Goal: Task Accomplishment & Management: Use online tool/utility

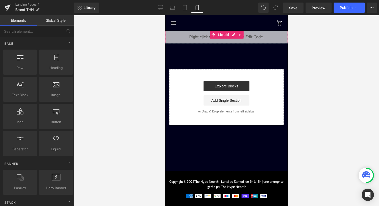
scroll to position [150, 0]
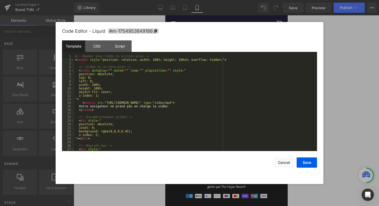
click at [234, 35] on div "Liquid" at bounding box center [226, 37] width 123 height 13
drag, startPoint x: 107, startPoint y: 103, endPoint x: 241, endPoint y: 104, distance: 133.8
click at [241, 104] on div "<!-- Header avec vidéo en arrière-plan --> < header style = "position: relative…" at bounding box center [194, 106] width 241 height 104
click at [313, 165] on button "Save" at bounding box center [307, 162] width 20 height 10
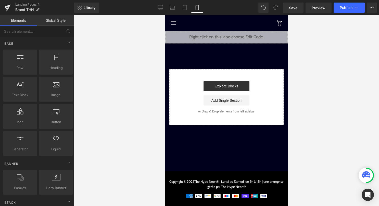
click at [347, 16] on div at bounding box center [227, 110] width 306 height 190
click at [350, 9] on span "Publish" at bounding box center [346, 8] width 13 height 4
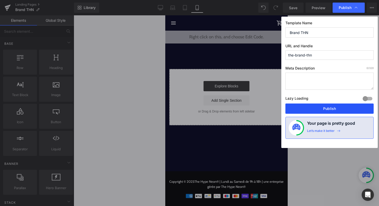
click at [328, 109] on button "Publish" at bounding box center [330, 108] width 88 height 10
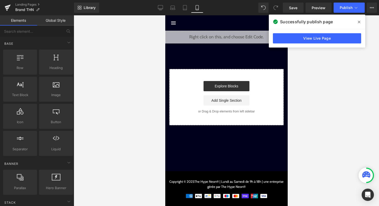
click at [359, 22] on icon at bounding box center [359, 22] width 3 height 3
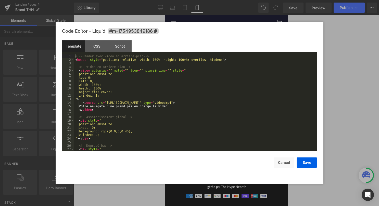
click at [232, 34] on div "Liquid" at bounding box center [226, 37] width 123 height 13
click at [224, 65] on div "<!-- Header avec vidéo en arrière-plan --> < header style = "position: relative…" at bounding box center [194, 106] width 241 height 104
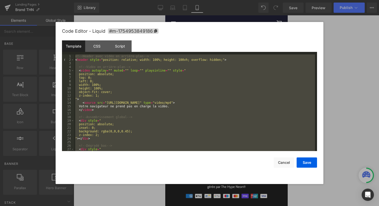
scroll to position [129, 0]
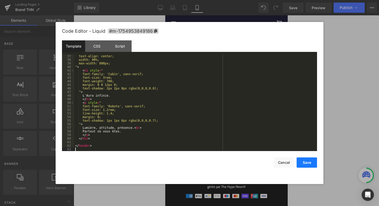
click at [313, 164] on button "Save" at bounding box center [307, 162] width 20 height 10
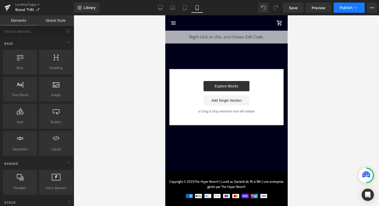
click at [349, 8] on span "Publish" at bounding box center [346, 8] width 13 height 4
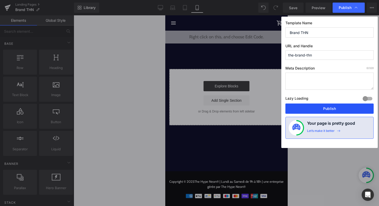
click at [320, 105] on button "Publish" at bounding box center [330, 108] width 88 height 10
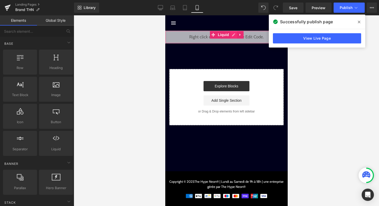
click at [233, 36] on div "Liquid" at bounding box center [226, 37] width 123 height 13
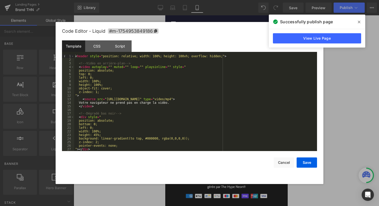
click at [194, 81] on div "< header style = "position: relative; width: 100%; height: 100vh; overflow: hid…" at bounding box center [194, 106] width 241 height 104
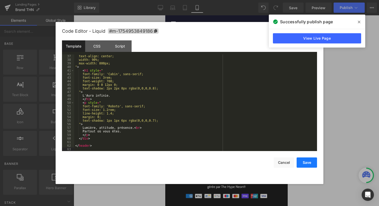
click at [308, 163] on button "Save" at bounding box center [307, 162] width 20 height 10
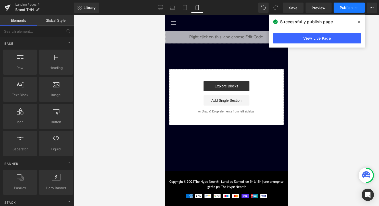
click at [350, 7] on span "Publish" at bounding box center [346, 8] width 13 height 4
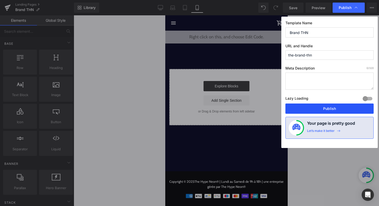
click at [314, 111] on button "Publish" at bounding box center [330, 108] width 88 height 10
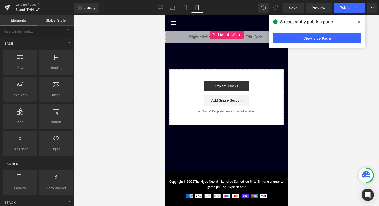
click at [233, 36] on div "Liquid" at bounding box center [226, 37] width 123 height 13
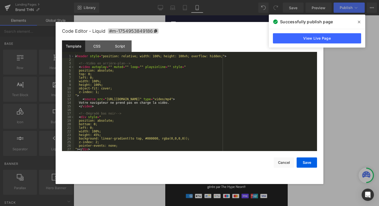
click at [186, 110] on div "< header style = "position: relative; width: 100%; height: 100vh; overflow: hid…" at bounding box center [194, 106] width 241 height 104
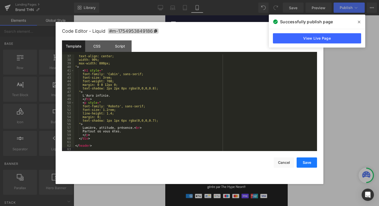
click at [313, 162] on button "Save" at bounding box center [307, 162] width 20 height 10
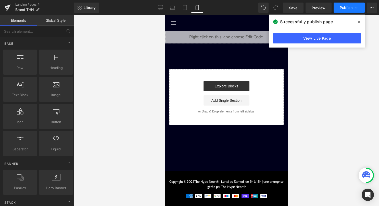
click at [357, 9] on icon at bounding box center [356, 7] width 5 height 5
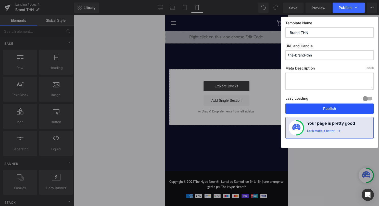
click at [333, 111] on button "Publish" at bounding box center [330, 108] width 88 height 10
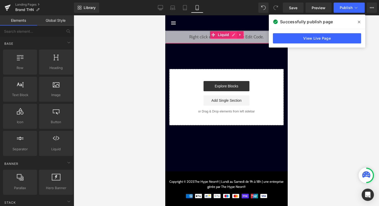
click at [232, 36] on div "Liquid" at bounding box center [226, 37] width 123 height 13
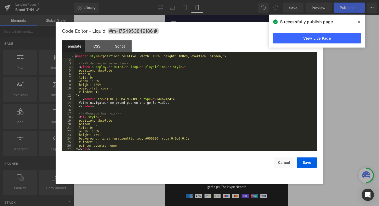
click at [197, 98] on div "< header style = "position: relative; width: 100%; height: 100vh; overflow: hid…" at bounding box center [194, 106] width 241 height 104
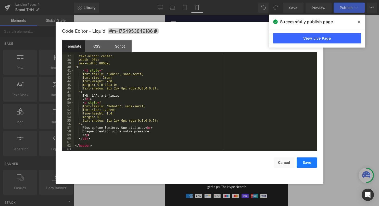
click at [312, 163] on button "Save" at bounding box center [307, 162] width 20 height 10
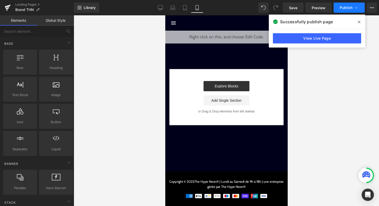
click at [349, 10] on button "Publish" at bounding box center [349, 8] width 31 height 10
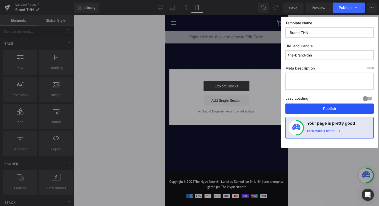
click at [328, 111] on button "Publish" at bounding box center [330, 108] width 88 height 10
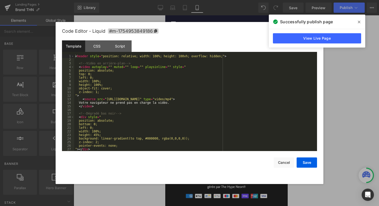
click at [235, 35] on div "Liquid" at bounding box center [226, 37] width 123 height 13
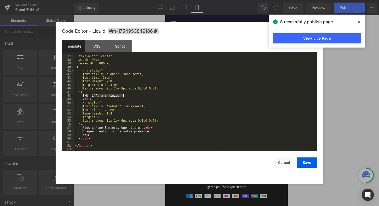
drag, startPoint x: 96, startPoint y: 96, endPoint x: 125, endPoint y: 97, distance: 29.4
click at [125, 97] on div "text-align: center; width: 90%; max-width: 800px; " > < h1 style = " font-famil…" at bounding box center [194, 106] width 241 height 104
click at [305, 162] on button "Save" at bounding box center [307, 162] width 20 height 10
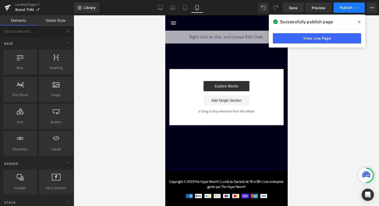
click at [353, 11] on button "Publish" at bounding box center [349, 8] width 31 height 10
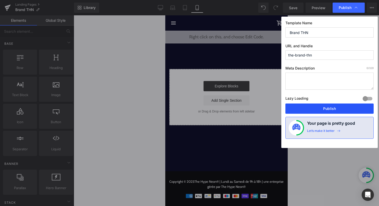
click at [334, 109] on button "Publish" at bounding box center [330, 108] width 88 height 10
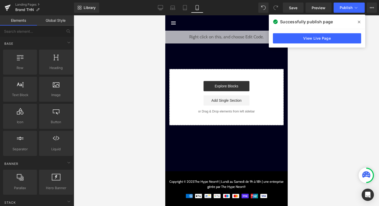
click at [363, 20] on span at bounding box center [359, 22] width 8 height 8
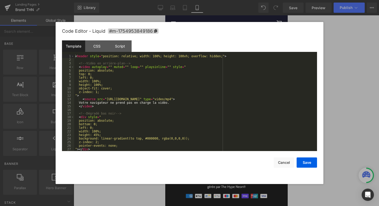
click at [234, 34] on div "Liquid" at bounding box center [226, 37] width 123 height 13
click at [215, 61] on div "< header style = "position: relative; width: 100%; height: 100vh; overflow: hid…" at bounding box center [194, 106] width 241 height 104
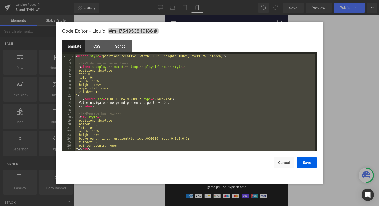
scroll to position [179, 0]
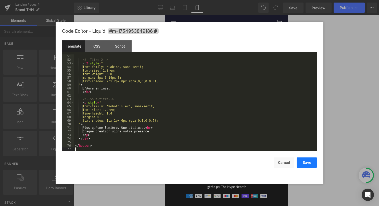
click at [306, 164] on button "Save" at bounding box center [307, 162] width 20 height 10
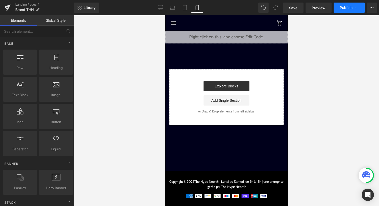
click at [350, 11] on button "Publish" at bounding box center [349, 8] width 31 height 10
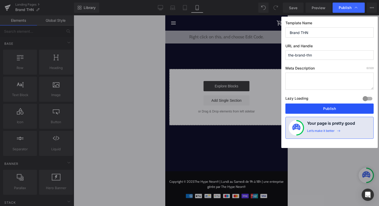
click at [329, 110] on button "Publish" at bounding box center [330, 108] width 88 height 10
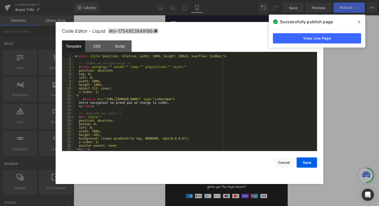
click at [232, 35] on div "Liquid" at bounding box center [226, 37] width 123 height 13
click at [202, 109] on div "< header style = "position: relative; width: 100%; height: 100vh; overflow: hid…" at bounding box center [194, 106] width 241 height 104
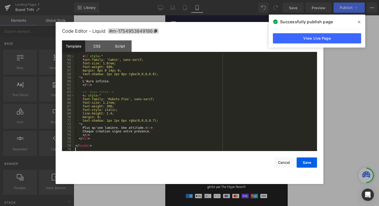
scroll to position [186, 0]
click at [311, 162] on button "Save" at bounding box center [307, 162] width 20 height 10
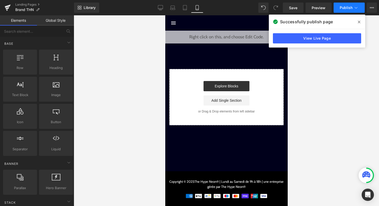
click at [339, 8] on button "Publish" at bounding box center [349, 8] width 31 height 10
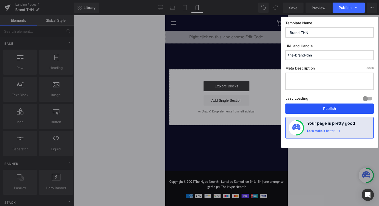
click at [312, 112] on button "Publish" at bounding box center [330, 108] width 88 height 10
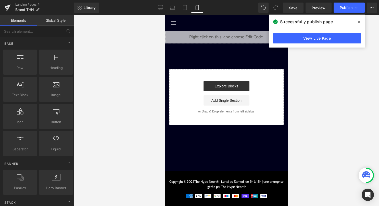
click at [231, 35] on div "Liquid" at bounding box center [226, 37] width 123 height 13
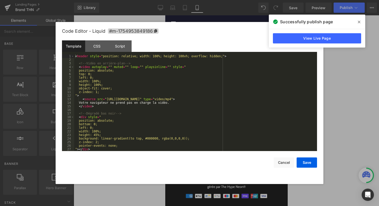
click at [188, 103] on div "< header style = "position: relative; width: 100%; height: 100vh; overflow: hid…" at bounding box center [194, 106] width 241 height 104
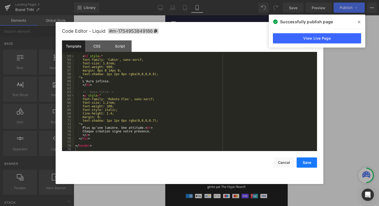
click at [307, 163] on button "Save" at bounding box center [307, 162] width 20 height 10
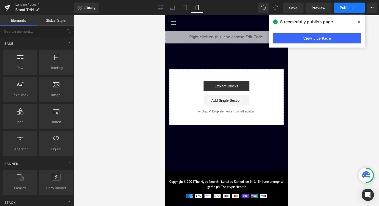
click at [344, 6] on span "Publish" at bounding box center [346, 8] width 13 height 4
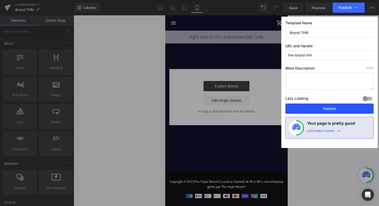
click at [321, 109] on button "Publish" at bounding box center [330, 108] width 88 height 10
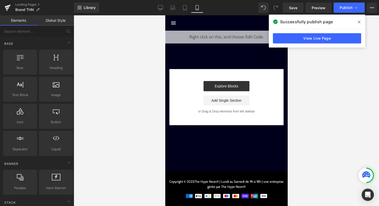
click at [360, 22] on icon at bounding box center [359, 22] width 3 height 3
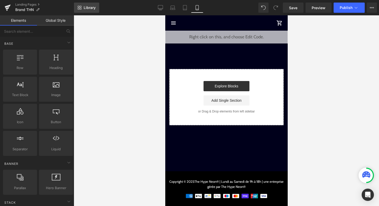
click at [97, 9] on link "Library" at bounding box center [86, 8] width 25 height 10
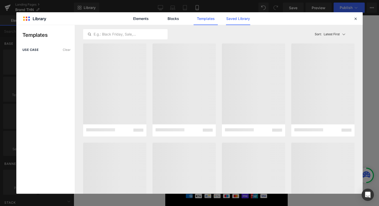
click at [242, 18] on link "Saved Library" at bounding box center [238, 18] width 24 height 13
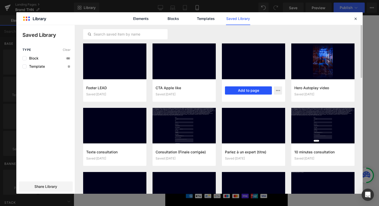
click at [242, 93] on button "Add to page" at bounding box center [248, 90] width 47 height 8
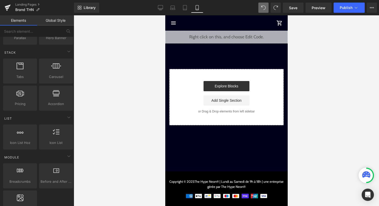
scroll to position [0, 0]
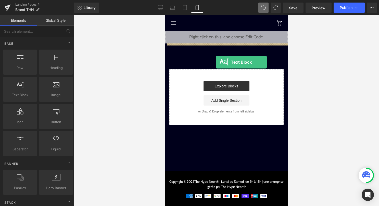
drag, startPoint x: 187, startPoint y: 104, endPoint x: 216, endPoint y: 62, distance: 51.0
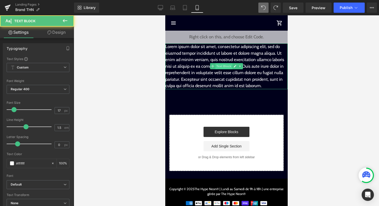
click at [225, 66] on span "Text Block" at bounding box center [223, 66] width 17 height 6
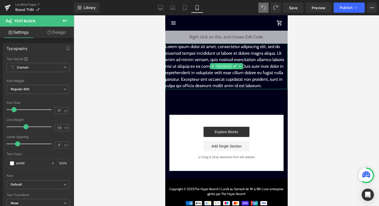
click at [222, 67] on span "Text Block" at bounding box center [223, 66] width 17 height 6
click at [64, 35] on link "Design" at bounding box center [56, 32] width 37 height 11
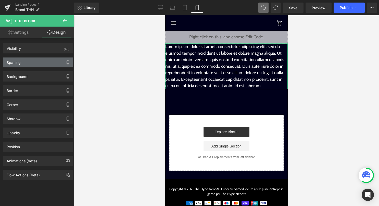
click at [38, 61] on div "Spacing" at bounding box center [38, 62] width 70 height 10
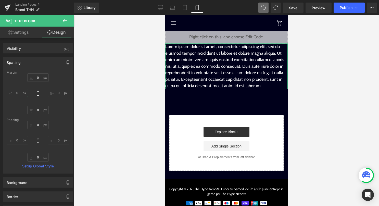
click at [22, 91] on input "0" at bounding box center [17, 93] width 21 height 8
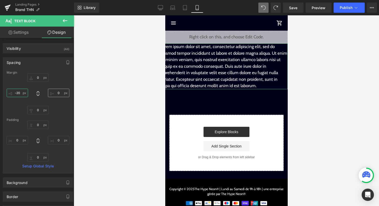
type input "-20"
click at [56, 91] on input "0" at bounding box center [58, 93] width 21 height 8
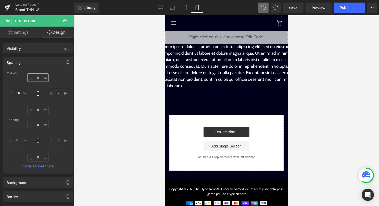
type input "-20"
click at [35, 79] on input "0" at bounding box center [37, 77] width 21 height 8
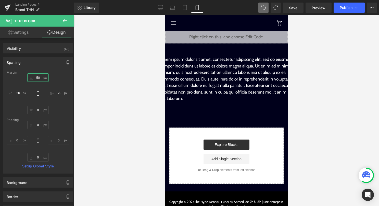
type input "50"
click at [21, 94] on input "-20" at bounding box center [17, 93] width 21 height 8
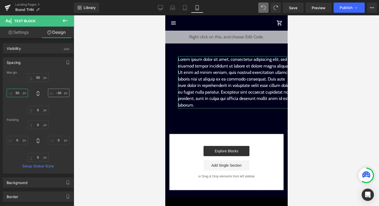
type input "50"
click at [59, 93] on input "-20" at bounding box center [58, 93] width 21 height 8
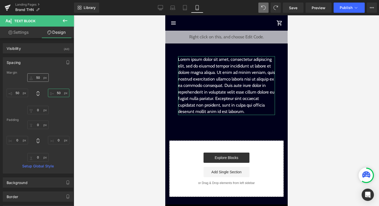
type input "50"
click at [37, 78] on input "50" at bounding box center [37, 77] width 21 height 8
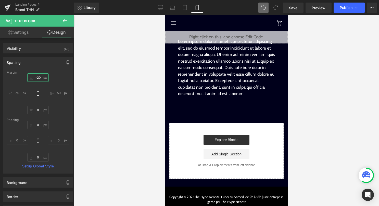
type input "-20"
click at [222, 66] on span "Text Block" at bounding box center [223, 68] width 17 height 6
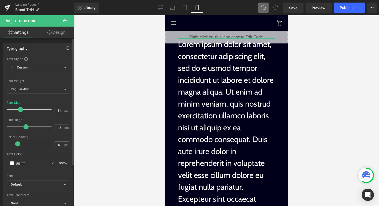
type input "32"
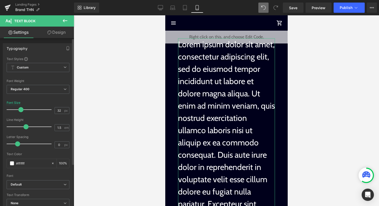
drag, startPoint x: 15, startPoint y: 108, endPoint x: 21, endPoint y: 108, distance: 6.4
click at [21, 108] on span at bounding box center [20, 109] width 5 height 5
click at [28, 85] on span "Regular 400" at bounding box center [38, 89] width 63 height 9
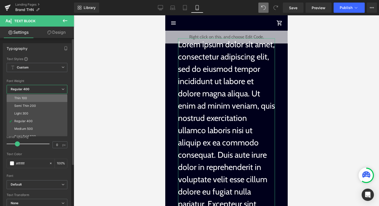
click at [34, 99] on li "Thin 100" at bounding box center [38, 98] width 63 height 8
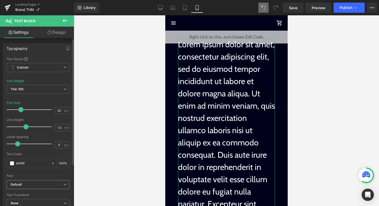
click at [31, 184] on b "Default" at bounding box center [37, 184] width 53 height 4
click at [25, 199] on li "Cabin" at bounding box center [37, 202] width 61 height 8
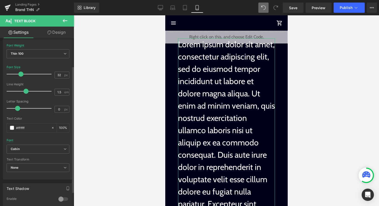
scroll to position [38, 0]
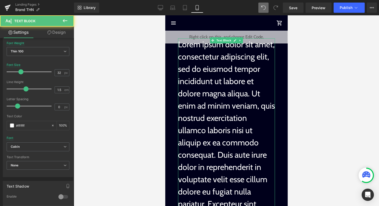
click at [200, 77] on p "Lorem ipsum dolor sit amet, consectetur adipiscing elit, sed do eiusmod tempor …" at bounding box center [226, 148] width 97 height 221
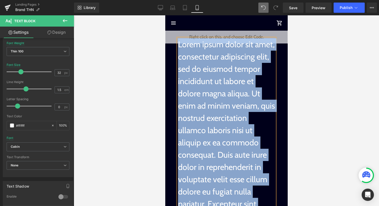
paste div
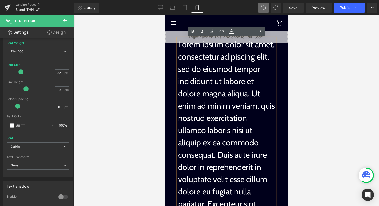
click at [235, 92] on p "Lorem ipsum dolor sit amet, consectetur adipiscing elit, sed do eiusmod tempor …" at bounding box center [226, 148] width 97 height 221
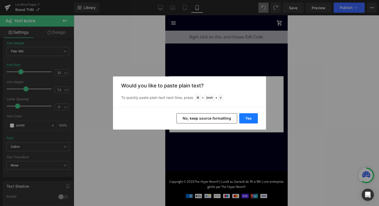
click at [249, 120] on button "Yes" at bounding box center [249, 118] width 19 height 10
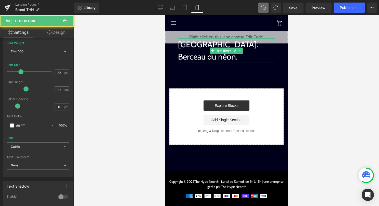
click at [220, 44] on p "Hong Kong. Berceau du néon." at bounding box center [226, 50] width 97 height 25
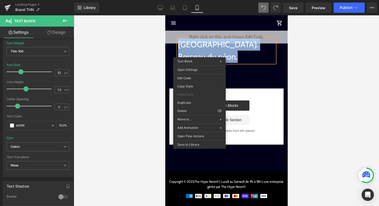
click at [210, 50] on p "Hong Kong. Berceau du néon." at bounding box center [226, 50] width 97 height 25
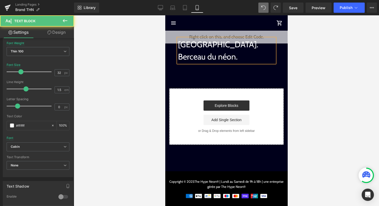
click at [236, 56] on p "Hong Kong. Berceau du néon." at bounding box center [226, 50] width 97 height 25
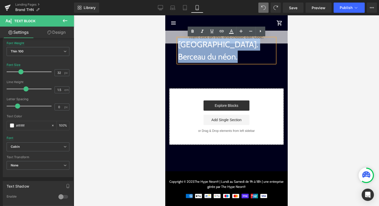
drag, startPoint x: 238, startPoint y: 57, endPoint x: 179, endPoint y: 43, distance: 61.0
click at [179, 43] on p "Hong Kong. Berceau du néon." at bounding box center [226, 50] width 97 height 25
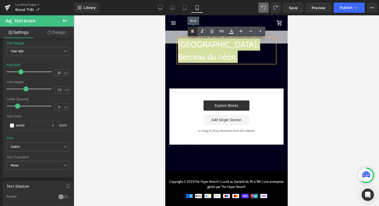
click at [197, 32] on link at bounding box center [193, 32] width 10 height 10
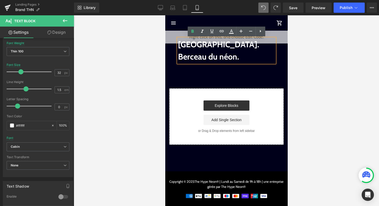
click at [224, 60] on strong "Hong Kong. Berceau du néon." at bounding box center [218, 50] width 81 height 22
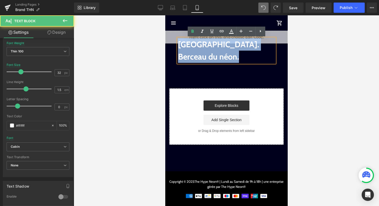
drag, startPoint x: 239, startPoint y: 54, endPoint x: 178, endPoint y: 39, distance: 62.9
click at [178, 39] on p "Hong Kong. Berceau du néon." at bounding box center [226, 50] width 97 height 25
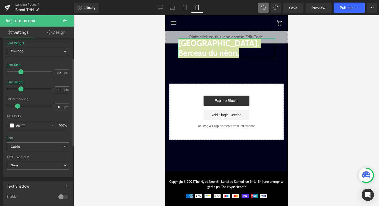
type input "1.3"
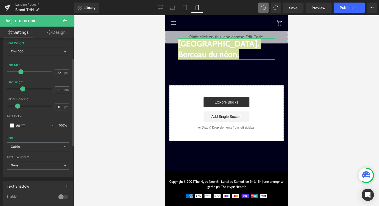
drag, startPoint x: 27, startPoint y: 88, endPoint x: 22, endPoint y: 89, distance: 4.3
click at [23, 89] on span at bounding box center [22, 88] width 5 height 5
click at [241, 59] on div at bounding box center [226, 58] width 97 height 1
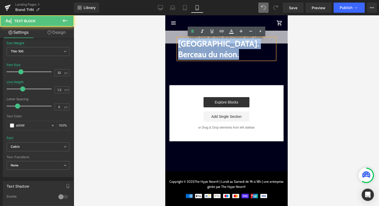
click at [242, 55] on p "Hong Kong. Berceau du néon." at bounding box center [226, 48] width 97 height 21
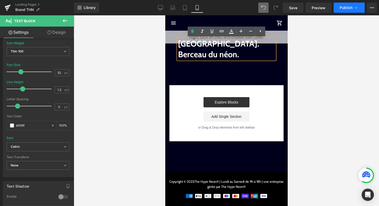
click at [344, 10] on span "Publish" at bounding box center [346, 8] width 13 height 4
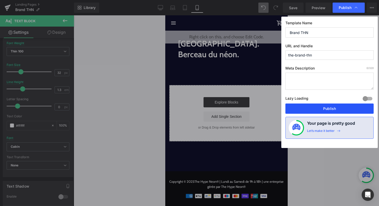
click at [315, 106] on button "Publish" at bounding box center [330, 108] width 88 height 10
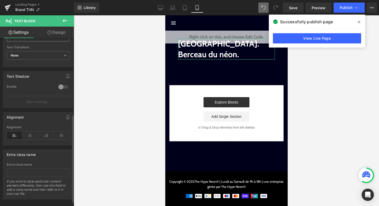
scroll to position [149, 0]
click at [65, 24] on button at bounding box center [65, 20] width 18 height 11
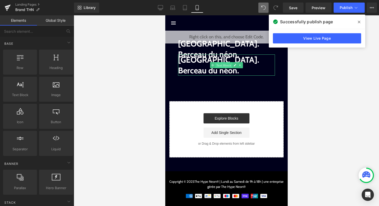
click at [218, 64] on span "Text Block" at bounding box center [223, 65] width 17 height 6
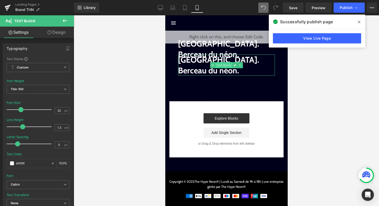
click at [217, 66] on span "Text Block" at bounding box center [223, 65] width 17 height 6
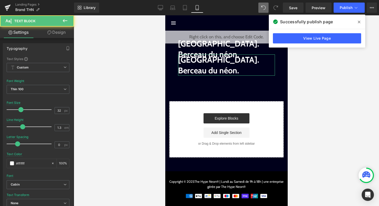
click at [60, 34] on link "Design" at bounding box center [56, 32] width 37 height 11
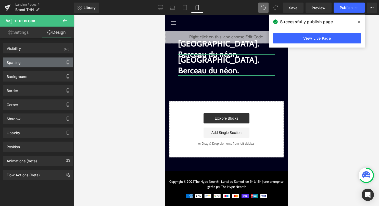
click at [39, 64] on div "Spacing" at bounding box center [38, 62] width 70 height 10
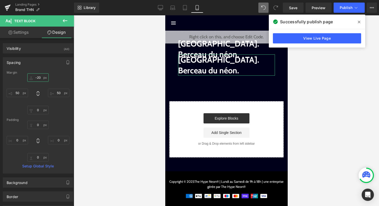
click at [37, 78] on input "-20" at bounding box center [37, 77] width 21 height 8
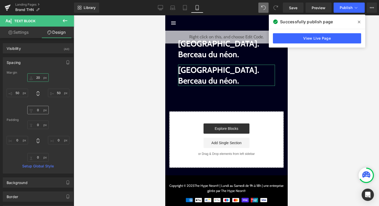
type input "20"
click at [37, 112] on input "0" at bounding box center [37, 110] width 21 height 8
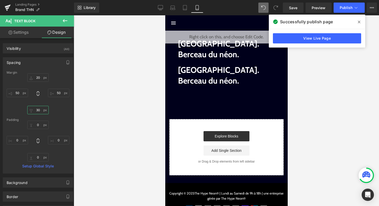
type input "30"
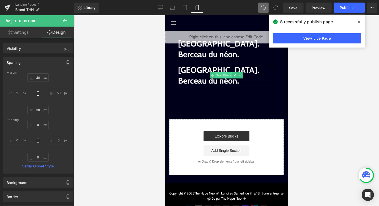
click at [217, 76] on span "Text Block" at bounding box center [223, 75] width 17 height 6
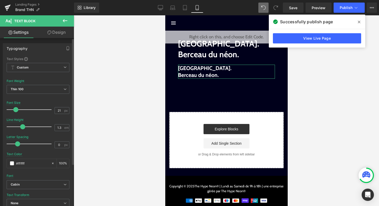
type input "20"
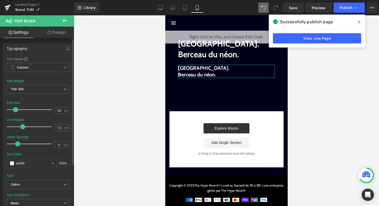
drag, startPoint x: 20, startPoint y: 109, endPoint x: 15, endPoint y: 109, distance: 5.4
click at [15, 109] on span at bounding box center [15, 109] width 5 height 5
click at [51, 163] on icon at bounding box center [53, 163] width 4 height 4
type input "none"
type input "0"
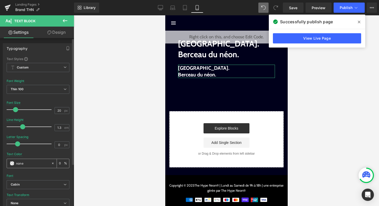
click at [36, 164] on input "none" at bounding box center [32, 163] width 33 height 6
paste input "#bcb8b8"
paste input "text"
type input "#bcb8b8"
type input "100"
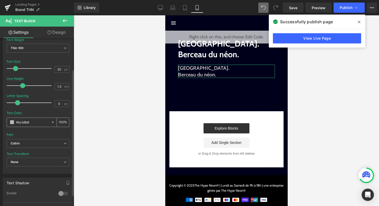
scroll to position [42, 0]
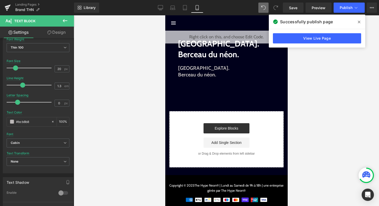
type input "#bcb8b8"
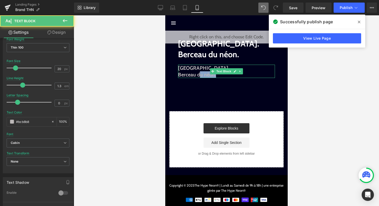
drag, startPoint x: 219, startPoint y: 75, endPoint x: 199, endPoint y: 74, distance: 20.2
click at [199, 74] on p "Hong Kong. Berceau du néon." at bounding box center [226, 71] width 97 height 13
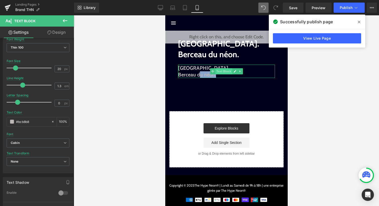
click at [223, 71] on span "Text Block" at bounding box center [223, 71] width 17 height 6
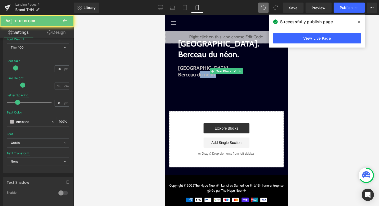
click at [224, 76] on p "Hong Kong. Berceau du néon." at bounding box center [226, 71] width 97 height 13
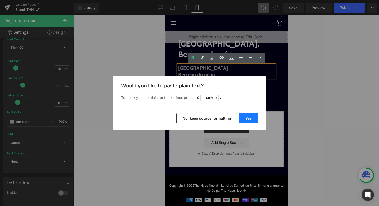
click at [249, 118] on button "Yes" at bounding box center [249, 118] width 19 height 10
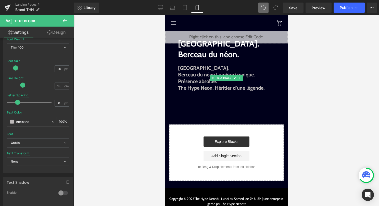
click at [203, 83] on strong "Hong Kong. Berceau du néon.Lumière iconique. Présence absolue." at bounding box center [216, 74] width 77 height 19
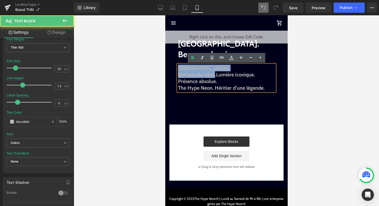
drag, startPoint x: 215, startPoint y: 76, endPoint x: 174, endPoint y: 64, distance: 43.2
click at [174, 64] on div "Liquid Image Hong Kong. Berceau du néon. Text Block Hong Kong. Berceau du néon.…" at bounding box center [226, 106] width 123 height 150
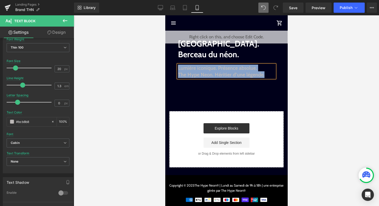
drag, startPoint x: 267, startPoint y: 76, endPoint x: 178, endPoint y: 67, distance: 89.0
click at [178, 67] on div "Lumière iconique. Présence absolue. The Hype Neon. Héritier d’une légende." at bounding box center [226, 71] width 97 height 13
click at [217, 70] on strong "Lumière iconique. Présence absolue." at bounding box center [217, 68] width 79 height 6
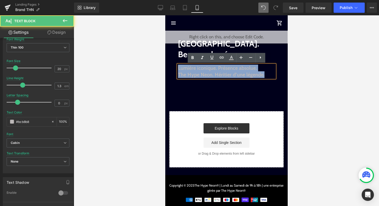
drag, startPoint x: 265, startPoint y: 74, endPoint x: 174, endPoint y: 65, distance: 91.1
click at [174, 65] on div "Liquid Image Hong Kong. Berceau du néon. Text Block Lumière iconique. Présence …" at bounding box center [226, 99] width 123 height 137
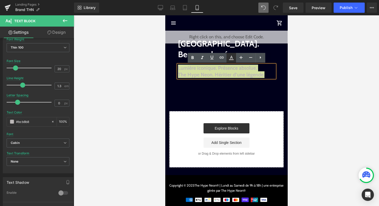
click at [232, 57] on icon at bounding box center [232, 58] width 6 height 6
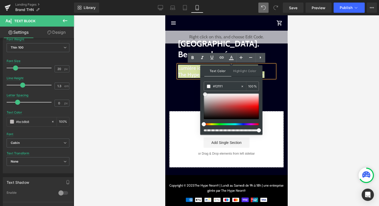
type input "#ffffff"
drag, startPoint x: 206, startPoint y: 100, endPoint x: 204, endPoint y: 91, distance: 8.6
click at [204, 91] on span at bounding box center [204, 93] width 4 height 4
click at [191, 75] on strong "The Hype Neon. Héritier d’une légende." at bounding box center [221, 74] width 87 height 6
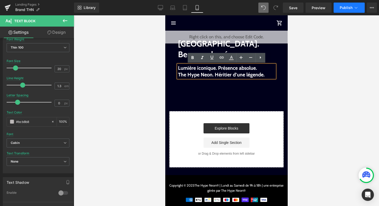
click at [350, 12] on button "Publish" at bounding box center [349, 8] width 31 height 10
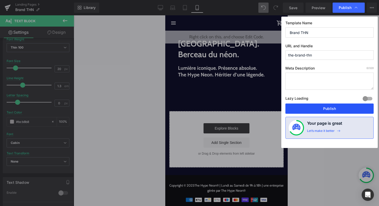
click at [317, 107] on button "Publish" at bounding box center [330, 108] width 88 height 10
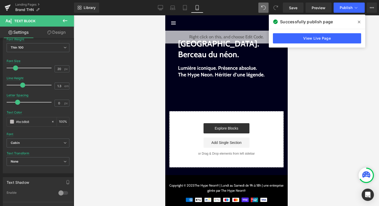
click at [213, 71] on div "Lumière iconique. Présence absolue. The Hype Neon. Héritier d’une légende. Text…" at bounding box center [226, 71] width 97 height 13
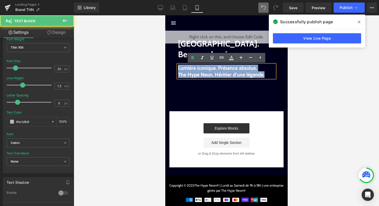
drag, startPoint x: 264, startPoint y: 75, endPoint x: 170, endPoint y: 66, distance: 94.4
click at [170, 66] on div "Liquid Image Hong Kong. Berceau du néon. Text Block Lumière iconique. Présence …" at bounding box center [226, 99] width 123 height 137
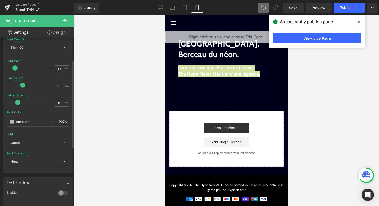
type input "18"
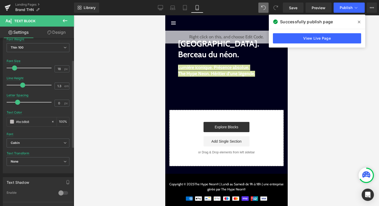
click at [13, 67] on span at bounding box center [14, 67] width 5 height 5
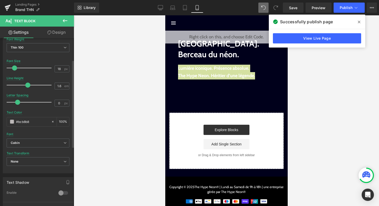
type input "1.7"
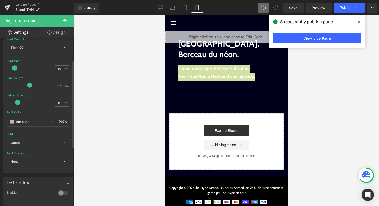
drag, startPoint x: 22, startPoint y: 86, endPoint x: 29, endPoint y: 87, distance: 6.5
click at [29, 87] on span at bounding box center [29, 84] width 5 height 5
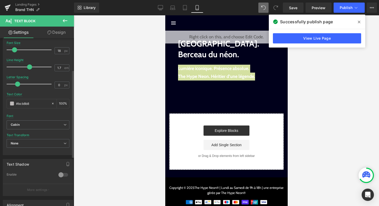
scroll to position [61, 0]
click at [32, 123] on b "Cabin" at bounding box center [37, 124] width 53 height 4
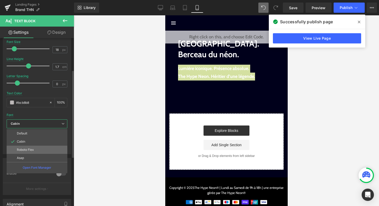
click at [27, 151] on li "Roboto Flex" at bounding box center [37, 150] width 61 height 8
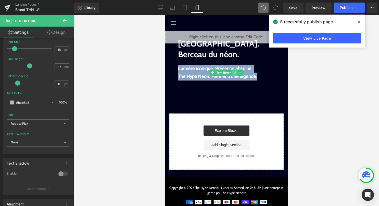
click at [235, 73] on icon at bounding box center [235, 72] width 3 height 3
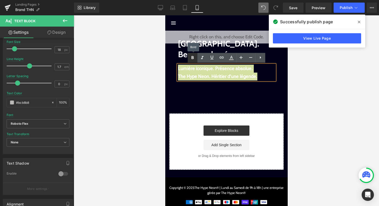
click at [194, 58] on icon at bounding box center [193, 58] width 6 height 6
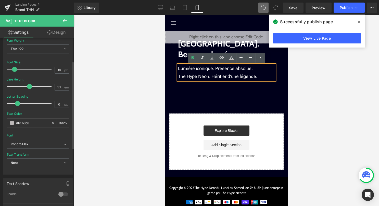
scroll to position [36, 0]
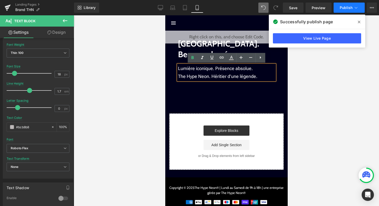
click at [351, 6] on span "Publish" at bounding box center [346, 8] width 13 height 4
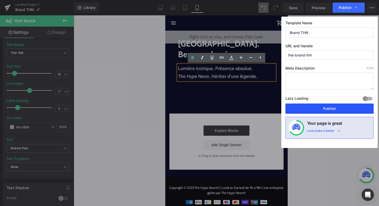
click at [321, 107] on button "Publish" at bounding box center [330, 108] width 88 height 10
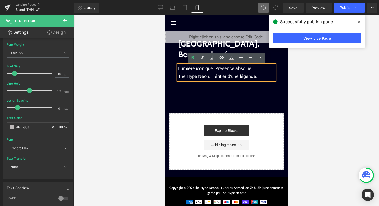
click at [64, 20] on icon at bounding box center [65, 20] width 5 height 3
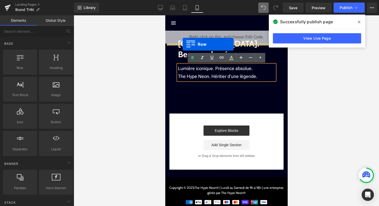
drag, startPoint x: 188, startPoint y: 77, endPoint x: 183, endPoint y: 44, distance: 32.9
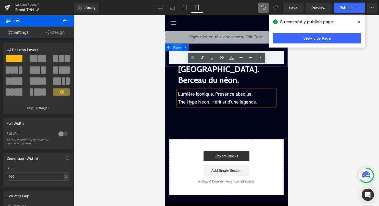
click at [176, 47] on span "Row" at bounding box center [177, 48] width 10 height 8
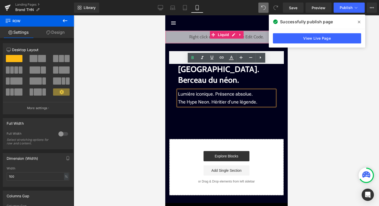
drag, startPoint x: 199, startPoint y: 50, endPoint x: 199, endPoint y: 42, distance: 7.7
click at [199, 42] on div "Liquid Image Row Hong Kong. Berceau du néon. Text Block Lumière iconique. Prése…" at bounding box center [226, 113] width 123 height 164
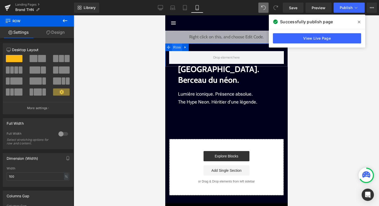
click at [173, 48] on span "Row" at bounding box center [177, 47] width 10 height 8
click at [61, 135] on div at bounding box center [63, 134] width 12 height 8
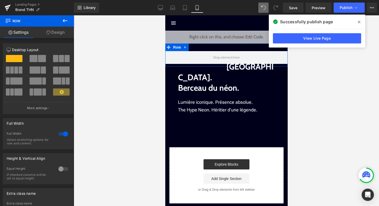
click at [58, 34] on link "Design" at bounding box center [55, 32] width 37 height 11
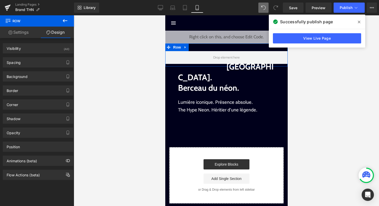
click at [44, 80] on div "Background" at bounding box center [38, 76] width 70 height 10
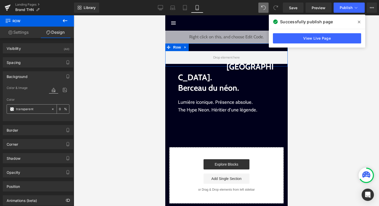
click at [11, 108] on span at bounding box center [12, 109] width 4 height 4
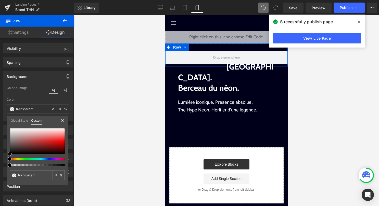
type input "#b38888"
type input "100"
type input "#b38888"
type input "100"
type input "#b28989"
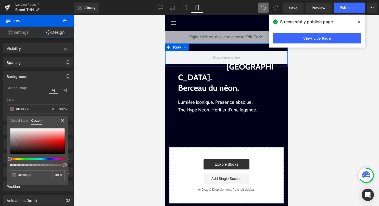
type input "#b28989"
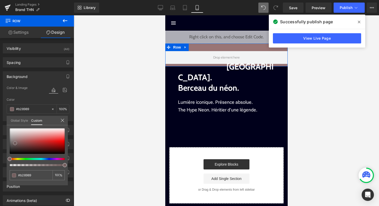
type input "#997575"
type input "#6c5a5a"
type input "#4a4343"
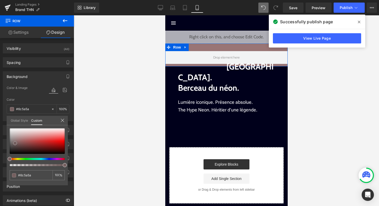
type input "#4a4343"
type input "#2f2c2c"
type input "#1e1e1e"
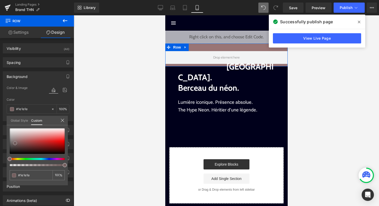
type input "#0c0c0c"
type input "#000000"
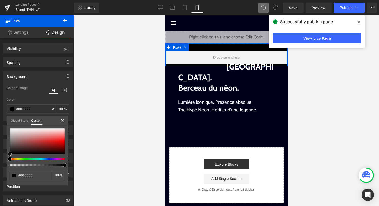
drag, startPoint x: 11, startPoint y: 108, endPoint x: 4, endPoint y: 162, distance: 54.5
click at [4, 121] on div "Background Color & Image color rgba(0, 0, 0, 1) Color #000000 100 % Image Repla…" at bounding box center [38, 94] width 76 height 54
click at [204, 49] on body "search close menu Menu close Mes commandes Service client Contact RGPD Conditio…" at bounding box center [226, 130] width 123 height 230
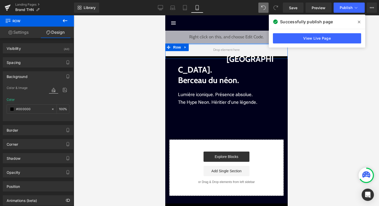
drag, startPoint x: 198, startPoint y: 50, endPoint x: 198, endPoint y: 40, distance: 9.7
click at [198, 40] on div "Liquid Image Row Hong Kong. Berceau du néon. Text Block Lumière iconique. Prése…" at bounding box center [226, 113] width 123 height 165
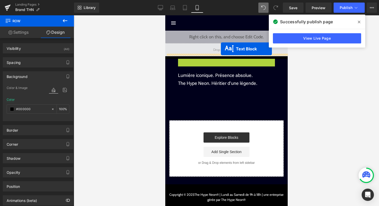
drag, startPoint x: 221, startPoint y: 63, endPoint x: 221, endPoint y: 49, distance: 13.8
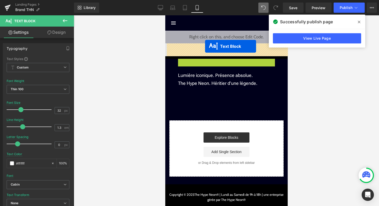
drag, startPoint x: 222, startPoint y: 64, endPoint x: 205, endPoint y: 46, distance: 24.2
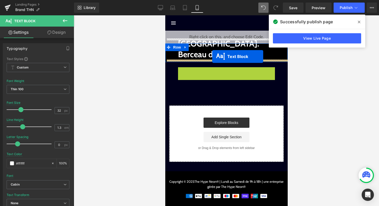
drag, startPoint x: 213, startPoint y: 75, endPoint x: 212, endPoint y: 56, distance: 18.1
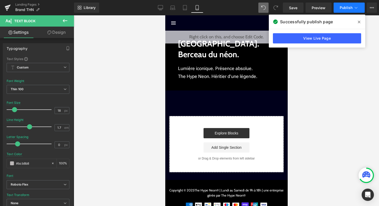
click at [352, 8] on span "Publish" at bounding box center [346, 8] width 13 height 4
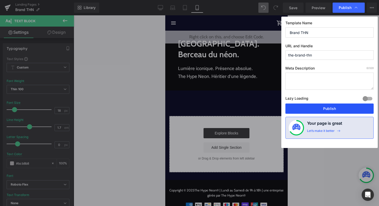
click at [338, 108] on button "Publish" at bounding box center [330, 108] width 88 height 10
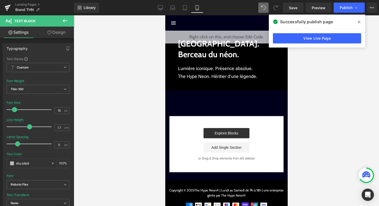
click at [65, 23] on icon at bounding box center [65, 21] width 6 height 6
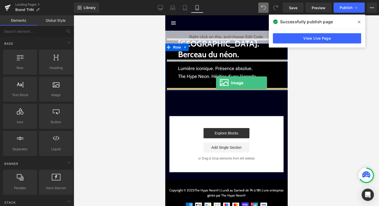
drag, startPoint x: 222, startPoint y: 104, endPoint x: 216, endPoint y: 83, distance: 22.5
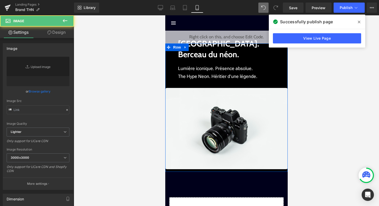
type input "//d1um8515vdn9kb.cloudfront.net/images/parallax.jpg"
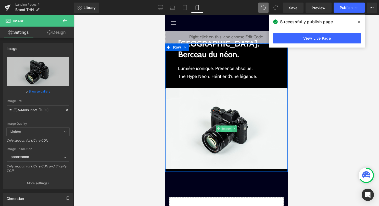
click at [224, 129] on span "Image" at bounding box center [226, 128] width 11 height 6
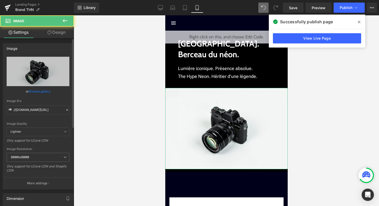
click at [42, 92] on link "Browse gallery" at bounding box center [40, 91] width 22 height 9
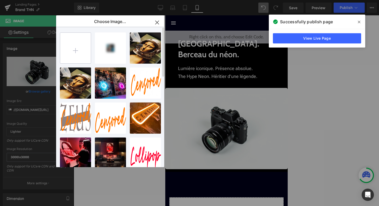
click at [75, 45] on input "file" at bounding box center [75, 48] width 31 height 31
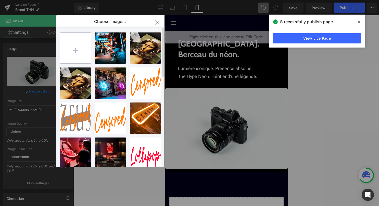
type input "C:\fakepath\a4b37d146285741.62ad902b8080a.jpg"
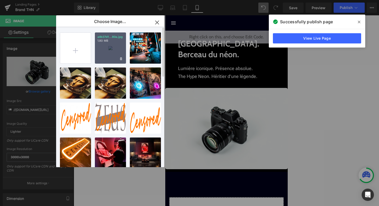
click at [103, 51] on div "a4b37d1...80a.jpg 1.80 MB" at bounding box center [110, 47] width 31 height 31
type input "https://ucarecdn.com/4e7496d1-cd34-4c4b-8681-1c3bf70ddb6f/-/format/auto/-/previ…"
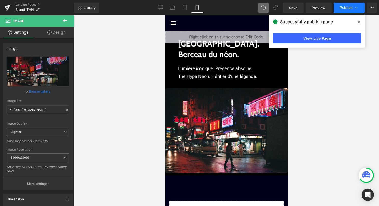
click at [352, 10] on button "Publish" at bounding box center [349, 8] width 31 height 10
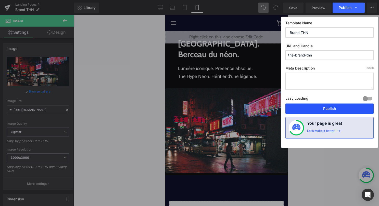
click at [338, 107] on button "Publish" at bounding box center [330, 108] width 88 height 10
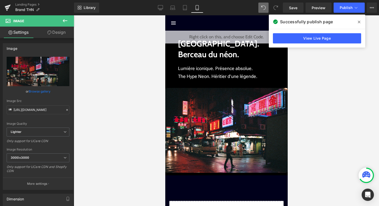
click at [64, 19] on icon at bounding box center [65, 21] width 6 height 6
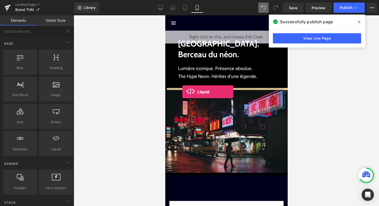
drag, startPoint x: 220, startPoint y: 152, endPoint x: 182, endPoint y: 92, distance: 70.6
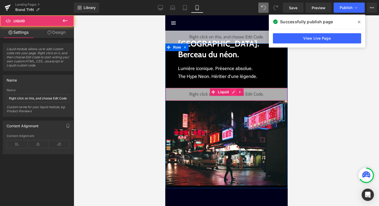
click at [233, 92] on div "Liquid" at bounding box center [226, 94] width 123 height 13
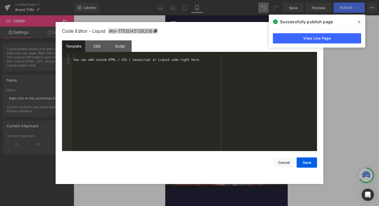
click at [211, 108] on div "You can add custom HTML / CSS / Javascript or Liquid code right here." at bounding box center [195, 106] width 245 height 104
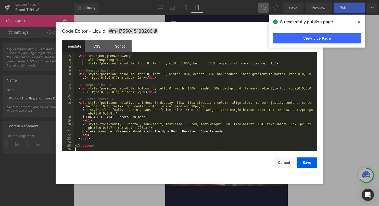
scroll to position [14, 0]
click at [305, 164] on button "Save" at bounding box center [307, 162] width 20 height 10
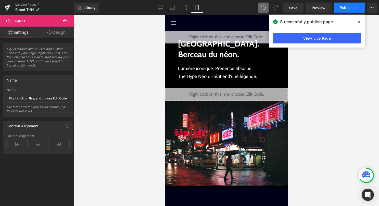
click at [341, 9] on span "Publish" at bounding box center [346, 8] width 13 height 4
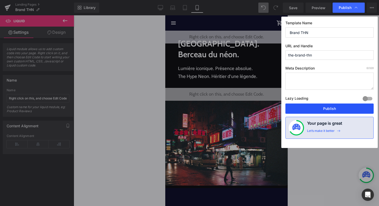
click at [326, 107] on button "Publish" at bounding box center [330, 108] width 88 height 10
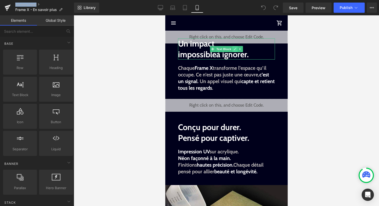
click at [235, 50] on icon at bounding box center [235, 48] width 3 height 3
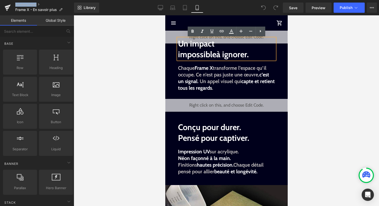
click at [212, 56] on strong "Un impact impossible" at bounding box center [197, 49] width 38 height 21
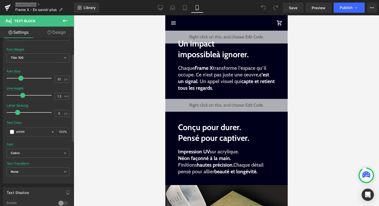
scroll to position [32, 0]
click at [59, 32] on link "Design" at bounding box center [56, 32] width 37 height 11
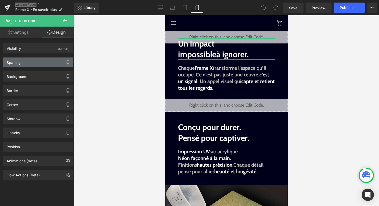
click at [33, 59] on div "Spacing" at bounding box center [38, 62] width 70 height 10
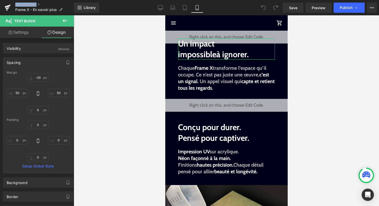
click at [27, 29] on link "Settings" at bounding box center [18, 32] width 37 height 11
type input "100"
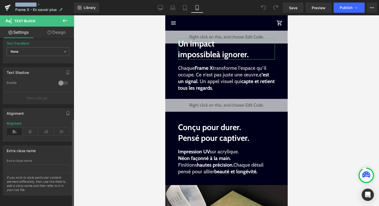
scroll to position [156, 0]
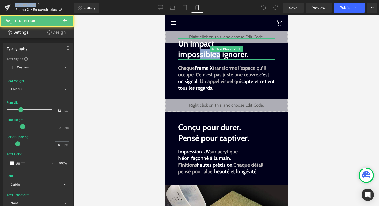
drag, startPoint x: 223, startPoint y: 57, endPoint x: 199, endPoint y: 57, distance: 23.5
click at [199, 57] on p "Un impact impossible à ignorer." at bounding box center [226, 48] width 97 height 21
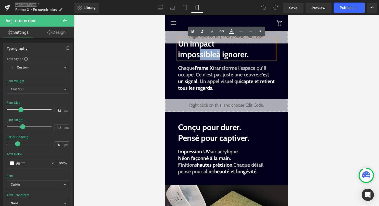
click at [206, 55] on strong "Un impact impossible" at bounding box center [197, 49] width 38 height 21
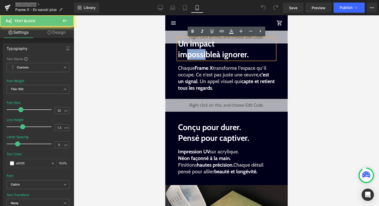
drag, startPoint x: 206, startPoint y: 55, endPoint x: 188, endPoint y: 55, distance: 17.1
click at [188, 55] on strong "Un impact impossible" at bounding box center [197, 49] width 38 height 21
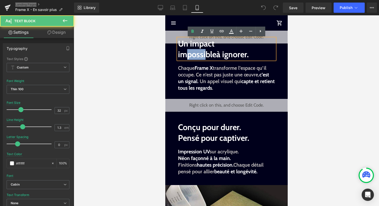
click at [204, 58] on strong "Un impact impossible" at bounding box center [197, 49] width 38 height 21
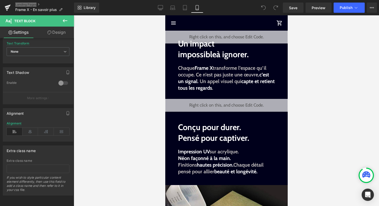
click at [66, 22] on icon at bounding box center [65, 21] width 6 height 6
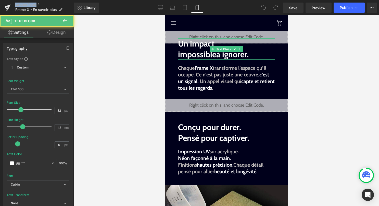
click at [208, 50] on strong "Un impact impossible" at bounding box center [197, 49] width 38 height 21
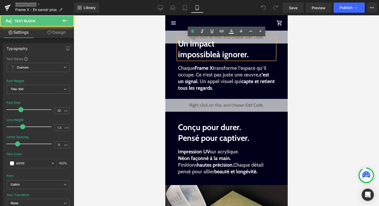
click at [200, 54] on strong "Un impact impossible" at bounding box center [197, 49] width 38 height 21
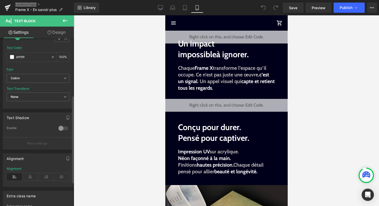
scroll to position [114, 0]
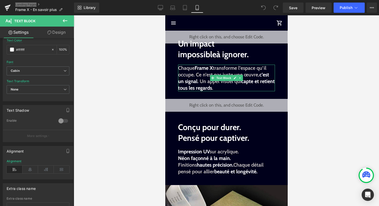
click at [210, 76] on span at bounding box center [212, 78] width 5 height 6
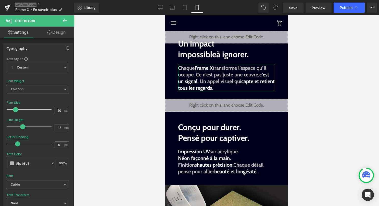
click at [59, 36] on link "Design" at bounding box center [56, 32] width 37 height 11
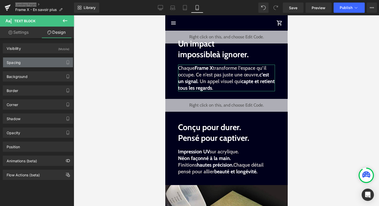
click at [57, 62] on div "Spacing" at bounding box center [38, 62] width 70 height 10
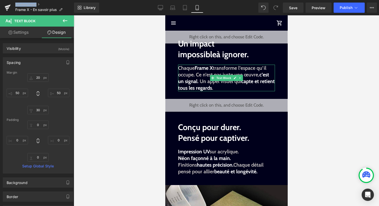
click at [190, 78] on span "c’est un signal" at bounding box center [223, 77] width 91 height 13
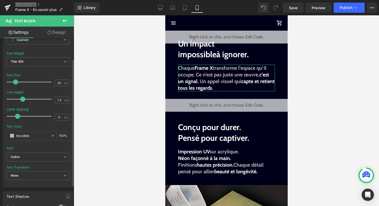
scroll to position [28, 0]
drag, startPoint x: 32, startPoint y: 136, endPoint x: 15, endPoint y: 136, distance: 16.9
click at [15, 136] on div "#bcb8b8" at bounding box center [29, 135] width 44 height 9
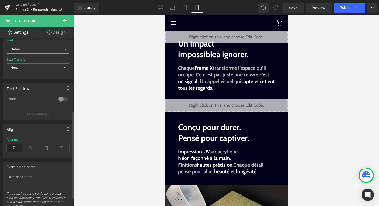
scroll to position [141, 0]
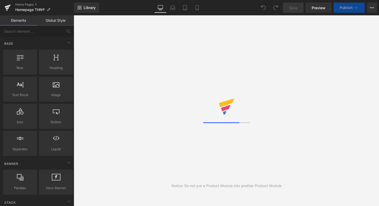
click at [199, 9] on icon at bounding box center [197, 7] width 5 height 5
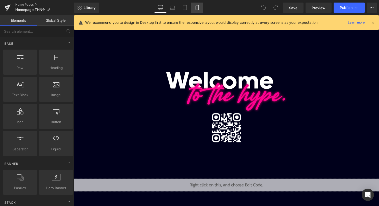
click at [199, 8] on icon at bounding box center [197, 7] width 5 height 5
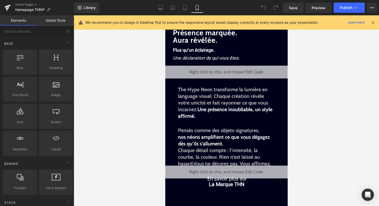
scroll to position [15, 0]
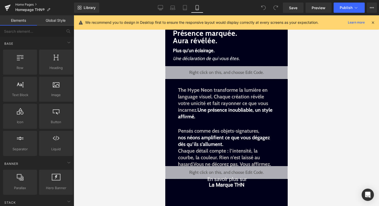
click at [22, 4] on link "Home Pages" at bounding box center [44, 5] width 59 height 4
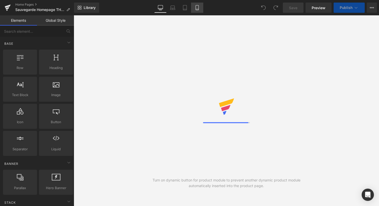
click at [196, 9] on icon at bounding box center [197, 7] width 3 height 5
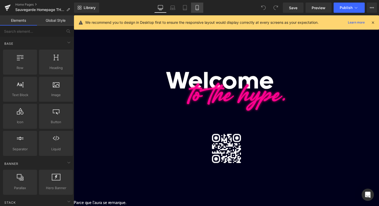
click at [197, 7] on icon at bounding box center [197, 7] width 5 height 5
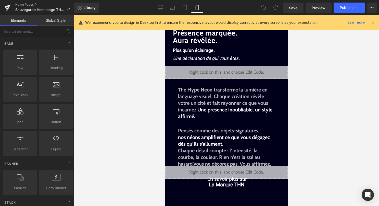
scroll to position [15, 0]
click at [24, 4] on link "Home Pages" at bounding box center [44, 5] width 59 height 4
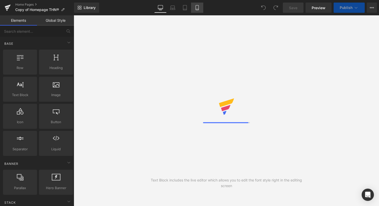
click at [198, 9] on icon at bounding box center [197, 7] width 5 height 5
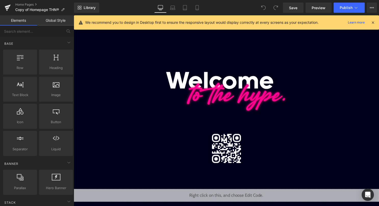
click at [374, 22] on icon at bounding box center [373, 22] width 5 height 5
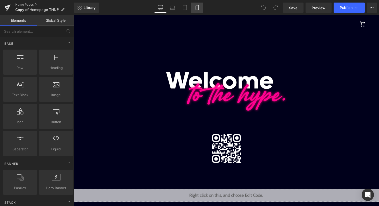
click at [199, 8] on icon at bounding box center [197, 7] width 5 height 5
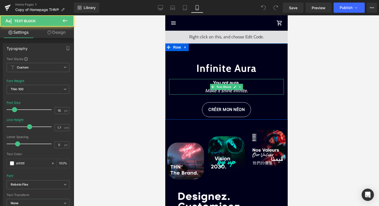
click at [223, 91] on icon "Make it shine infinite" at bounding box center [226, 90] width 42 height 5
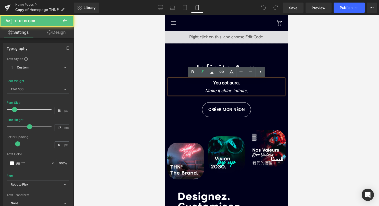
click at [248, 92] on p "Make it shine infinite ." at bounding box center [226, 91] width 115 height 8
drag, startPoint x: 248, startPoint y: 92, endPoint x: 203, endPoint y: 90, distance: 45.2
click at [203, 90] on p "Make it shine infinite ." at bounding box center [226, 91] width 115 height 8
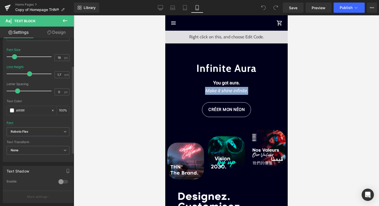
scroll to position [45, 0]
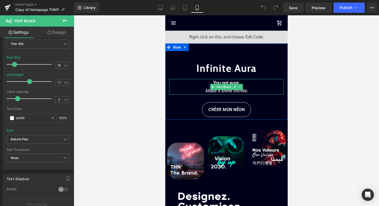
click at [211, 92] on icon "Make it shine infinite" at bounding box center [226, 90] width 42 height 5
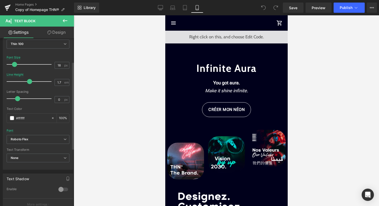
click at [1, 120] on div "Typography Text Styles Custom Custom Setup Global Style Custom Setup Global Sty…" at bounding box center [38, 81] width 76 height 175
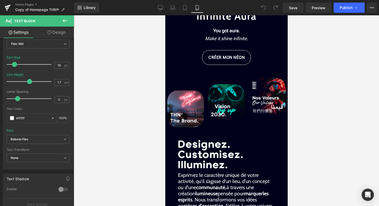
scroll to position [47, 0]
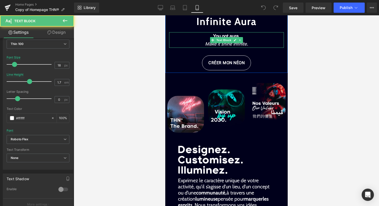
click at [229, 44] on icon "Make it shine infinite" at bounding box center [226, 43] width 42 height 5
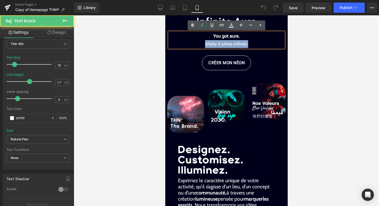
drag, startPoint x: 249, startPoint y: 43, endPoint x: 200, endPoint y: 43, distance: 48.3
click at [200, 43] on p "Make it shine infinite ." at bounding box center [226, 44] width 115 height 8
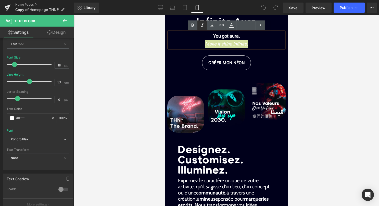
click at [203, 25] on icon at bounding box center [202, 25] width 6 height 6
click at [223, 44] on p "Make it shine infinite ." at bounding box center [226, 44] width 115 height 8
drag, startPoint x: 249, startPoint y: 43, endPoint x: 196, endPoint y: 43, distance: 53.6
click at [196, 43] on p "Make it shine infinite ." at bounding box center [226, 44] width 115 height 8
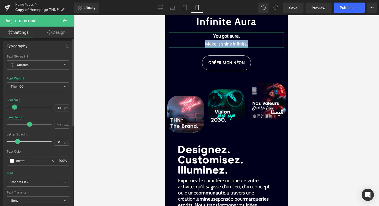
scroll to position [0, 0]
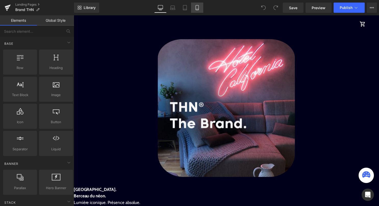
click at [200, 10] on link "Mobile" at bounding box center [197, 8] width 12 height 10
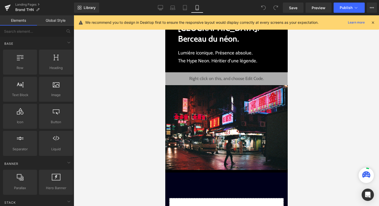
scroll to position [15, 0]
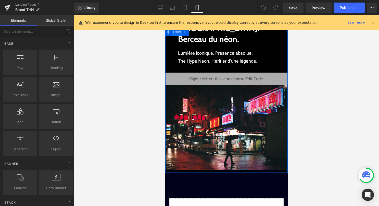
click at [173, 34] on span "Row" at bounding box center [177, 32] width 10 height 8
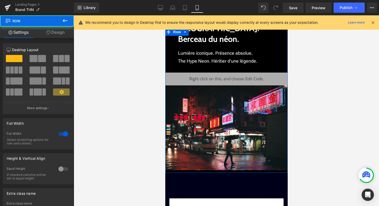
click at [61, 32] on link "Design" at bounding box center [55, 32] width 37 height 11
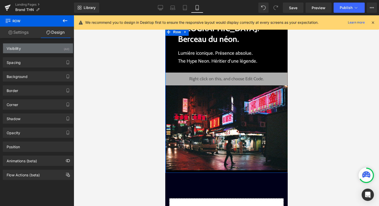
click at [64, 49] on div "(All)" at bounding box center [67, 47] width 6 height 8
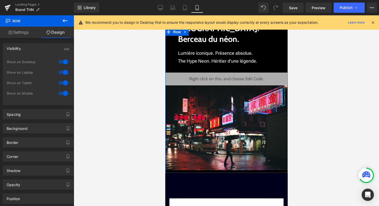
click at [63, 61] on div at bounding box center [63, 62] width 12 height 8
click at [62, 71] on div at bounding box center [63, 72] width 12 height 8
click at [62, 81] on div at bounding box center [63, 83] width 12 height 8
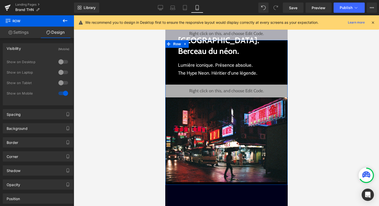
scroll to position [0, 0]
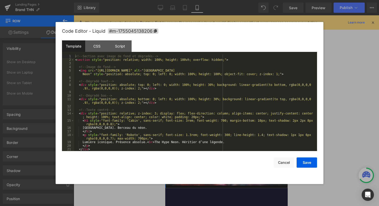
click at [233, 92] on div "Liquid" at bounding box center [226, 94] width 123 height 13
click at [308, 165] on button "Save" at bounding box center [307, 162] width 20 height 10
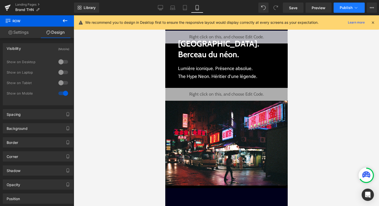
click at [348, 9] on span "Publish" at bounding box center [346, 8] width 13 height 4
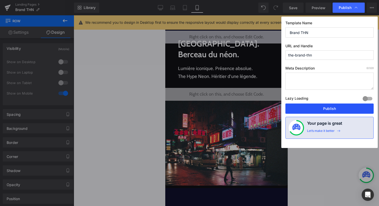
click at [332, 109] on button "Publish" at bounding box center [330, 108] width 88 height 10
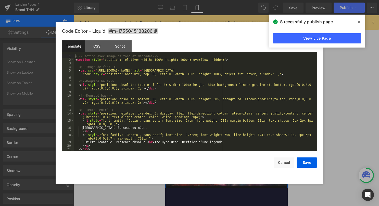
click at [232, 94] on div "Liquid" at bounding box center [226, 94] width 123 height 13
click at [191, 120] on div "<!-- Section avec image de fond et dégradés --> < section style = "position: re…" at bounding box center [194, 106] width 241 height 104
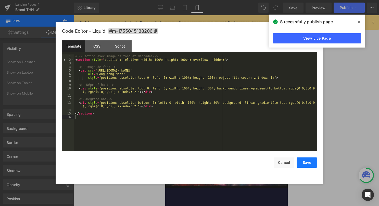
click at [305, 162] on button "Save" at bounding box center [307, 162] width 20 height 10
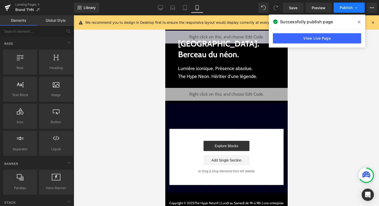
click at [349, 9] on span "Publish" at bounding box center [346, 8] width 13 height 4
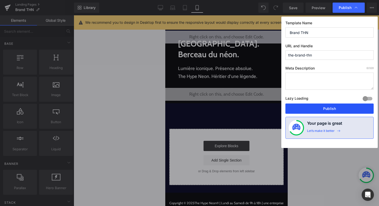
click at [317, 107] on button "Publish" at bounding box center [330, 108] width 88 height 10
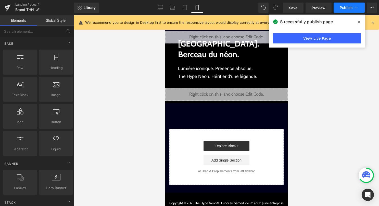
click at [346, 11] on button "Publish" at bounding box center [349, 8] width 31 height 10
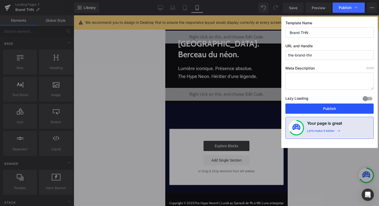
click at [337, 107] on button "Publish" at bounding box center [330, 108] width 88 height 10
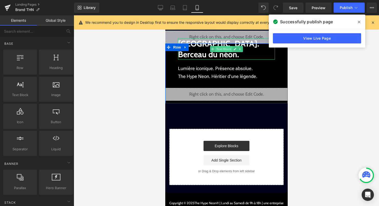
click at [216, 48] on span "Text Block" at bounding box center [223, 49] width 17 height 6
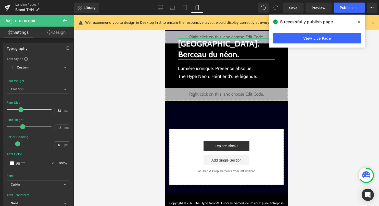
click at [61, 34] on link "Design" at bounding box center [56, 32] width 37 height 11
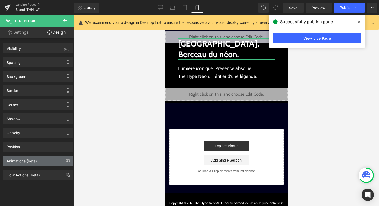
click at [43, 161] on div "Animations (beta)" at bounding box center [38, 161] width 70 height 10
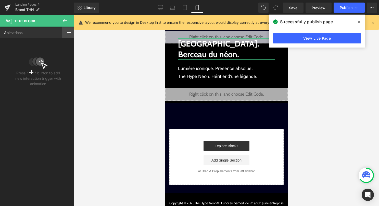
click at [66, 35] on div at bounding box center [69, 33] width 14 height 12
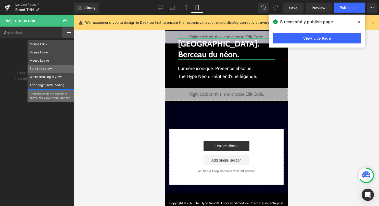
click at [55, 71] on p "Scroll Into view" at bounding box center [51, 68] width 43 height 5
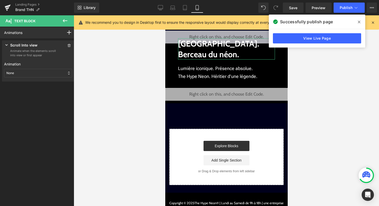
click at [43, 73] on div "None" at bounding box center [38, 73] width 68 height 9
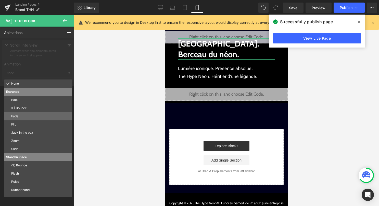
click at [39, 118] on p "Fade" at bounding box center [40, 116] width 59 height 5
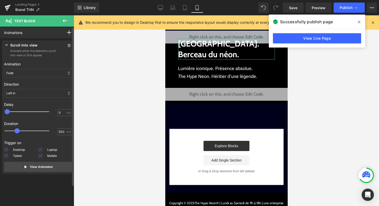
click at [22, 92] on div "Left In" at bounding box center [38, 93] width 68 height 9
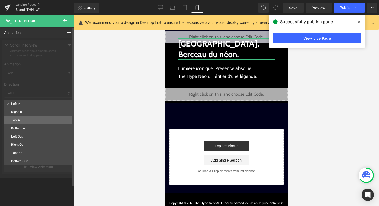
click at [19, 120] on p "Top In" at bounding box center [40, 120] width 59 height 5
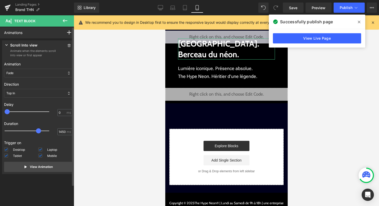
type input "1500"
drag, startPoint x: 17, startPoint y: 130, endPoint x: 40, endPoint y: 130, distance: 23.5
click at [40, 130] on span at bounding box center [39, 130] width 5 height 5
click at [43, 167] on p "View Animation" at bounding box center [41, 166] width 23 height 5
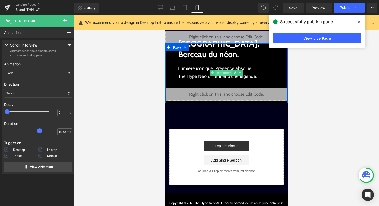
click at [220, 70] on span "Text Block" at bounding box center [223, 72] width 17 height 6
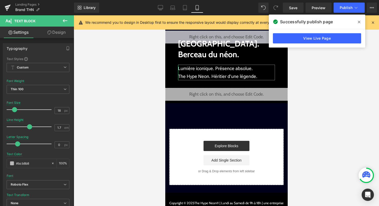
click at [63, 34] on link "Design" at bounding box center [56, 32] width 37 height 11
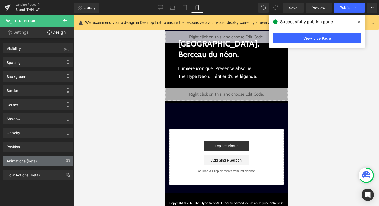
click at [27, 158] on div "Animations (beta)" at bounding box center [22, 159] width 30 height 7
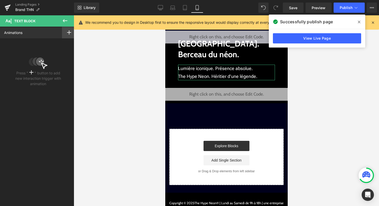
click at [67, 32] on icon at bounding box center [69, 32] width 4 height 4
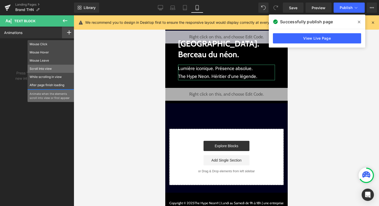
click at [49, 68] on p "Scroll Into view" at bounding box center [51, 68] width 43 height 5
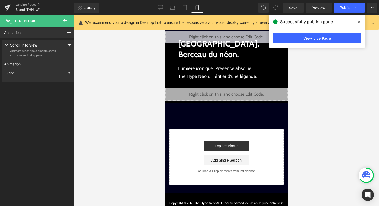
click at [41, 75] on div "None" at bounding box center [38, 73] width 68 height 9
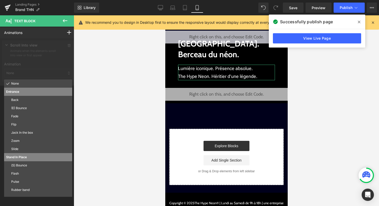
click at [39, 67] on div at bounding box center [38, 61] width 76 height 47
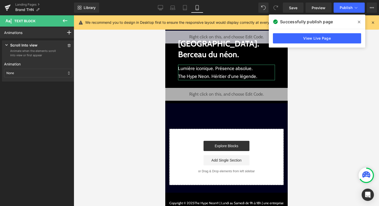
click at [36, 75] on div "None" at bounding box center [38, 73] width 68 height 9
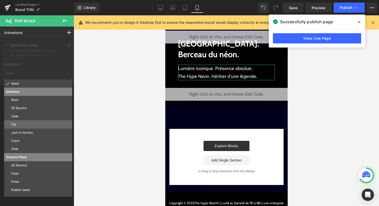
click at [26, 120] on div "Flip" at bounding box center [38, 124] width 68 height 8
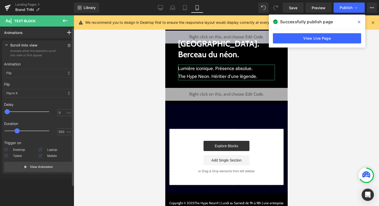
click at [26, 120] on div "Press " " button to add new interaction trigger with animation Scroll Into view…" at bounding box center [38, 108] width 76 height 140
click at [37, 73] on div "Flip" at bounding box center [38, 73] width 68 height 9
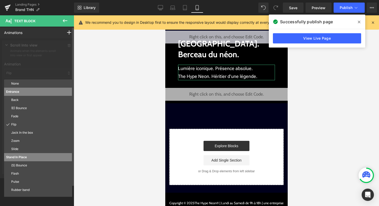
click at [23, 116] on p "Fade" at bounding box center [40, 116] width 59 height 5
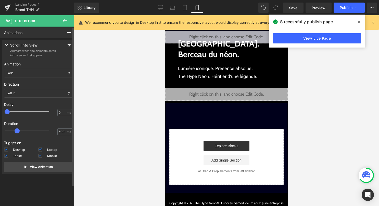
click at [30, 94] on div "Left In" at bounding box center [38, 93] width 68 height 9
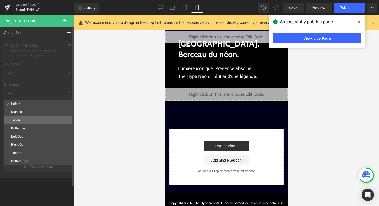
click at [26, 118] on p "Top In" at bounding box center [40, 120] width 59 height 5
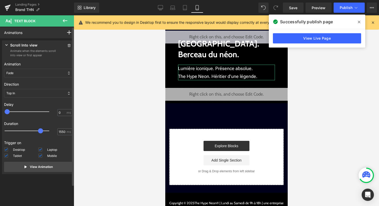
type input "1500"
drag, startPoint x: 17, startPoint y: 131, endPoint x: 41, endPoint y: 132, distance: 23.2
click at [41, 132] on span at bounding box center [39, 130] width 5 height 5
click at [43, 164] on button "View Animation" at bounding box center [38, 167] width 68 height 10
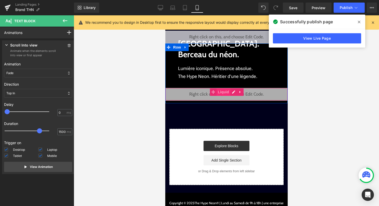
click at [226, 93] on span "Liquid" at bounding box center [224, 92] width 14 height 8
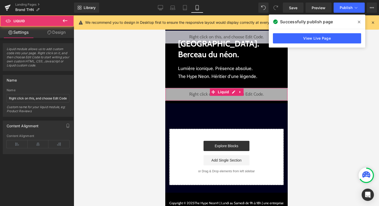
click at [57, 34] on link "Design" at bounding box center [56, 32] width 37 height 11
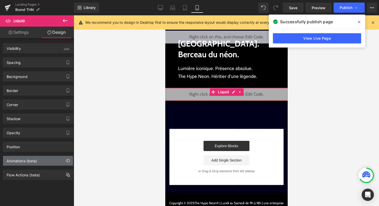
click at [38, 158] on div "Animations (beta)" at bounding box center [38, 161] width 70 height 10
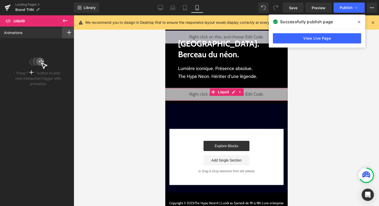
click at [67, 30] on div at bounding box center [69, 33] width 14 height 12
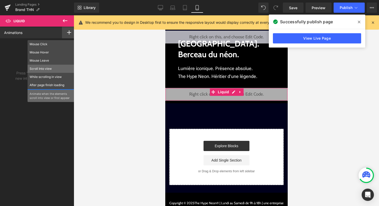
click at [46, 71] on p "Scroll Into view" at bounding box center [51, 68] width 43 height 5
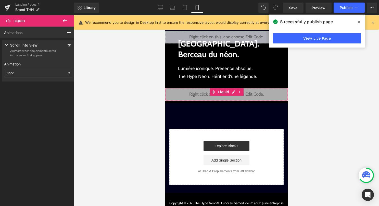
click at [38, 75] on div "None" at bounding box center [38, 73] width 68 height 9
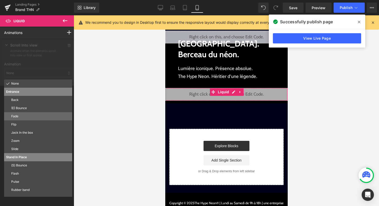
click at [34, 117] on p "Fade" at bounding box center [40, 116] width 59 height 5
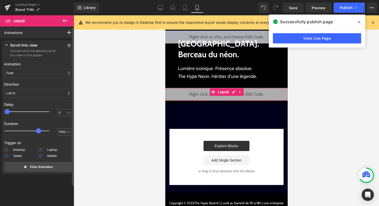
type input "1500"
drag, startPoint x: 18, startPoint y: 132, endPoint x: 42, endPoint y: 132, distance: 23.5
click at [42, 132] on span at bounding box center [39, 130] width 5 height 5
click at [35, 94] on div "Left In" at bounding box center [38, 93] width 68 height 9
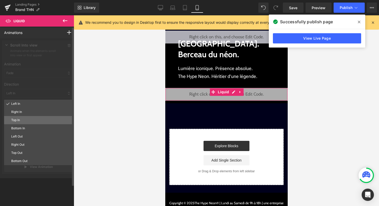
click at [28, 119] on p "Top In" at bounding box center [40, 120] width 59 height 5
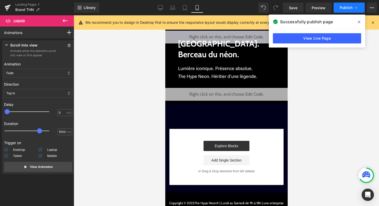
click at [348, 7] on span "Publish" at bounding box center [346, 8] width 13 height 4
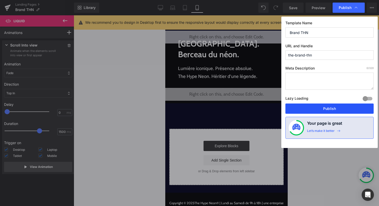
click at [330, 108] on button "Publish" at bounding box center [330, 108] width 88 height 10
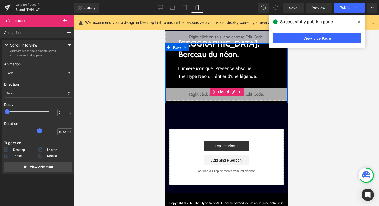
click at [233, 92] on div "Liquid" at bounding box center [226, 94] width 123 height 13
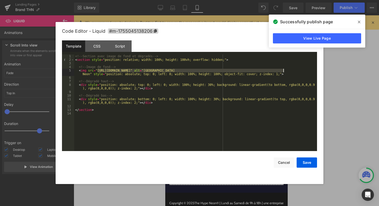
drag, startPoint x: 98, startPoint y: 71, endPoint x: 283, endPoint y: 72, distance: 185.4
click at [283, 72] on div "<!-- Section avec image de fond et dégradés --> < section style = "position: re…" at bounding box center [195, 106] width 243 height 104
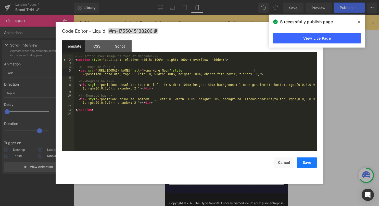
click at [305, 159] on button "Save" at bounding box center [307, 162] width 20 height 10
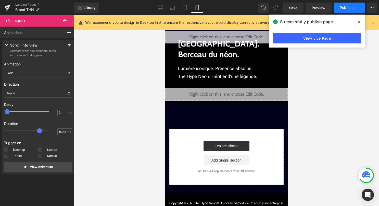
click at [345, 9] on span "Publish" at bounding box center [346, 8] width 13 height 4
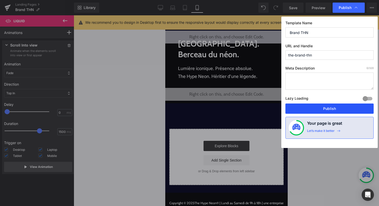
click at [314, 110] on button "Publish" at bounding box center [330, 108] width 88 height 10
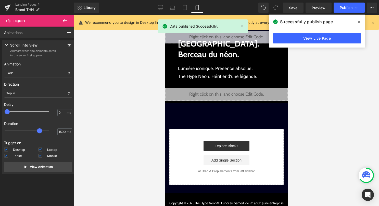
click at [374, 21] on icon at bounding box center [373, 22] width 5 height 5
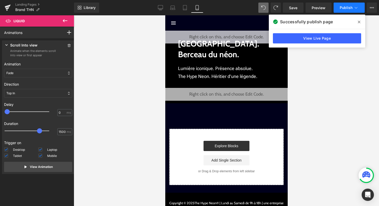
click at [352, 9] on span "Publish" at bounding box center [346, 8] width 13 height 4
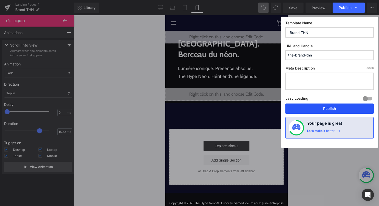
click at [335, 112] on button "Publish" at bounding box center [330, 108] width 88 height 10
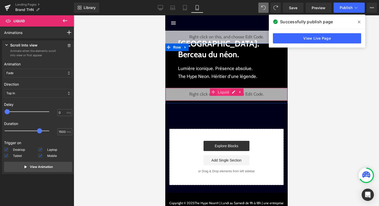
click at [228, 91] on span "Liquid" at bounding box center [224, 92] width 14 height 8
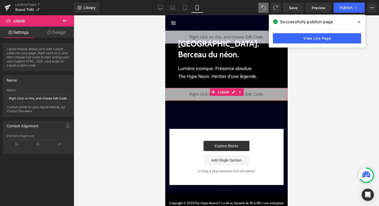
click at [64, 34] on link "Design" at bounding box center [56, 32] width 37 height 11
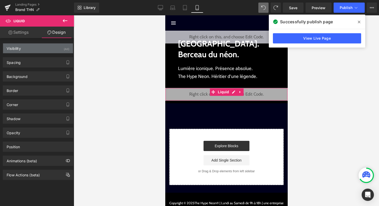
click at [54, 48] on div "Visibility (All)" at bounding box center [38, 48] width 70 height 10
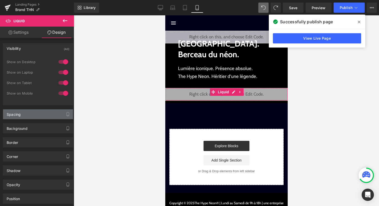
click at [43, 114] on div "Spacing" at bounding box center [38, 114] width 70 height 10
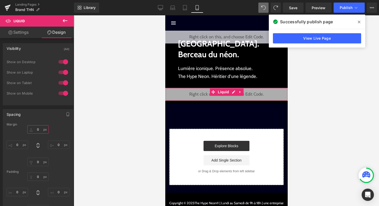
click at [40, 132] on input "0" at bounding box center [37, 129] width 21 height 8
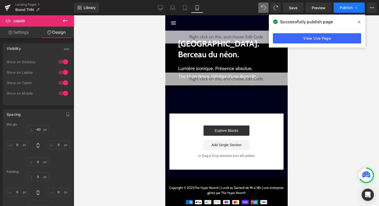
click at [345, 6] on span "Publish" at bounding box center [346, 8] width 13 height 4
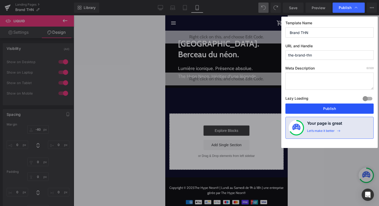
click at [336, 109] on button "Publish" at bounding box center [330, 108] width 88 height 10
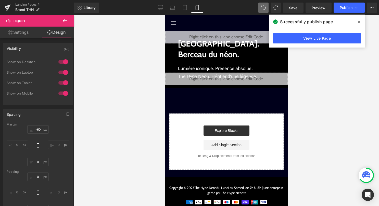
type input "0"
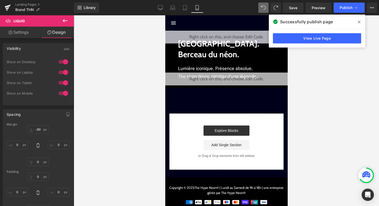
type input "0"
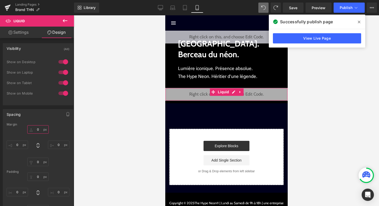
click at [37, 130] on input "0" at bounding box center [37, 129] width 21 height 8
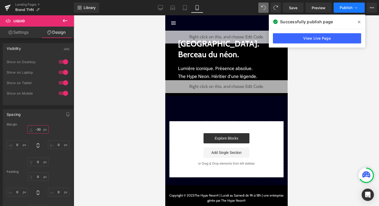
type input "-30"
click at [347, 5] on button "Publish" at bounding box center [349, 8] width 31 height 10
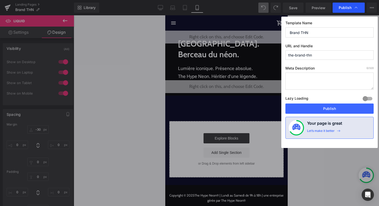
click at [356, 9] on icon at bounding box center [356, 7] width 5 height 5
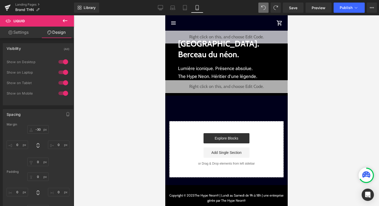
click at [356, 9] on icon at bounding box center [356, 7] width 5 height 5
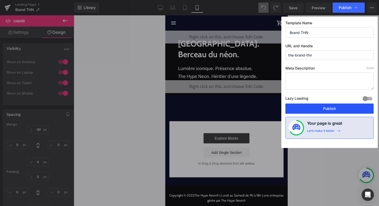
click at [344, 111] on button "Publish" at bounding box center [330, 108] width 88 height 10
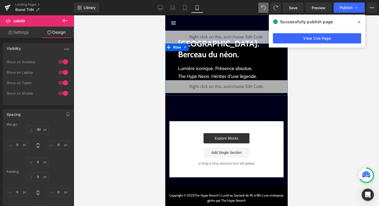
click at [234, 86] on div "Liquid" at bounding box center [226, 86] width 123 height 13
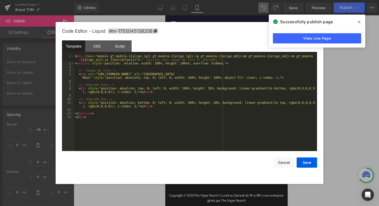
click at [221, 96] on div "< div class = "module gf_module-{{align_lg}} gf_module-{{align_lg}}-lg gf_modul…" at bounding box center [195, 107] width 243 height 107
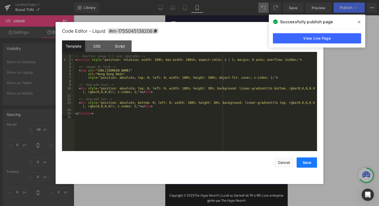
click at [309, 161] on button "Save" at bounding box center [307, 162] width 20 height 10
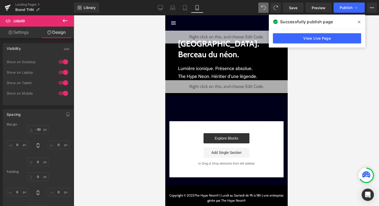
click at [346, 13] on div "Library Mobile Desktop Laptop Tablet Mobile Save Preview Publish Scheduled View…" at bounding box center [226, 7] width 305 height 15
click at [348, 9] on span "Publish" at bounding box center [346, 8] width 13 height 4
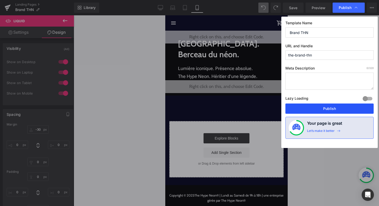
click at [329, 108] on button "Publish" at bounding box center [330, 108] width 88 height 10
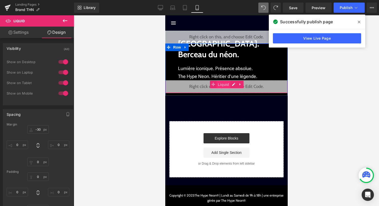
click at [220, 86] on span "Liquid" at bounding box center [224, 85] width 14 height 8
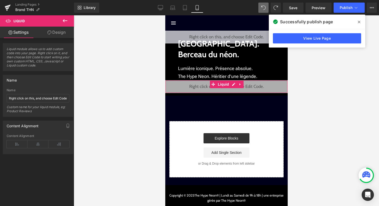
click at [61, 37] on link "Design" at bounding box center [56, 32] width 37 height 11
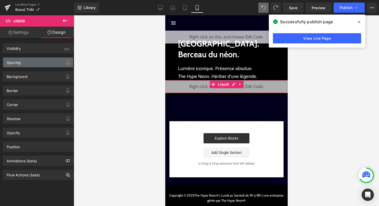
click at [48, 61] on div "Spacing" at bounding box center [38, 62] width 70 height 10
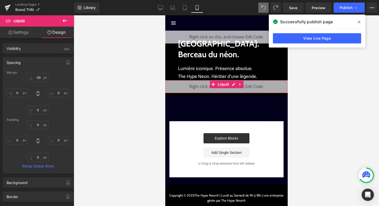
click at [48, 59] on div "Spacing" at bounding box center [38, 62] width 70 height 10
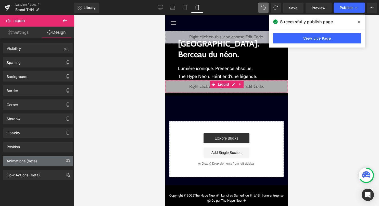
click at [33, 158] on div "Animations (beta)" at bounding box center [22, 159] width 30 height 7
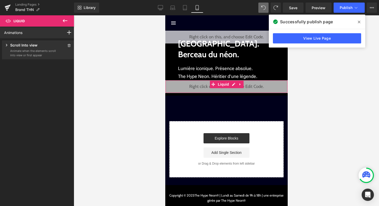
click at [42, 56] on p "Animate when the elements scroll into view or first appear" at bounding box center [33, 53] width 46 height 8
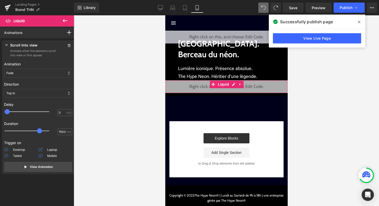
click at [42, 74] on div "Fade" at bounding box center [38, 73] width 68 height 9
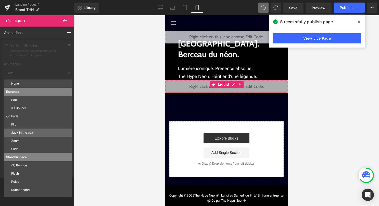
click at [28, 131] on p "Jack In the box" at bounding box center [40, 132] width 59 height 5
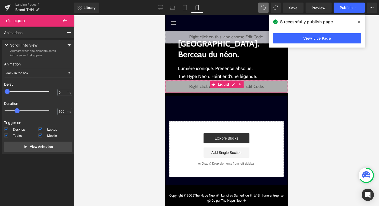
click at [44, 74] on div "Jack In the box" at bounding box center [38, 73] width 68 height 9
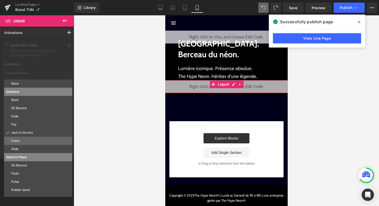
click at [34, 143] on p "Zoom" at bounding box center [40, 140] width 59 height 5
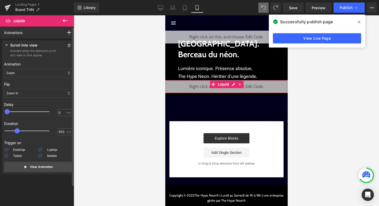
click at [40, 94] on div "Zoom In" at bounding box center [38, 93] width 68 height 9
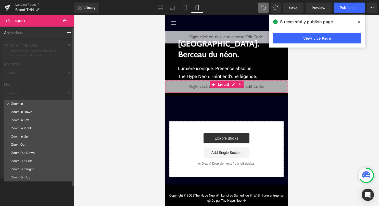
click at [40, 91] on div at bounding box center [38, 108] width 76 height 140
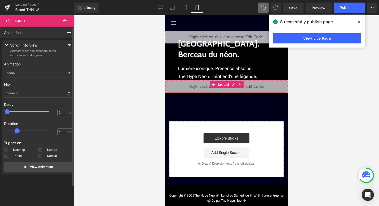
click at [39, 72] on div "Zoom" at bounding box center [38, 73] width 68 height 9
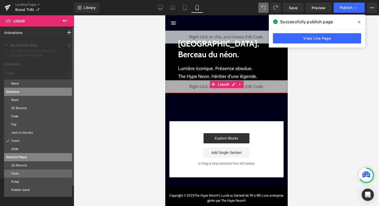
click at [33, 173] on p "Flash" at bounding box center [40, 173] width 59 height 5
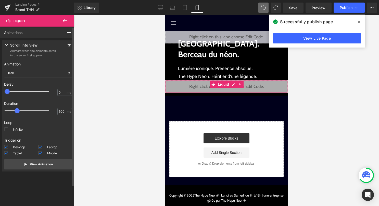
click at [50, 74] on div "Flash" at bounding box center [38, 73] width 68 height 9
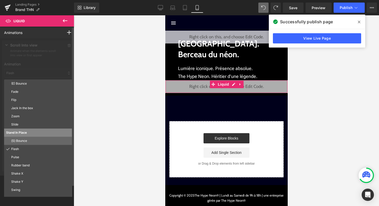
scroll to position [28, 0]
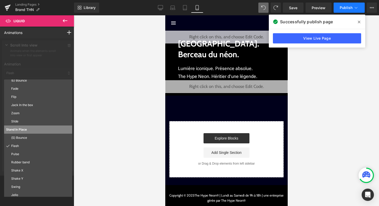
click at [350, 8] on span "Publish" at bounding box center [346, 8] width 13 height 4
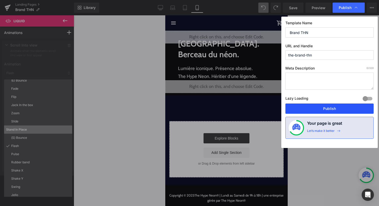
click at [318, 110] on button "Publish" at bounding box center [330, 108] width 88 height 10
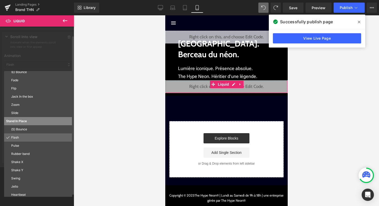
scroll to position [10, 0]
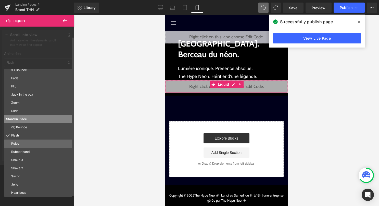
click at [41, 144] on p "Pulse" at bounding box center [40, 143] width 59 height 5
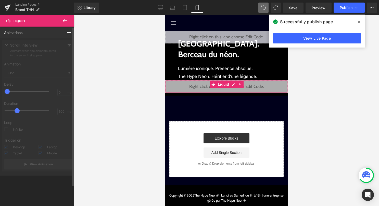
scroll to position [0, 0]
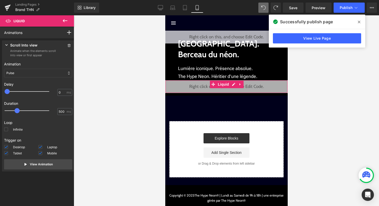
click at [45, 75] on div "Pulse" at bounding box center [38, 73] width 68 height 9
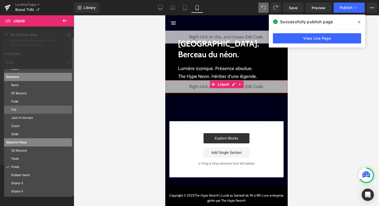
scroll to position [2, 0]
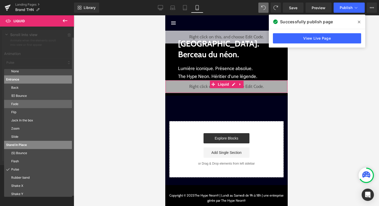
click at [35, 103] on p "Fade" at bounding box center [40, 104] width 59 height 5
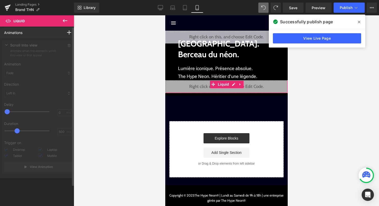
scroll to position [0, 0]
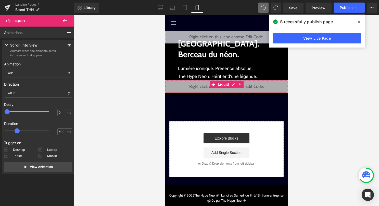
click at [33, 93] on div "Left In" at bounding box center [38, 93] width 68 height 9
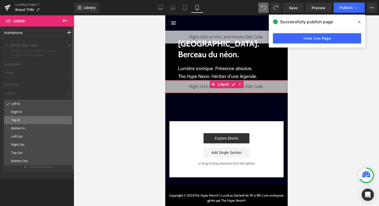
click at [27, 119] on p "Top In" at bounding box center [40, 120] width 59 height 5
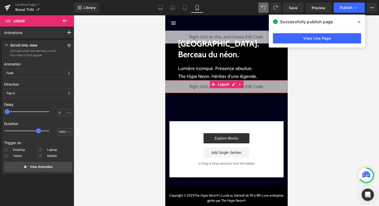
type input "1500"
drag, startPoint x: 19, startPoint y: 129, endPoint x: 42, endPoint y: 134, distance: 24.0
click at [42, 134] on div at bounding box center [30, 131] width 45 height 10
click at [48, 166] on p "View Animation" at bounding box center [41, 166] width 23 height 5
click at [359, 9] on button "Publish" at bounding box center [349, 8] width 31 height 10
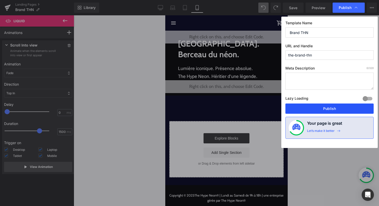
click at [321, 105] on button "Publish" at bounding box center [330, 108] width 88 height 10
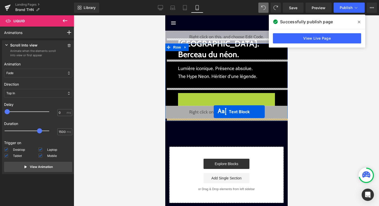
drag, startPoint x: 215, startPoint y: 102, endPoint x: 214, endPoint y: 112, distance: 9.5
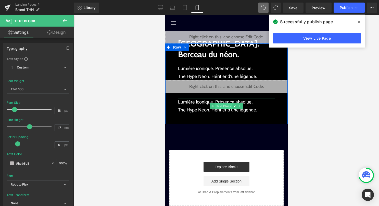
click at [221, 106] on span "Text Block" at bounding box center [223, 106] width 17 height 6
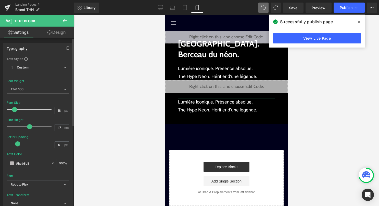
click at [32, 90] on span "Thin 100" at bounding box center [38, 89] width 63 height 9
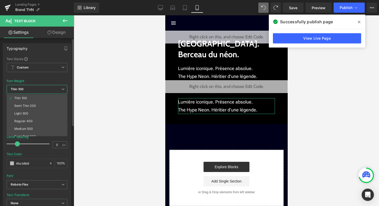
click at [32, 90] on span "Thin 100" at bounding box center [37, 89] width 61 height 9
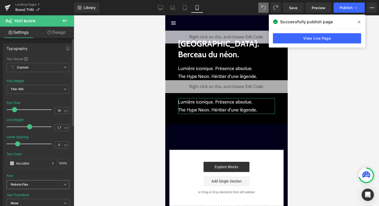
click at [32, 181] on span "Roboto Flex" at bounding box center [38, 184] width 63 height 9
click at [31, 199] on li "Cabin" at bounding box center [37, 202] width 61 height 8
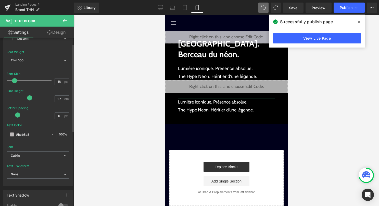
scroll to position [35, 0]
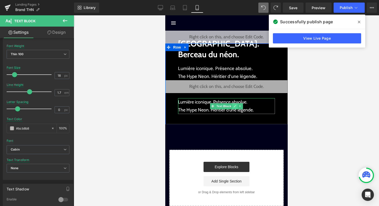
click at [234, 105] on icon at bounding box center [235, 105] width 3 height 3
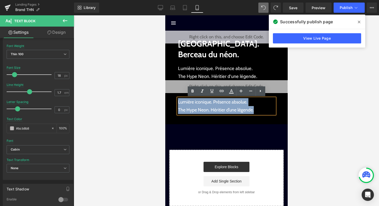
drag, startPoint x: 255, startPoint y: 110, endPoint x: 176, endPoint y: 102, distance: 79.6
click at [176, 102] on div "Hong Kong. Berceau du néon. Text Block Lumière iconique. Présence absolue. The …" at bounding box center [226, 82] width 123 height 78
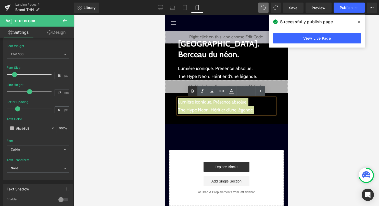
click at [192, 93] on icon at bounding box center [193, 91] width 6 height 6
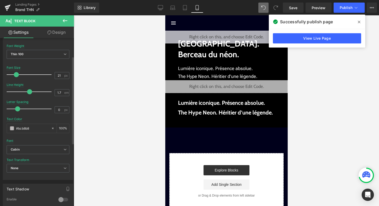
type input "20"
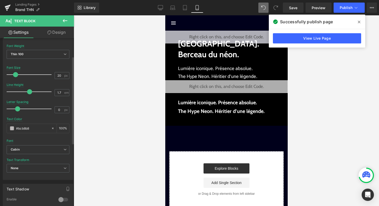
click at [16, 73] on span at bounding box center [15, 74] width 5 height 5
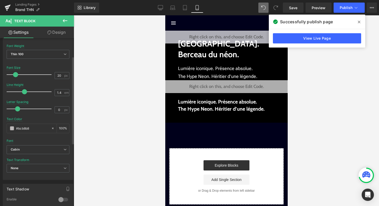
type input "1.3"
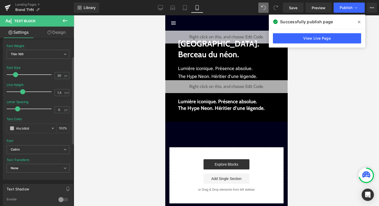
drag, startPoint x: 29, startPoint y: 92, endPoint x: 22, endPoint y: 91, distance: 7.2
click at [22, 91] on span at bounding box center [22, 91] width 5 height 5
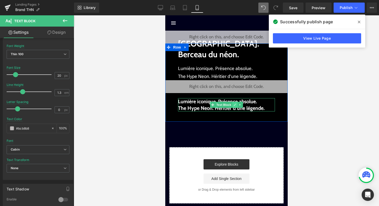
click at [236, 106] on link at bounding box center [234, 105] width 5 height 6
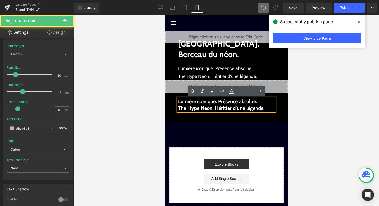
click at [269, 110] on p "The Hype Neon. Héritier d’une légende." at bounding box center [226, 108] width 97 height 7
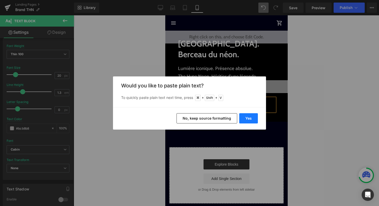
click at [248, 119] on button "Yes" at bounding box center [249, 118] width 19 height 10
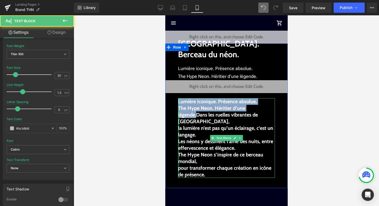
drag, startPoint x: 197, startPoint y: 115, endPoint x: 178, endPoint y: 102, distance: 22.7
click at [178, 102] on div "Lumière iconique. Présence absolue. The Hype Neon. Héritier d’une légende.Dans …" at bounding box center [226, 138] width 97 height 80
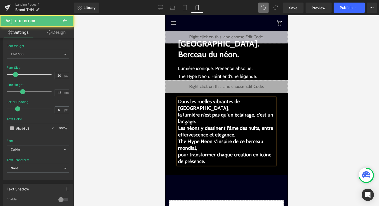
click at [178, 125] on strong "Les néons y dessinent l’âme des nuits, entre effervescence et élégance." at bounding box center [225, 131] width 95 height 13
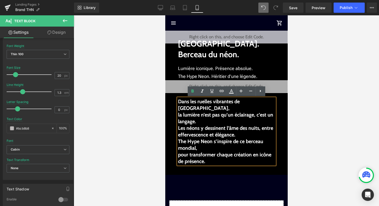
click at [211, 125] on strong "Les néons y dessinent l’âme des nuits, entre effervescence et élégance." at bounding box center [225, 131] width 95 height 13
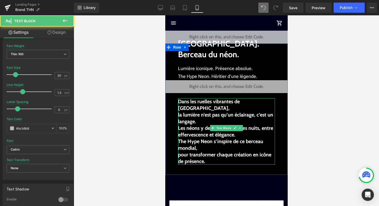
click at [206, 144] on p "The Hype Neon s’inspire de ce berceau mondial," at bounding box center [226, 144] width 97 height 13
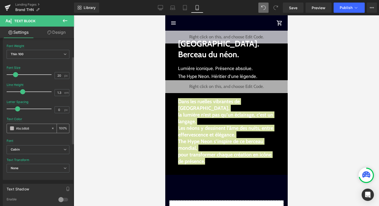
click at [51, 129] on icon at bounding box center [53, 128] width 4 height 4
type input "none"
type input "0"
click at [43, 129] on input "none" at bounding box center [32, 128] width 33 height 6
type input "n"
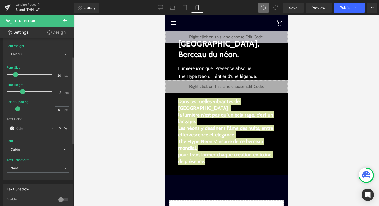
paste input "#bcb8b8"
type input "#bcb8b8"
type input "100"
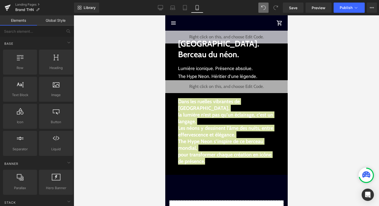
click at [97, 130] on div at bounding box center [227, 110] width 306 height 190
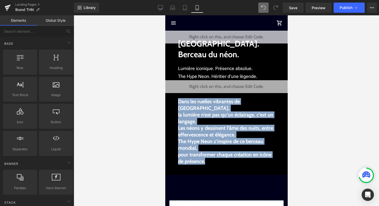
click at [203, 115] on p "la lumière n’est pas qu’un éclairage, c’est un langage." at bounding box center [226, 117] width 97 height 13
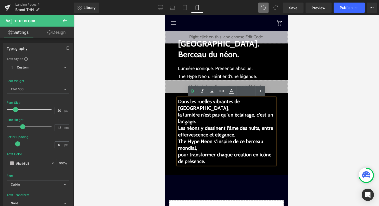
click at [210, 153] on p "pour transformer chaque création en icône de présence." at bounding box center [226, 157] width 97 height 13
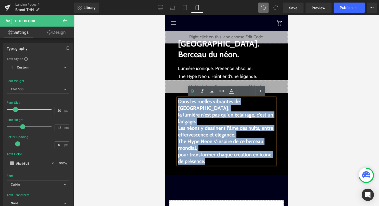
drag, startPoint x: 207, startPoint y: 157, endPoint x: 169, endPoint y: 95, distance: 72.0
click at [169, 96] on div "Hong Kong. Berceau du néon. Text Block Lumière iconique. Présence absolue. The …" at bounding box center [226, 107] width 123 height 129
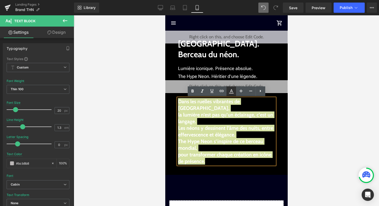
click at [231, 92] on icon at bounding box center [232, 91] width 6 height 6
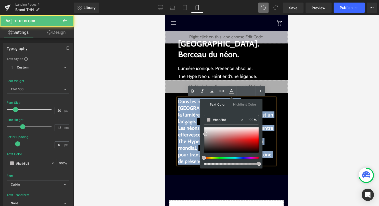
click at [188, 138] on strong "The Hype Neon s’inspire de ce berceau mondial," at bounding box center [220, 144] width 85 height 13
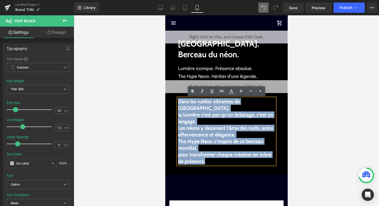
drag, startPoint x: 207, startPoint y: 154, endPoint x: 178, endPoint y: 100, distance: 61.4
click at [178, 100] on div "Dans les ruelles vibrantes de Hong Kong, la lumière n’est pas qu’un éclairage, …" at bounding box center [226, 131] width 97 height 66
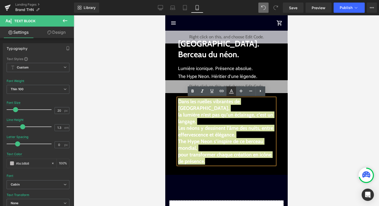
click at [229, 91] on icon at bounding box center [232, 91] width 6 height 6
type input "100"
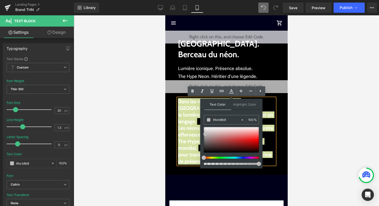
click at [205, 134] on span at bounding box center [206, 134] width 4 height 4
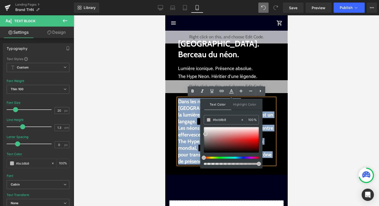
click at [188, 130] on strong "Les néons y dessinent l’âme des nuits, entre effervescence et élégance." at bounding box center [225, 131] width 95 height 13
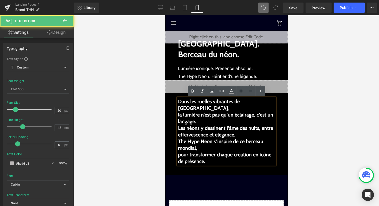
click at [188, 130] on strong "Les néons y dessinent l’âme des nuits, entre effervescence et élégance." at bounding box center [225, 131] width 95 height 13
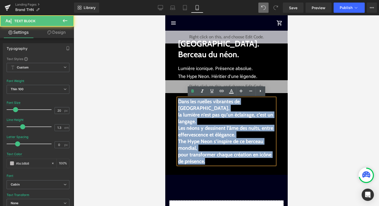
drag, startPoint x: 209, startPoint y: 155, endPoint x: 178, endPoint y: 99, distance: 63.7
click at [178, 99] on div "Dans les ruelles vibrantes de Hong Kong, la lumière n’est pas qu’un éclairage, …" at bounding box center [226, 131] width 97 height 66
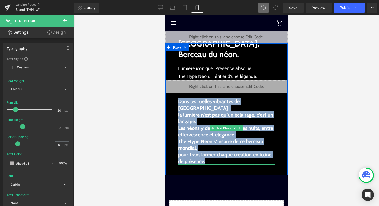
click at [243, 130] on p "Les néons y dessinent l’âme des nuits, entre effervescence et élégance." at bounding box center [226, 131] width 97 height 13
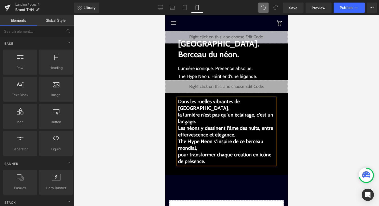
click at [311, 139] on div at bounding box center [227, 110] width 306 height 190
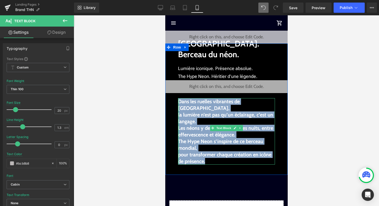
drag, startPoint x: 194, startPoint y: 125, endPoint x: 178, endPoint y: 101, distance: 28.7
click at [178, 101] on div "Dans les ruelles vibrantes de Hong Kong, la lumière n’est pas qu’un éclairage, …" at bounding box center [226, 131] width 97 height 66
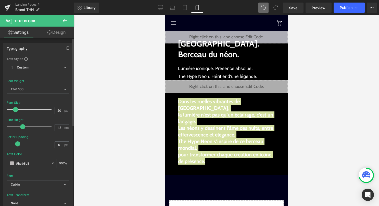
click at [11, 162] on span at bounding box center [12, 163] width 4 height 4
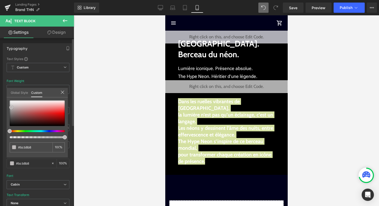
type input "#7c1717"
click at [48, 118] on div at bounding box center [37, 113] width 55 height 26
click at [106, 131] on div at bounding box center [227, 110] width 306 height 190
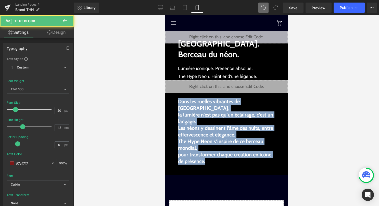
click at [204, 138] on strong "The Hype Neon s’inspire de ce berceau mondial," at bounding box center [220, 144] width 85 height 13
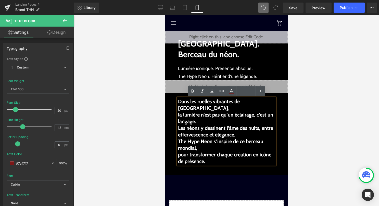
type input "#bcb8b8"
type input "100"
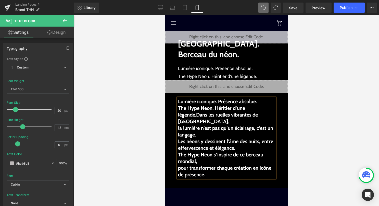
click at [207, 159] on p "The Hype Neon s’inspire de ce berceau mondial," at bounding box center [226, 157] width 97 height 13
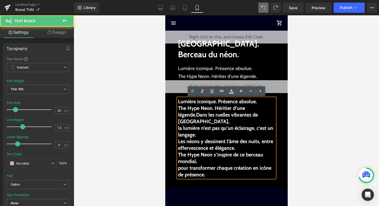
click at [196, 115] on strong "The Hype Neon. Héritier d’une légende.Dans les ruelles vibrantes de Hong Kong," at bounding box center [218, 114] width 80 height 19
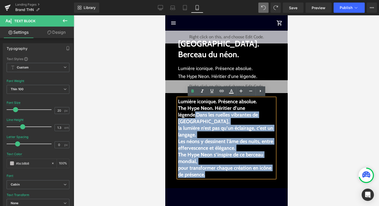
drag, startPoint x: 196, startPoint y: 115, endPoint x: 178, endPoint y: 98, distance: 24.2
click at [178, 98] on div "Lumière iconique. Présence absolue. The Hype Neon. Héritier d’une légende.Dans …" at bounding box center [226, 138] width 97 height 80
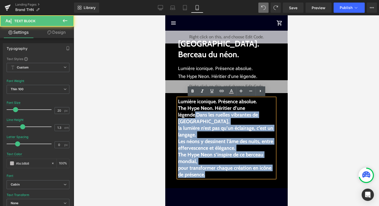
click at [201, 117] on strong "The Hype Neon. Héritier d’une légende.Dans les ruelles vibrantes de Hong Kong," at bounding box center [218, 114] width 80 height 19
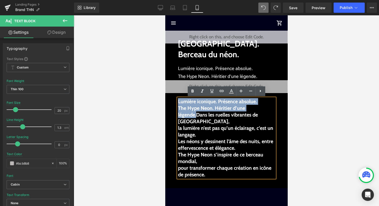
drag, startPoint x: 196, startPoint y: 115, endPoint x: 178, endPoint y: 101, distance: 23.1
click at [178, 101] on div "Lumière iconique. Présence absolue. The Hype Neon. Héritier d’une légende.Dans …" at bounding box center [226, 138] width 97 height 80
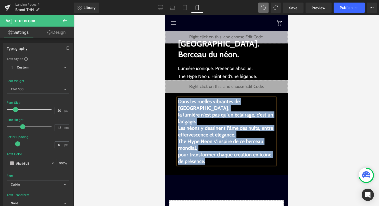
drag, startPoint x: 209, startPoint y: 155, endPoint x: 178, endPoint y: 101, distance: 62.4
click at [178, 101] on div "Dans les ruelles vibrantes de Hong Kong, la lumière n’est pas qu’un éclairage, …" at bounding box center [226, 131] width 97 height 66
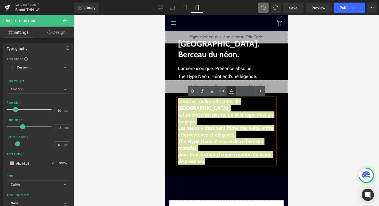
click at [231, 92] on icon at bounding box center [232, 91] width 6 height 6
type input "100"
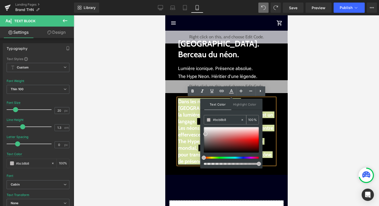
click at [208, 119] on span at bounding box center [209, 120] width 4 height 4
type input "#b54949"
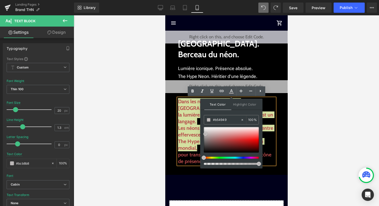
click at [228, 140] on div at bounding box center [231, 140] width 55 height 26
click at [236, 120] on input "#b54949" at bounding box center [227, 120] width 28 height 6
type input "0"
paste input "#bcb8b8"
type input "#bcb8b8"
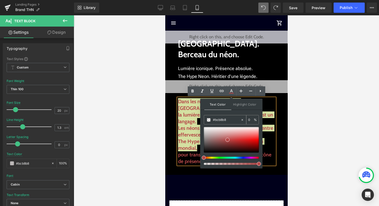
type input "100"
click at [205, 134] on span at bounding box center [206, 134] width 4 height 4
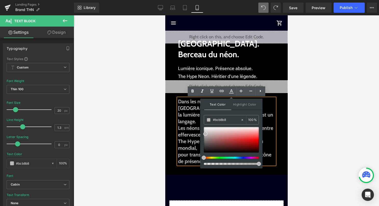
click at [194, 129] on strong "Les néons y dessinent l’âme des nuits, entre effervescence et élégance." at bounding box center [225, 131] width 95 height 13
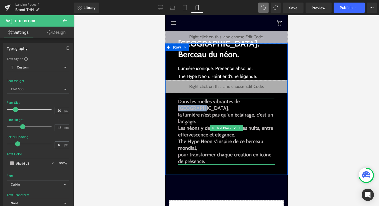
drag, startPoint x: 242, startPoint y: 101, endPoint x: 266, endPoint y: 103, distance: 23.5
click at [240, 103] on strong "Dans les ruelles vibrantes de Hong Kong," at bounding box center [209, 104] width 62 height 13
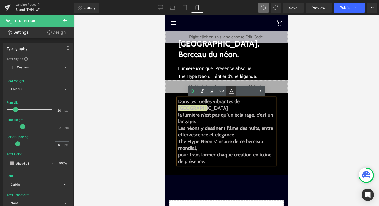
click at [230, 93] on icon at bounding box center [231, 93] width 5 height 1
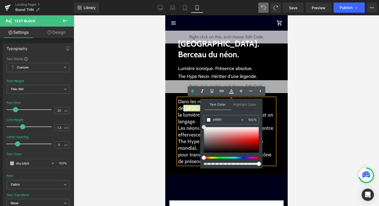
drag, startPoint x: 205, startPoint y: 134, endPoint x: 203, endPoint y: 126, distance: 8.7
click at [203, 126] on span at bounding box center [204, 127] width 4 height 4
click at [192, 125] on strong "Les néons y dessinent l’âme des nuits, entre effervescence et élégance." at bounding box center [225, 131] width 95 height 13
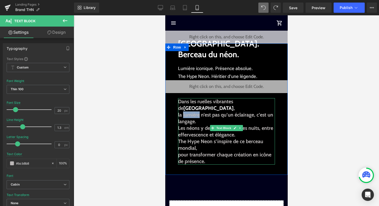
drag, startPoint x: 199, startPoint y: 108, endPoint x: 183, endPoint y: 109, distance: 15.9
click at [183, 112] on strong "la lumière n’est pas qu’un éclairage, c’est un langage." at bounding box center [225, 118] width 95 height 13
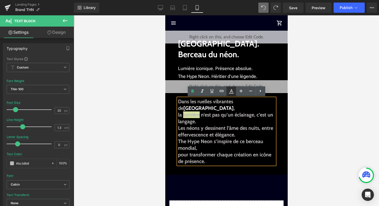
click at [231, 91] on icon at bounding box center [232, 91] width 6 height 6
type input "#bcb8b8"
type input "100"
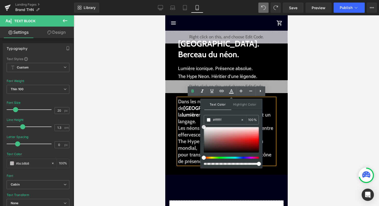
drag, startPoint x: 205, startPoint y: 133, endPoint x: 201, endPoint y: 122, distance: 11.8
click at [201, 122] on div "Text Color Highlight Color rgba(255, 255, 255, 1) #ffffff 100 % transparent tra…" at bounding box center [231, 133] width 62 height 69
click at [194, 112] on span "lumière" at bounding box center [190, 115] width 17 height 6
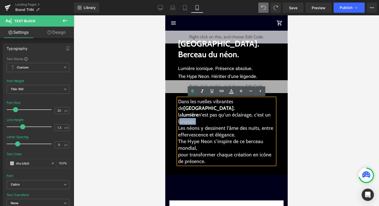
drag, startPoint x: 195, startPoint y: 115, endPoint x: 178, endPoint y: 115, distance: 16.3
click at [178, 115] on strong "la lumière n’est pas qu’un éclairage, c’est un langage." at bounding box center [224, 118] width 93 height 13
click at [231, 91] on icon at bounding box center [231, 90] width 3 height 3
type input "#bcb8b8"
type input "100"
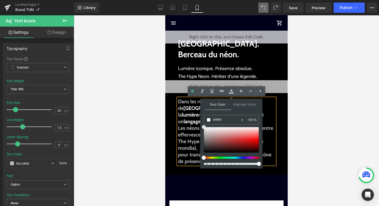
drag, startPoint x: 205, startPoint y: 133, endPoint x: 204, endPoint y: 124, distance: 9.6
click at [204, 123] on div "Text Color Highlight Color rgba(255, 255, 255, 1) #ffffff 100 % transparent tra…" at bounding box center [231, 133] width 62 height 69
click at [185, 118] on span "langage" at bounding box center [192, 121] width 17 height 6
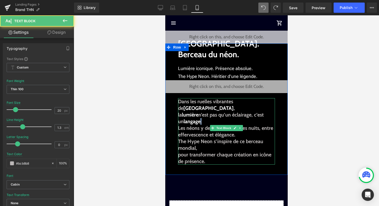
drag, startPoint x: 202, startPoint y: 117, endPoint x: 194, endPoint y: 117, distance: 8.4
click at [194, 117] on p "la lumière n’est pas qu’un éclairage, c’est un langage ." at bounding box center [226, 117] width 97 height 13
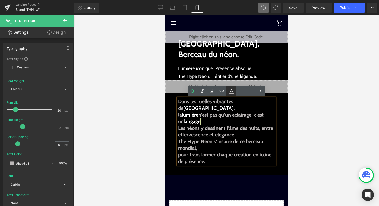
click at [231, 91] on icon at bounding box center [231, 90] width 3 height 3
type input "#bcb8b8"
type input "100"
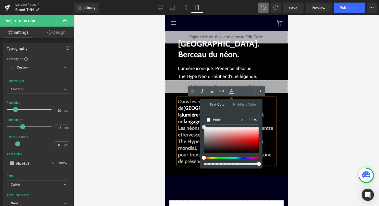
drag, startPoint x: 205, startPoint y: 133, endPoint x: 201, endPoint y: 125, distance: 9.2
click at [201, 125] on div "Text Color Highlight Color rgba(255, 255, 255, 1) #ffffff 100 % transparent tra…" at bounding box center [231, 133] width 62 height 69
click at [190, 125] on strong "Les néons y dessinent l’âme des nuits, entre effervescence et élégance." at bounding box center [225, 131] width 95 height 13
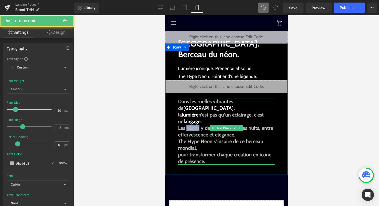
drag, startPoint x: 200, startPoint y: 122, endPoint x: 187, endPoint y: 123, distance: 13.0
click at [187, 125] on strong "Les néons y dessinent l’âme des nuits, entre effervescence et élégance." at bounding box center [225, 131] width 95 height 13
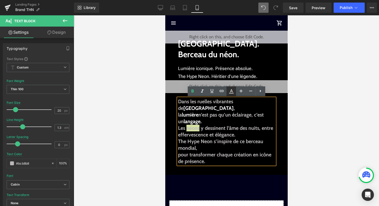
click at [230, 92] on icon at bounding box center [232, 91] width 6 height 6
type input "#bcb8b8"
type input "100"
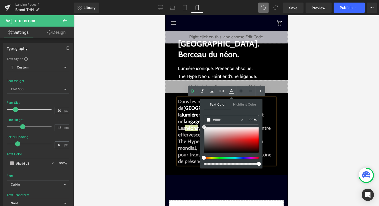
drag, startPoint x: 205, startPoint y: 133, endPoint x: 204, endPoint y: 121, distance: 11.8
click at [204, 121] on div "#ffffff 100 %" at bounding box center [231, 141] width 55 height 53
click at [198, 125] on span "néons" at bounding box center [191, 128] width 13 height 6
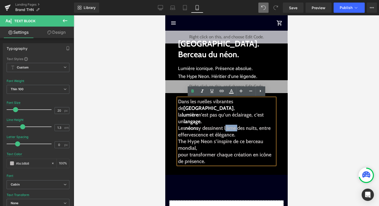
drag, startPoint x: 238, startPoint y: 123, endPoint x: 226, endPoint y: 123, distance: 12.0
click at [226, 125] on strong "Les néons y dessinent l’âme des nuits, entre effervescence et élégance." at bounding box center [224, 131] width 93 height 13
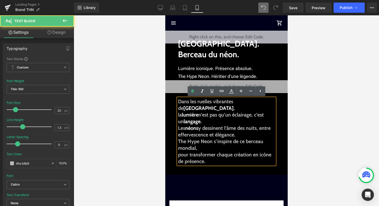
click at [208, 126] on strong "Les néons y dessinent l’âme des nuits, entre effervescence et élégance." at bounding box center [224, 131] width 93 height 13
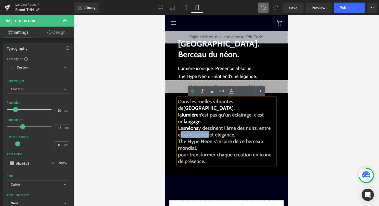
drag, startPoint x: 208, startPoint y: 129, endPoint x: 178, endPoint y: 129, distance: 29.6
click at [178, 129] on strong "Les néons y dessinent l’âme des nuits, entre effervescence et élégance." at bounding box center [224, 131] width 93 height 13
click at [230, 93] on icon at bounding box center [231, 93] width 5 height 1
type input "#bcb8b8"
type input "100"
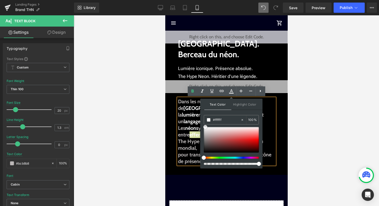
drag, startPoint x: 205, startPoint y: 133, endPoint x: 204, endPoint y: 124, distance: 8.2
click at [204, 124] on div "#ffffff 100 %" at bounding box center [231, 141] width 55 height 53
click at [195, 132] on span "effervescence" at bounding box center [204, 135] width 30 height 6
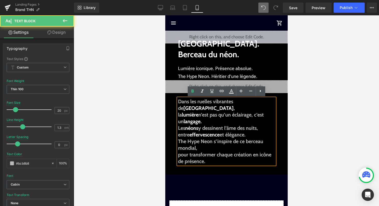
click at [234, 128] on strong "Les néons y dessinent l’âme des nuits, entre effervescence et élégance." at bounding box center [218, 131] width 80 height 13
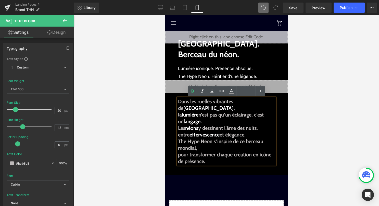
drag, startPoint x: 236, startPoint y: 128, endPoint x: 215, endPoint y: 128, distance: 21.2
click at [215, 128] on p "Les néons y dessinent l’âme des nuits, entre effervescence et élégance." at bounding box center [226, 131] width 97 height 13
click at [232, 92] on icon at bounding box center [232, 91] width 6 height 6
type input "#bcb8b8"
type input "100"
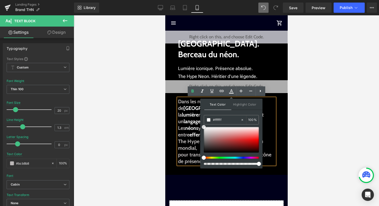
drag, startPoint x: 206, startPoint y: 133, endPoint x: 201, endPoint y: 125, distance: 8.7
click at [201, 125] on div "Text Color Highlight Color rgba(255, 255, 255, 1) #ffffff 100 % transparent tra…" at bounding box center [231, 133] width 62 height 69
click at [194, 132] on span "effervescence" at bounding box center [204, 135] width 30 height 6
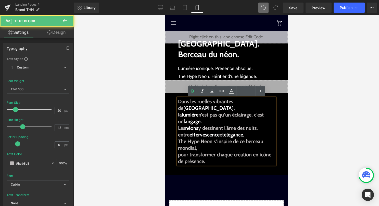
click at [194, 138] on strong "The Hype Neon s’inspire de ce berceau mondial," at bounding box center [220, 144] width 85 height 13
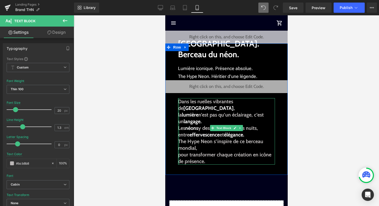
drag, startPoint x: 178, startPoint y: 135, endPoint x: 161, endPoint y: 137, distance: 17.3
click at [165, 137] on html "search close menu Menu close Mes commandes Service client Contact RGPD Conditio…" at bounding box center [226, 110] width 123 height 190
click at [177, 136] on div "Hong Kong. Berceau du néon. Text Block Lumière iconique. Présence absolue. The …" at bounding box center [226, 107] width 123 height 129
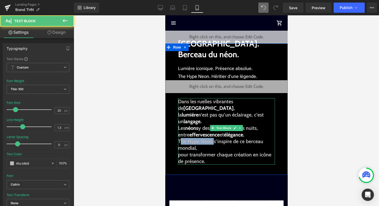
drag, startPoint x: 213, startPoint y: 135, endPoint x: 180, endPoint y: 135, distance: 32.9
click at [180, 138] on strong "The Hype Neon s’inspire de ce berceau mondial," at bounding box center [220, 144] width 85 height 13
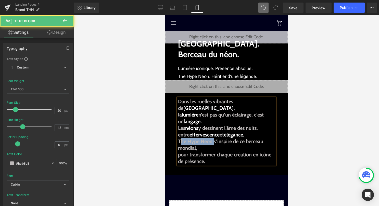
click at [180, 138] on strong "The Hype Neon s’inspire de ce berceau mondial," at bounding box center [220, 144] width 85 height 13
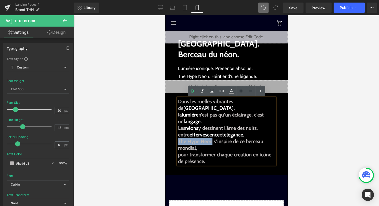
drag, startPoint x: 212, startPoint y: 135, endPoint x: 178, endPoint y: 134, distance: 34.5
click at [178, 138] on strong "The Hype Neon s’inspire de ce berceau mondial," at bounding box center [220, 144] width 85 height 13
click at [233, 91] on icon at bounding box center [232, 91] width 6 height 6
type input "#bcb8b8"
type input "100"
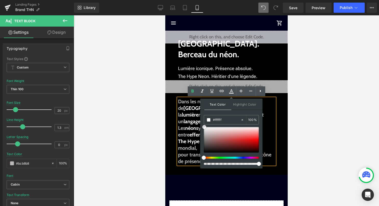
drag, startPoint x: 205, startPoint y: 134, endPoint x: 204, endPoint y: 126, distance: 8.0
click at [204, 126] on span at bounding box center [204, 127] width 4 height 4
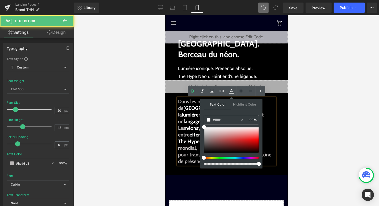
click at [194, 138] on span "The Hype Neon" at bounding box center [195, 141] width 34 height 6
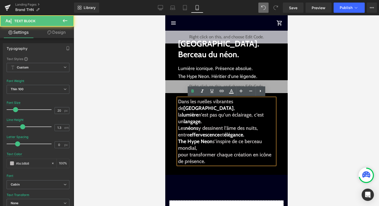
drag, startPoint x: 246, startPoint y: 134, endPoint x: 198, endPoint y: 139, distance: 48.3
click at [198, 139] on p "The Hype Neon s’inspire de ce berceau mondial," at bounding box center [226, 144] width 97 height 13
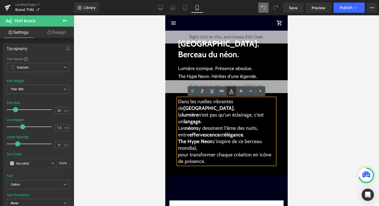
click at [230, 92] on icon at bounding box center [231, 90] width 3 height 3
type input "#bcb8b8"
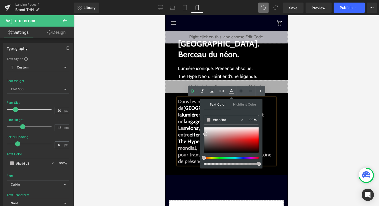
click at [194, 140] on strong "The Hype Neon s’inspire de ce berceau mondial," at bounding box center [219, 144] width 83 height 13
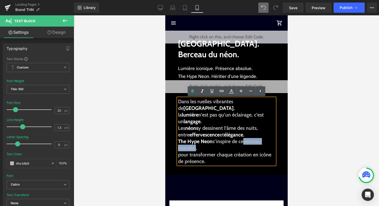
drag, startPoint x: 196, startPoint y: 142, endPoint x: 246, endPoint y: 134, distance: 51.5
click at [246, 138] on strong "The Hype Neon s’inspire de ce berceau mondial," at bounding box center [219, 144] width 83 height 13
click at [233, 93] on icon at bounding box center [231, 93] width 5 height 1
type input "100"
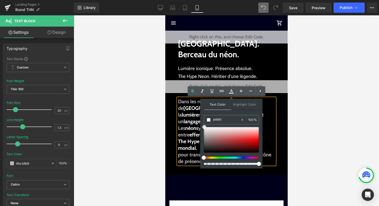
drag, startPoint x: 205, startPoint y: 132, endPoint x: 203, endPoint y: 123, distance: 9.5
click at [203, 123] on div "Text Color Highlight Color rgba(255, 255, 255, 1) #ffffff 100 % transparent tra…" at bounding box center [231, 133] width 62 height 69
click at [188, 138] on span "The Hype Neon" at bounding box center [195, 141] width 34 height 6
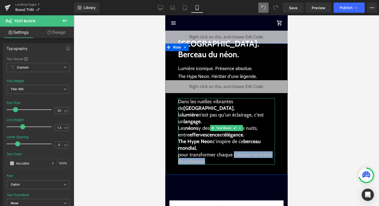
drag, startPoint x: 234, startPoint y: 149, endPoint x: 207, endPoint y: 156, distance: 28.1
click at [207, 156] on p "pour transformer chaque création en icône de présence." at bounding box center [226, 157] width 97 height 13
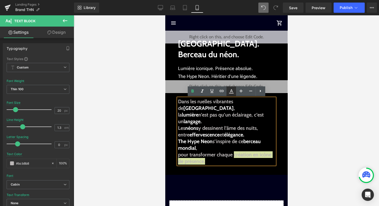
click at [233, 92] on icon at bounding box center [232, 91] width 6 height 6
type input "#bcb8b8"
type input "100"
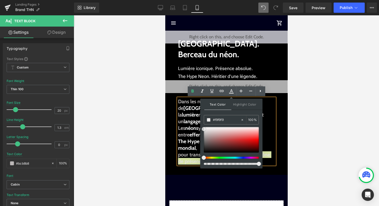
type input "#ffffff"
drag, startPoint x: 205, startPoint y: 133, endPoint x: 200, endPoint y: 124, distance: 10.3
click at [200, 124] on div "Text Color Highlight Color rgba(255, 255, 255, 1) #ffffff 100 % transparent tra…" at bounding box center [231, 133] width 62 height 69
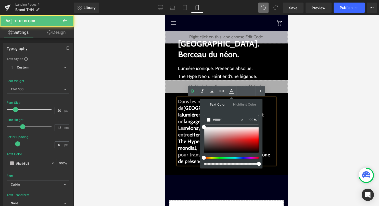
click at [189, 132] on span "effervescence" at bounding box center [204, 135] width 30 height 6
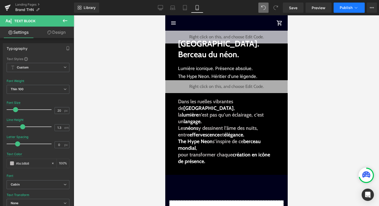
click at [351, 10] on button "Publish" at bounding box center [349, 8] width 31 height 10
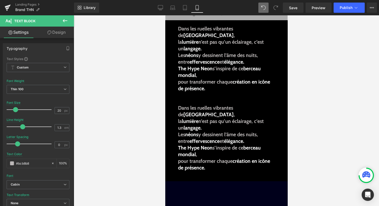
scroll to position [66, 0]
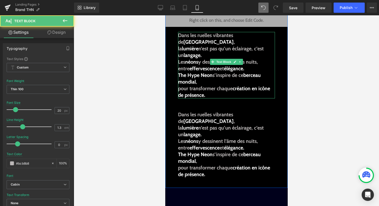
click at [200, 65] on span "effervescence" at bounding box center [204, 68] width 30 height 6
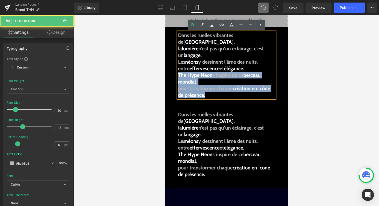
drag, startPoint x: 208, startPoint y: 88, endPoint x: 176, endPoint y: 68, distance: 38.0
click at [176, 68] on div "Hong Kong. Berceau du néon. Text Block Lumière iconique. Présence absolue. The …" at bounding box center [226, 81] width 123 height 208
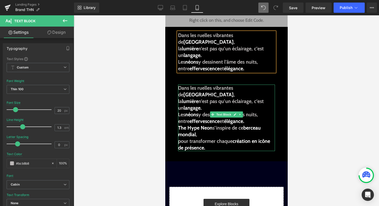
click at [205, 118] on span "effervescence" at bounding box center [204, 121] width 30 height 6
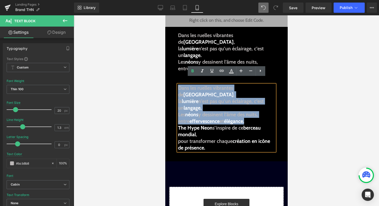
drag, startPoint x: 237, startPoint y: 109, endPoint x: 168, endPoint y: 80, distance: 75.2
click at [168, 80] on div "Hong Kong. Berceau du néon. Text Block Lumière iconique. Présence absolue. The …" at bounding box center [226, 67] width 123 height 181
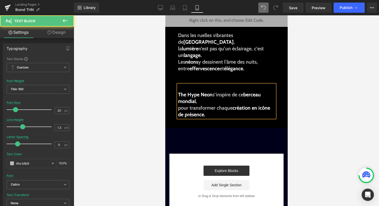
click at [179, 91] on span "The Hype Neon" at bounding box center [195, 94] width 34 height 6
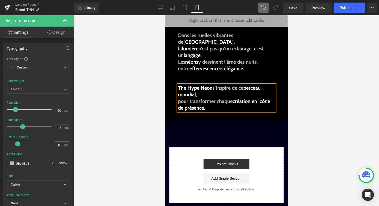
click at [178, 98] on strong "pour transformer chaque création en icône de présence." at bounding box center [224, 104] width 92 height 13
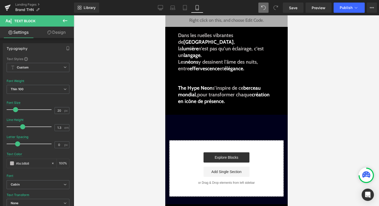
click at [64, 34] on link "Design" at bounding box center [56, 32] width 37 height 11
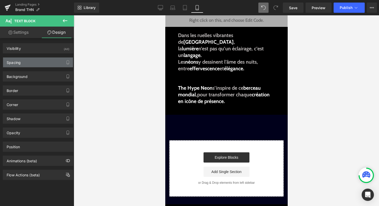
click at [50, 62] on div "Spacing" at bounding box center [38, 62] width 70 height 10
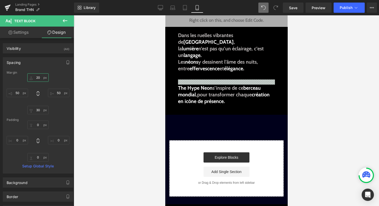
click at [39, 77] on input "20" at bounding box center [37, 77] width 21 height 8
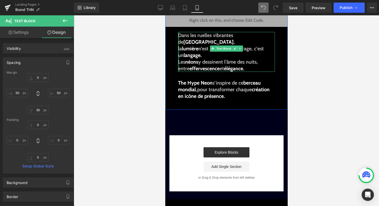
click at [179, 56] on div at bounding box center [178, 52] width 1 height 40
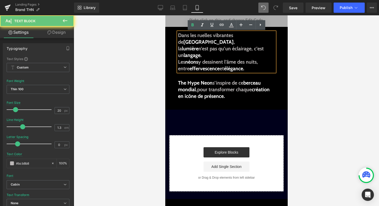
click at [179, 59] on strong "Les néons y dessinent l’âme des nuits, entre effervescence et élégance." at bounding box center [218, 65] width 80 height 13
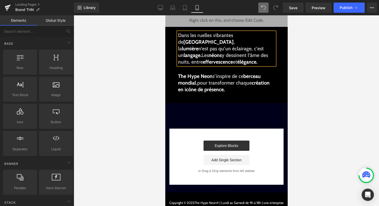
click at [329, 72] on div at bounding box center [227, 110] width 306 height 190
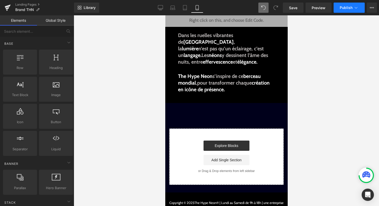
click at [352, 7] on span "Publish" at bounding box center [346, 8] width 13 height 4
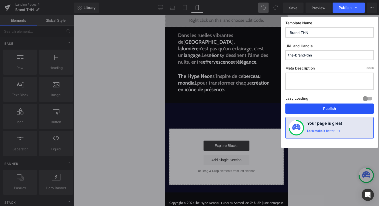
click at [311, 108] on button "Publish" at bounding box center [330, 108] width 88 height 10
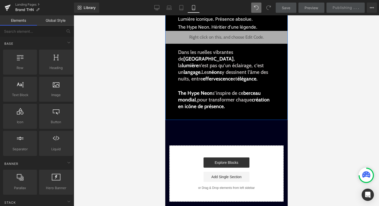
scroll to position [48, 0]
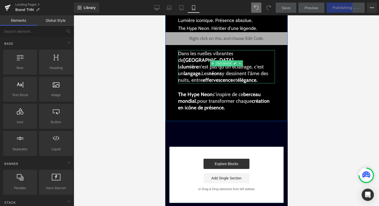
click at [218, 61] on span "Text Block" at bounding box center [223, 63] width 17 height 6
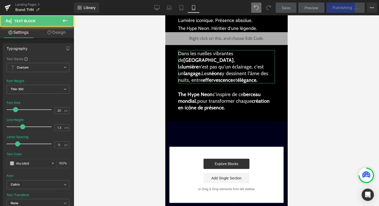
click at [63, 33] on link "Design" at bounding box center [56, 32] width 37 height 11
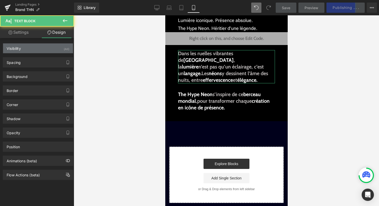
type input "20"
type input "50"
type input "30"
type input "50"
type input "0"
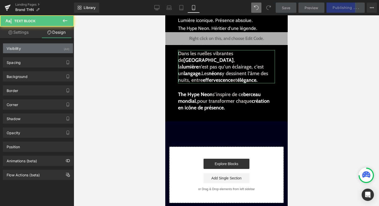
type input "0"
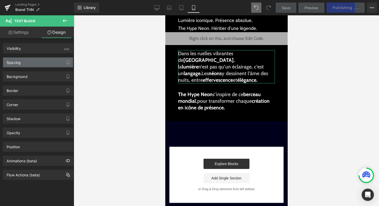
click at [55, 61] on div "Spacing" at bounding box center [38, 62] width 70 height 10
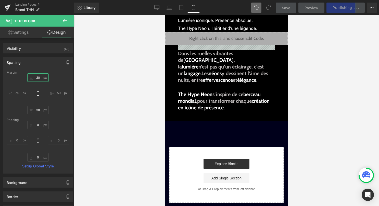
click at [39, 77] on input "20" at bounding box center [37, 77] width 21 height 8
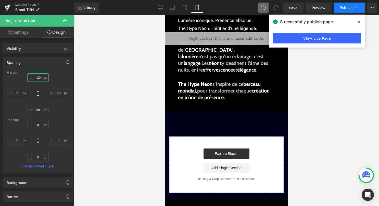
type input "-20"
click at [358, 8] on icon at bounding box center [356, 7] width 5 height 5
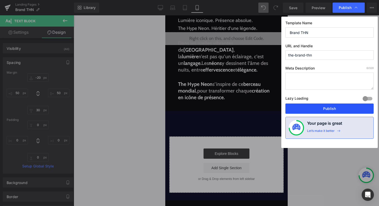
click at [339, 107] on button "Publish" at bounding box center [330, 108] width 88 height 10
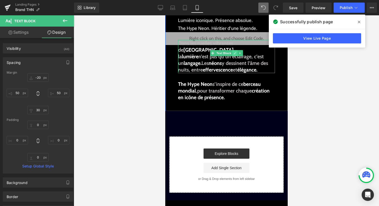
click at [234, 53] on icon at bounding box center [235, 53] width 3 height 3
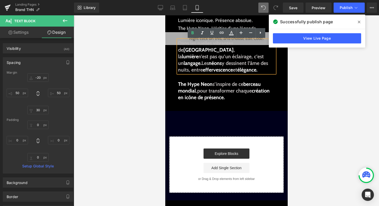
click at [234, 47] on span "Hong Kong" at bounding box center [208, 50] width 50 height 6
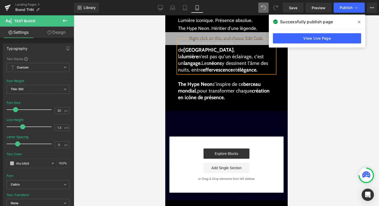
click at [62, 33] on link "Design" at bounding box center [56, 32] width 37 height 11
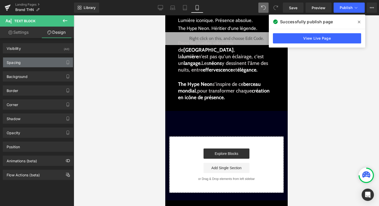
click at [49, 66] on div "Spacing" at bounding box center [38, 62] width 70 height 10
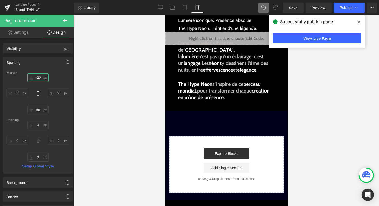
click at [37, 80] on input "-20" at bounding box center [37, 77] width 21 height 8
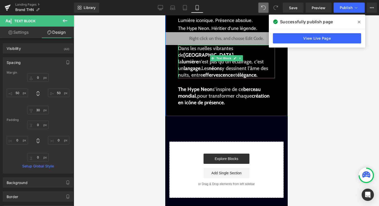
click at [234, 52] on span "Hong Kong" at bounding box center [208, 55] width 50 height 6
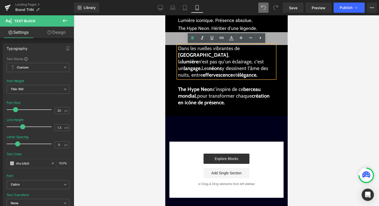
click at [178, 62] on strong "la lumière n’est pas qu’un éclairage, c’est un langage." at bounding box center [221, 64] width 86 height 13
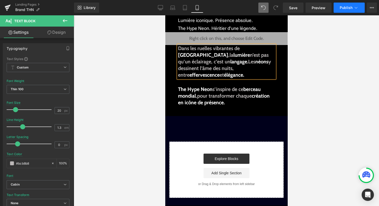
click at [353, 4] on button "Publish" at bounding box center [349, 8] width 31 height 10
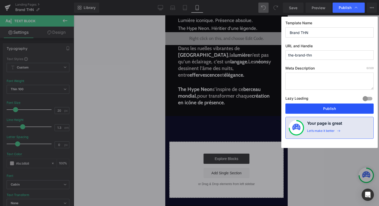
click at [319, 109] on button "Publish" at bounding box center [330, 108] width 88 height 10
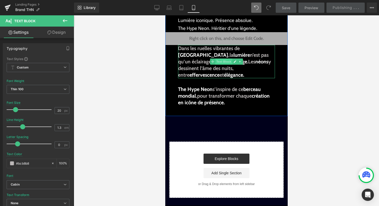
click at [218, 64] on span "Text Block" at bounding box center [223, 61] width 17 height 6
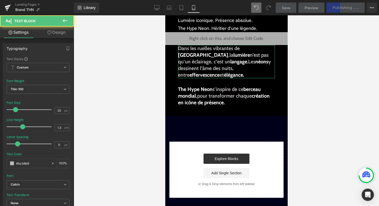
click at [55, 33] on link "Design" at bounding box center [56, 32] width 37 height 11
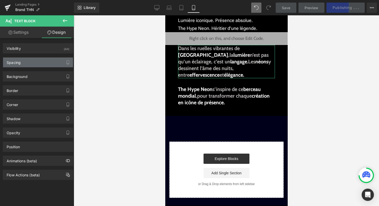
click at [48, 65] on div "Spacing" at bounding box center [38, 62] width 70 height 10
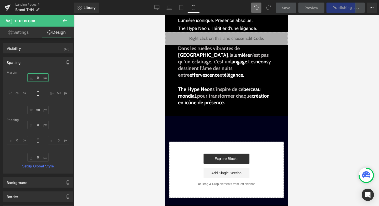
click at [36, 79] on input "0" at bounding box center [37, 77] width 21 height 8
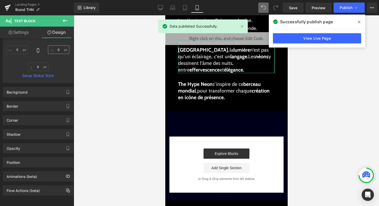
scroll to position [94, 0]
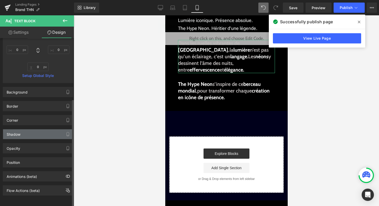
type input "-20"
click at [45, 129] on div "Shadow" at bounding box center [38, 134] width 70 height 10
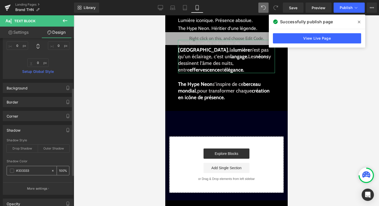
click at [11, 172] on span at bounding box center [12, 171] width 4 height 4
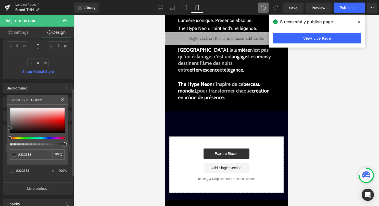
type input "#303030"
type input "#282828"
type input "#141414"
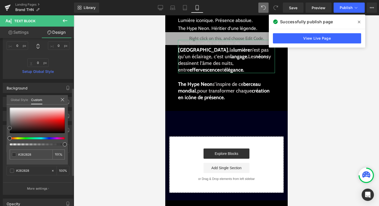
type input "#141414"
type input "#070707"
type input "#000000"
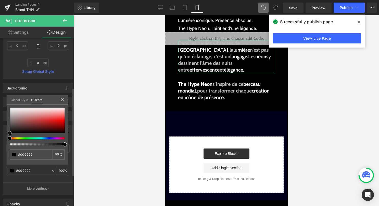
drag, startPoint x: 10, startPoint y: 129, endPoint x: 8, endPoint y: 145, distance: 16.5
click at [10, 145] on div at bounding box center [37, 127] width 55 height 38
click at [66, 164] on div "#000000 100 %" at bounding box center [37, 136] width 61 height 57
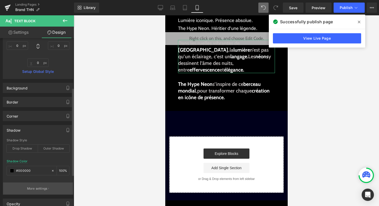
click at [41, 190] on p "More settings" at bounding box center [37, 188] width 20 height 5
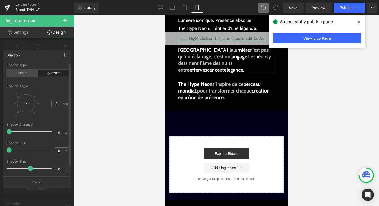
click at [25, 75] on div "INSET" at bounding box center [22, 73] width 31 height 8
click at [55, 70] on div "OUTSET" at bounding box center [53, 73] width 31 height 8
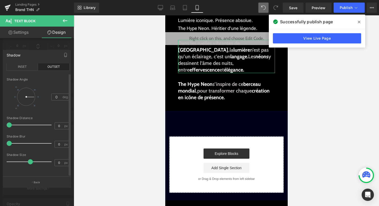
type input "1"
click at [31, 159] on span at bounding box center [30, 161] width 5 height 5
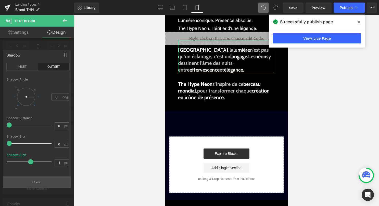
click at [35, 181] on p "Back" at bounding box center [37, 182] width 7 height 4
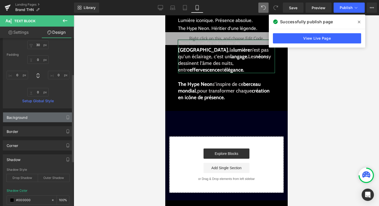
scroll to position [60, 0]
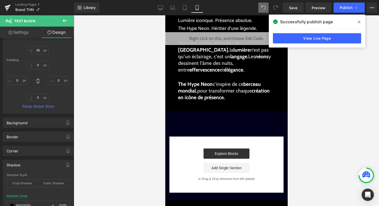
type input "-20"
type input "50"
type input "30"
type input "50"
type input "0"
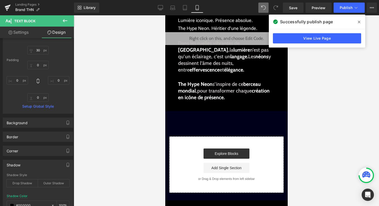
type input "0"
type input "100"
click at [340, 6] on button "Publish" at bounding box center [349, 8] width 31 height 10
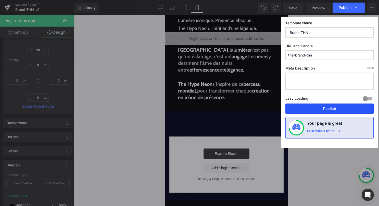
click at [301, 108] on button "Publish" at bounding box center [330, 108] width 88 height 10
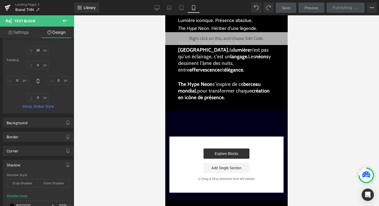
click at [229, 48] on body "search close menu Menu close Mes commandes Service client Contact RGPD Conditio…" at bounding box center [226, 101] width 123 height 268
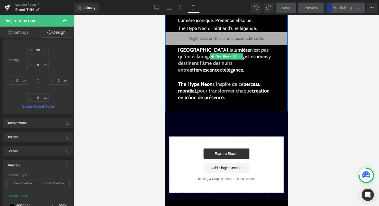
click at [235, 56] on icon at bounding box center [235, 56] width 3 height 3
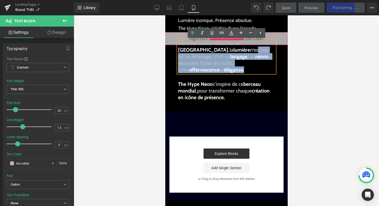
drag, startPoint x: 236, startPoint y: 69, endPoint x: 173, endPoint y: 41, distance: 68.2
click at [173, 41] on div "Hong Kong. Berceau du néon. Text Block Lumière iconique. Présence absolue. The …" at bounding box center [226, 51] width 123 height 113
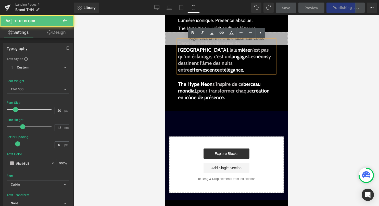
click at [239, 66] on p "Dans les ruelles vibrantes de Hong Kong , la lumière n’est pas qu’un éclairage,…" at bounding box center [226, 56] width 97 height 33
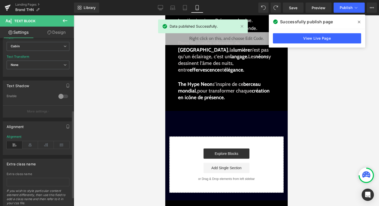
scroll to position [139, 0]
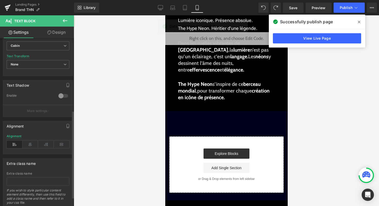
click at [60, 98] on div at bounding box center [63, 96] width 12 height 8
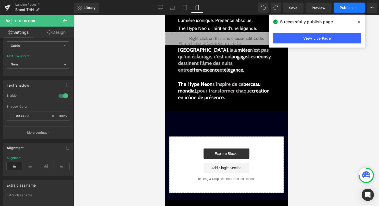
click at [353, 7] on button "Publish" at bounding box center [349, 8] width 31 height 10
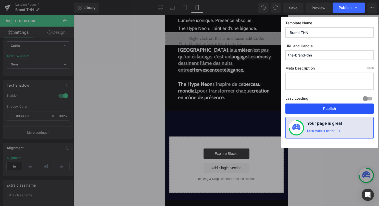
click at [333, 111] on button "Publish" at bounding box center [330, 108] width 88 height 10
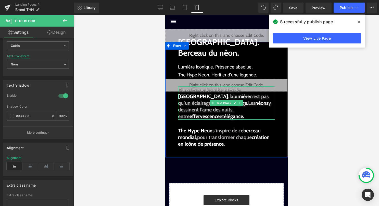
scroll to position [0, 0]
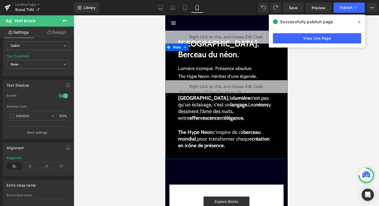
click at [220, 56] on strong "Hong Kong. Berceau du néon." at bounding box center [218, 49] width 81 height 21
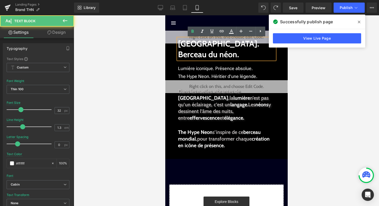
click at [179, 55] on strong "Hong Kong. Berceau du néon." at bounding box center [218, 49] width 81 height 21
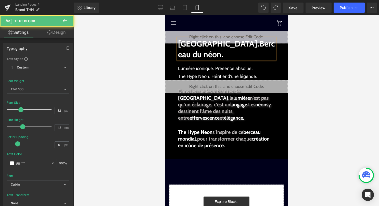
click at [253, 45] on strong "Hong Kong. Berceau du néon." at bounding box center [226, 49] width 97 height 21
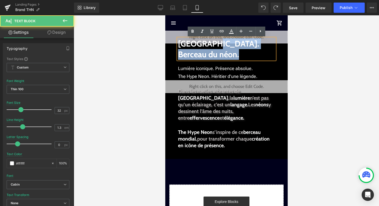
drag, startPoint x: 216, startPoint y: 45, endPoint x: 177, endPoint y: 44, distance: 39.1
click at [178, 44] on div "Hong Kong. Berceau du néon." at bounding box center [226, 48] width 97 height 21
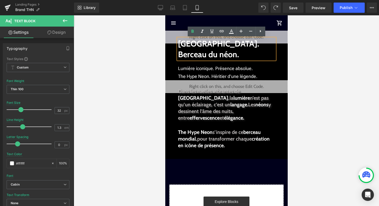
click at [212, 43] on strong "Hong Kong. Berceau du néon." at bounding box center [218, 49] width 81 height 21
drag, startPoint x: 217, startPoint y: 45, endPoint x: 180, endPoint y: 45, distance: 36.8
click at [180, 45] on strong "Hong Kong. Berceau du néon." at bounding box center [218, 49] width 81 height 21
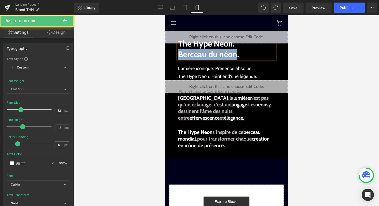
drag, startPoint x: 236, startPoint y: 54, endPoint x: 175, endPoint y: 55, distance: 60.8
click at [175, 55] on div "The Hype Neon. Berceau du néon. Text Block Lumière iconique. Présence absolue. …" at bounding box center [226, 99] width 123 height 113
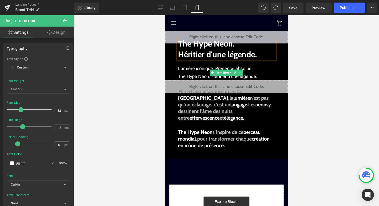
click at [243, 77] on span "The Hype Neon. Héritier d’une légende." at bounding box center [217, 76] width 79 height 5
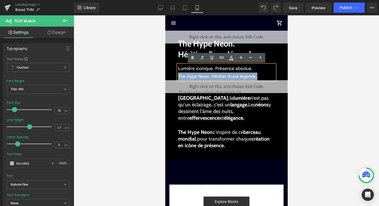
drag, startPoint x: 254, startPoint y: 77, endPoint x: 176, endPoint y: 77, distance: 78.4
click at [176, 77] on div "The Hype Neon. Héritier d'une légende. Text Block Lumière iconique. Présence ab…" at bounding box center [226, 99] width 123 height 113
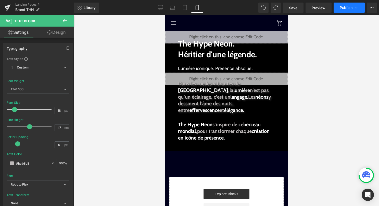
click at [348, 9] on span "Publish" at bounding box center [346, 8] width 13 height 4
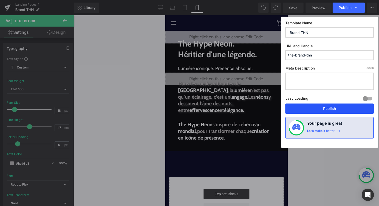
click at [333, 108] on button "Publish" at bounding box center [330, 108] width 88 height 10
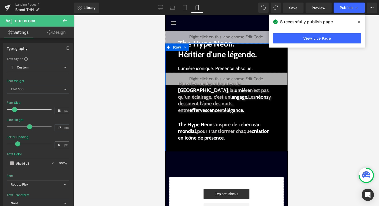
click at [216, 46] on span "Text Block" at bounding box center [223, 49] width 17 height 6
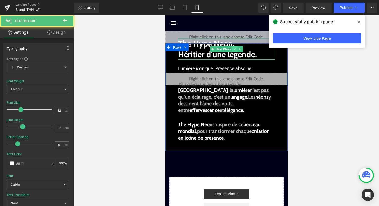
click at [235, 49] on icon at bounding box center [235, 49] width 3 height 3
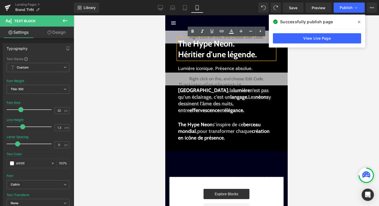
click at [180, 44] on strong "The Hype Neon. Héritier d'une légende." at bounding box center [217, 49] width 79 height 21
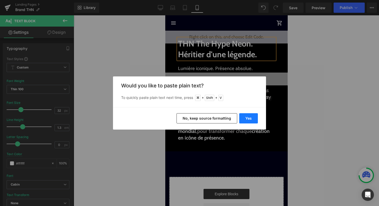
click at [250, 118] on button "Yes" at bounding box center [249, 118] width 19 height 10
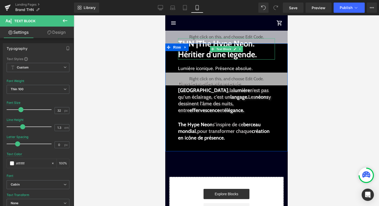
click at [198, 43] on div at bounding box center [226, 43] width 123 height 1
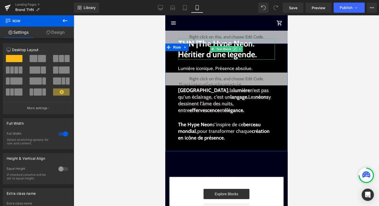
click at [235, 50] on icon at bounding box center [235, 48] width 3 height 3
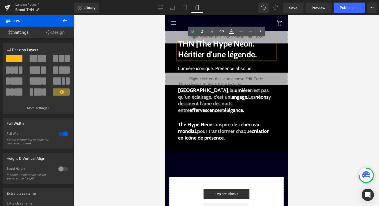
click at [200, 46] on strong "THN |The Hype Neon. Héritier d'une légende." at bounding box center [217, 49] width 79 height 21
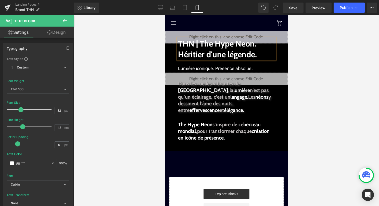
click at [196, 46] on strong "THN | The Hype Neon. Héritier d'une légende." at bounding box center [217, 49] width 79 height 21
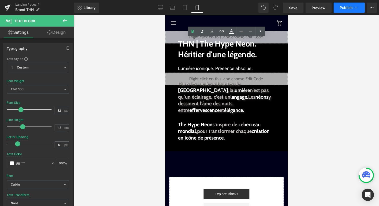
click at [349, 8] on span "Publish" at bounding box center [346, 8] width 13 height 4
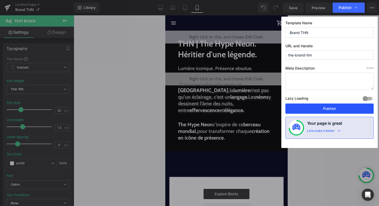
click at [340, 109] on button "Publish" at bounding box center [330, 108] width 88 height 10
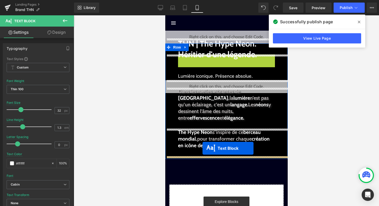
drag, startPoint x: 213, startPoint y: 66, endPoint x: 202, endPoint y: 148, distance: 83.0
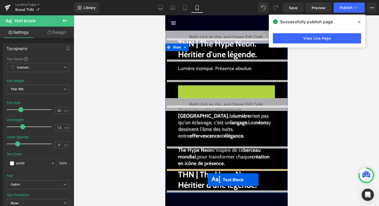
drag, startPoint x: 218, startPoint y: 89, endPoint x: 207, endPoint y: 180, distance: 91.5
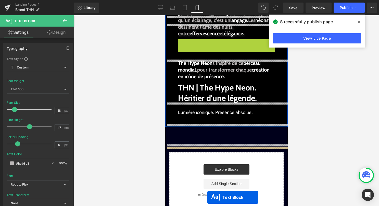
scroll to position [97, 0]
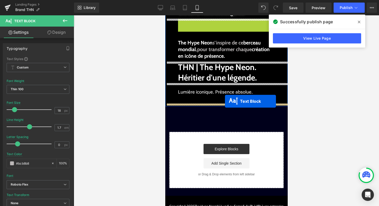
drag, startPoint x: 219, startPoint y: 130, endPoint x: 225, endPoint y: 101, distance: 30.1
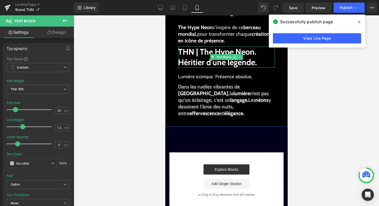
click at [235, 57] on icon at bounding box center [235, 57] width 3 height 3
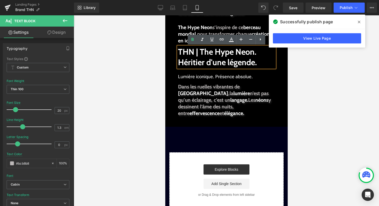
click at [241, 61] on strong "THN | The Hype Neon. Héritier d'une légende." at bounding box center [217, 57] width 79 height 21
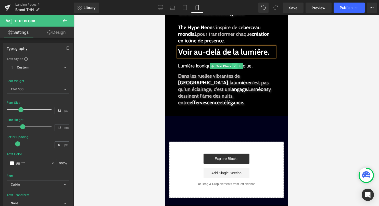
click at [235, 66] on icon at bounding box center [235, 66] width 3 height 3
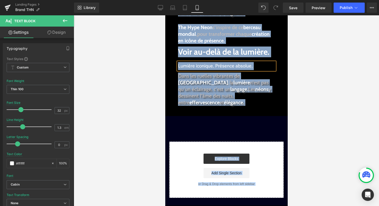
click at [228, 67] on span "Lumière iconique. Présence absolue." at bounding box center [215, 65] width 75 height 5
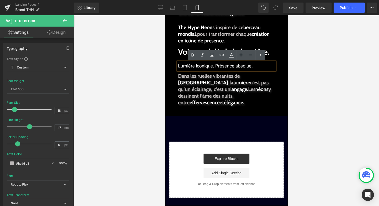
drag, startPoint x: 254, startPoint y: 65, endPoint x: 178, endPoint y: 61, distance: 75.4
click at [178, 62] on div "Lumière iconique. Présence absolue." at bounding box center [226, 66] width 97 height 8
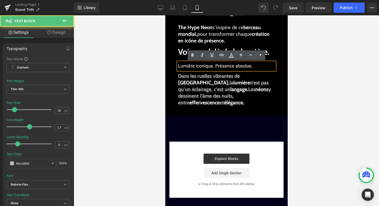
click at [178, 64] on span "Lumière iconique. Présence absolue." at bounding box center [215, 65] width 75 height 5
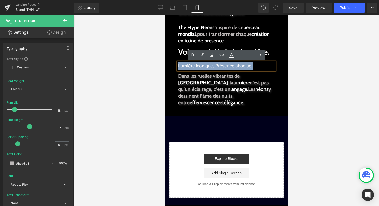
drag, startPoint x: 251, startPoint y: 65, endPoint x: 179, endPoint y: 65, distance: 72.3
click at [179, 65] on p "Lumière iconique. Présence absolue." at bounding box center [226, 66] width 97 height 8
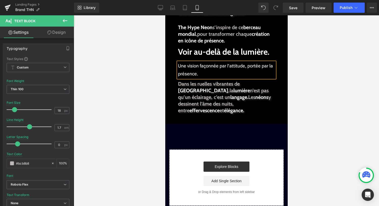
click at [246, 67] on span "Une vision façonnée par l'attitude, portée par la présence." at bounding box center [225, 69] width 95 height 13
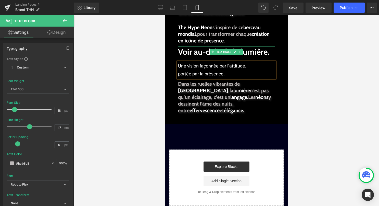
scroll to position [0, 0]
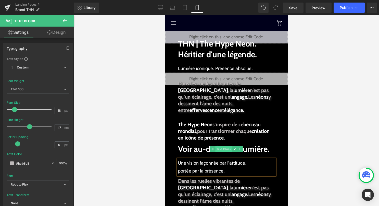
click at [227, 149] on span "Text Block" at bounding box center [223, 149] width 17 height 6
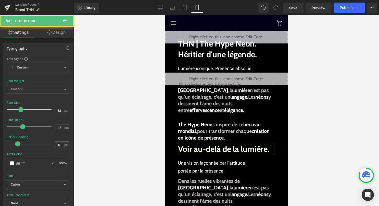
click at [60, 35] on link "Design" at bounding box center [56, 32] width 37 height 11
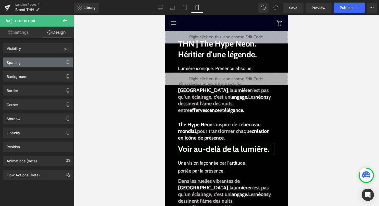
click at [34, 63] on div "Spacing" at bounding box center [38, 62] width 70 height 10
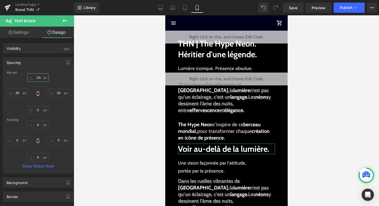
click at [37, 79] on input "-20" at bounding box center [37, 77] width 21 height 8
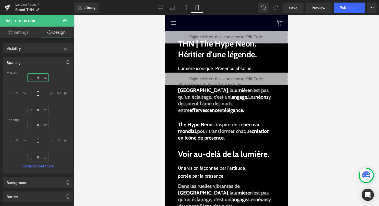
type input "40"
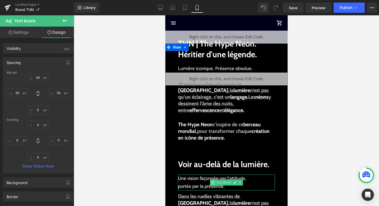
click at [214, 182] on span at bounding box center [212, 182] width 5 height 6
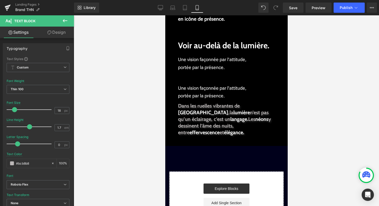
scroll to position [47, 0]
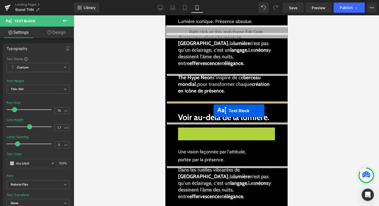
drag, startPoint x: 213, startPoint y: 137, endPoint x: 213, endPoint y: 110, distance: 26.6
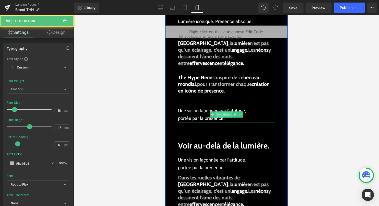
click at [217, 115] on span "Text Block" at bounding box center [223, 114] width 17 height 6
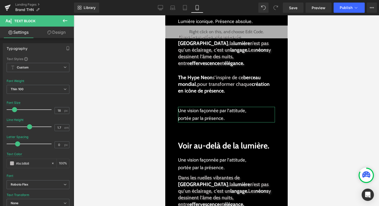
drag, startPoint x: 63, startPoint y: 31, endPoint x: 45, endPoint y: 66, distance: 38.9
click at [63, 31] on link "Design" at bounding box center [56, 32] width 37 height 11
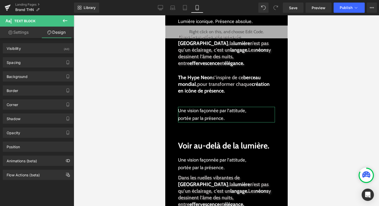
type input "20"
type input "50"
type input "30"
type input "50"
type input "0"
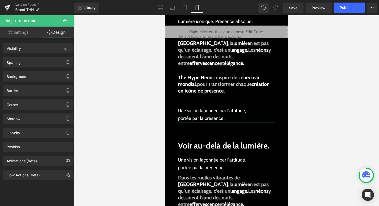
type input "0"
click at [41, 64] on div "Spacing" at bounding box center [38, 62] width 70 height 10
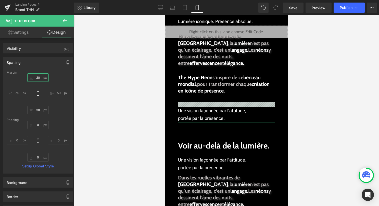
click at [39, 78] on input "20" at bounding box center [37, 77] width 21 height 8
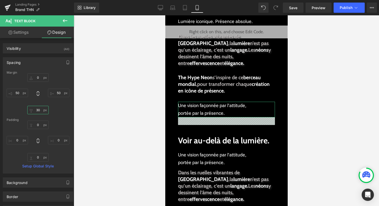
click at [39, 108] on input "30" at bounding box center [37, 110] width 21 height 8
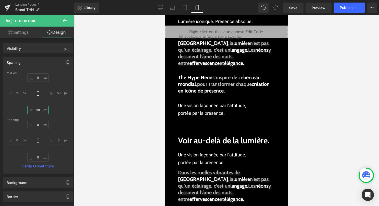
type input "0"
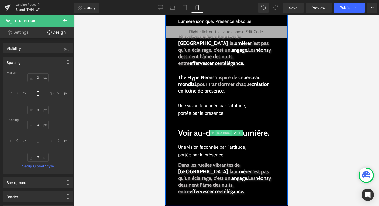
click at [216, 133] on span "Text Block" at bounding box center [223, 133] width 17 height 6
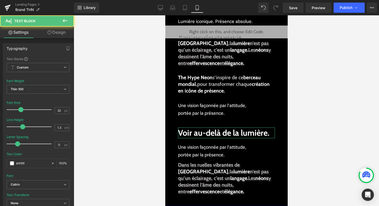
click at [59, 34] on link "Design" at bounding box center [56, 32] width 37 height 11
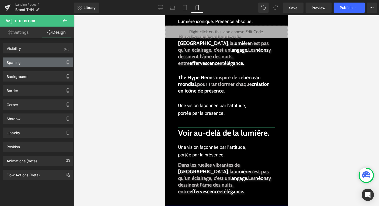
type input "40"
type input "50"
type input "0"
type input "50"
type input "0"
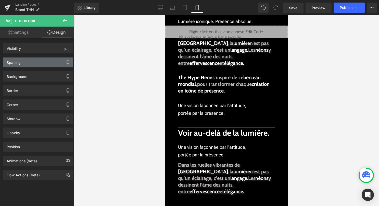
type input "0"
click at [40, 66] on div "Spacing" at bounding box center [38, 62] width 70 height 10
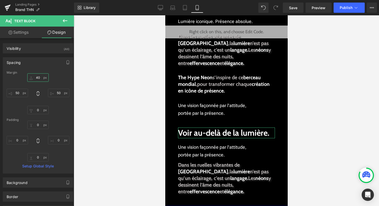
click at [38, 79] on input "40" at bounding box center [37, 77] width 21 height 8
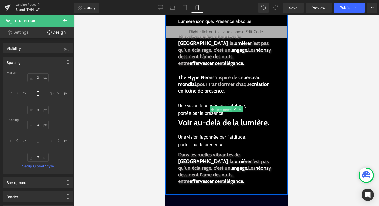
click at [215, 108] on span "Text Block" at bounding box center [223, 109] width 17 height 6
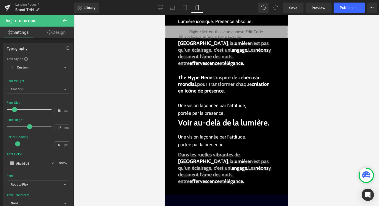
click at [61, 34] on link "Design" at bounding box center [56, 32] width 37 height 11
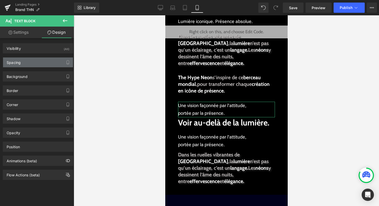
click at [39, 62] on div "Spacing" at bounding box center [38, 62] width 70 height 10
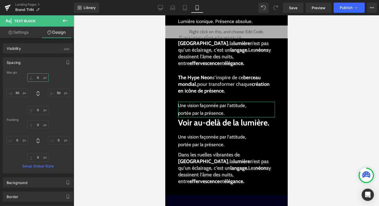
click at [38, 81] on input "0" at bounding box center [37, 77] width 21 height 8
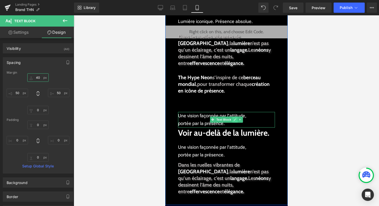
type input "40"
click at [234, 118] on icon at bounding box center [235, 119] width 3 height 3
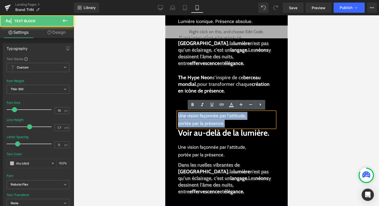
drag, startPoint x: 196, startPoint y: 123, endPoint x: 173, endPoint y: 118, distance: 24.2
click at [173, 118] on div "THN | The Hype Neon. Héritier d'une légende. Text Block Lumière iconique. Prése…" at bounding box center [226, 99] width 123 height 206
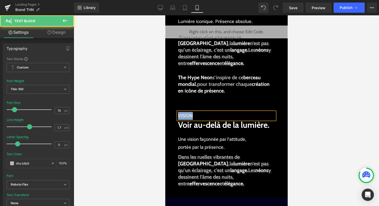
drag, startPoint x: 194, startPoint y: 117, endPoint x: 178, endPoint y: 116, distance: 15.8
click at [178, 116] on p "VISION" at bounding box center [226, 116] width 97 height 8
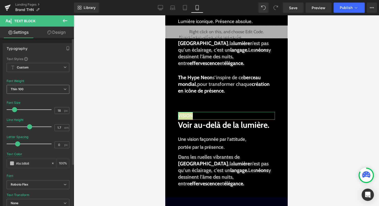
click at [22, 89] on b "Thin 100" at bounding box center [17, 89] width 13 height 4
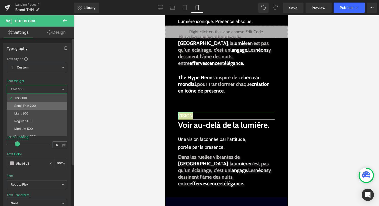
click at [22, 103] on li "Semi Thin 200" at bounding box center [38, 106] width 63 height 8
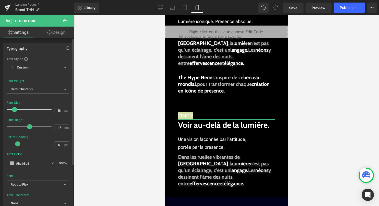
click at [32, 88] on b "Semi Thin 200" at bounding box center [22, 89] width 22 height 4
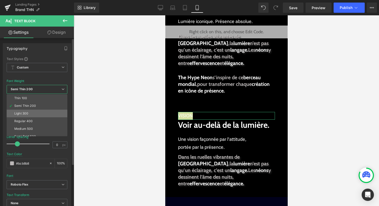
click at [27, 113] on div "Light 300" at bounding box center [21, 114] width 14 height 4
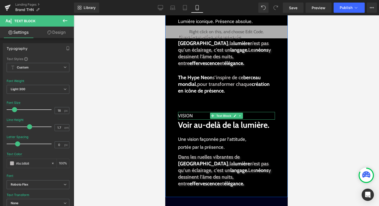
click at [181, 115] on span "VISION" at bounding box center [185, 115] width 15 height 5
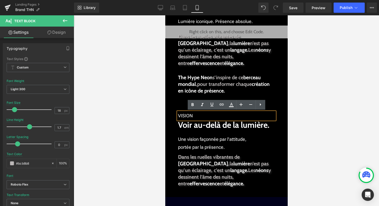
click at [304, 148] on div at bounding box center [227, 110] width 306 height 190
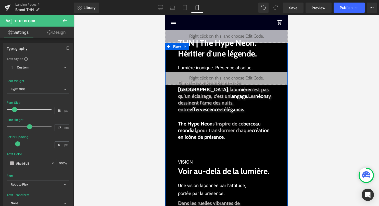
scroll to position [0, 0]
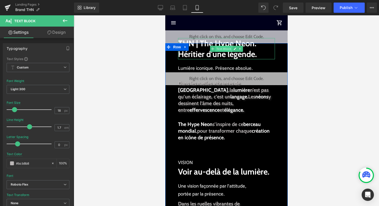
click at [222, 46] on span "Text Block" at bounding box center [223, 49] width 17 height 6
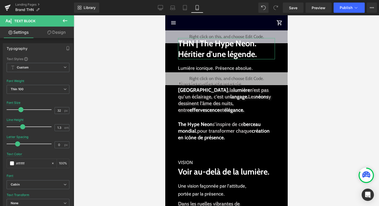
click at [58, 32] on link "Design" at bounding box center [56, 32] width 37 height 11
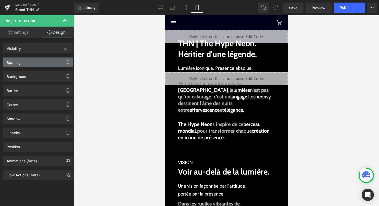
click at [45, 64] on div "Spacing" at bounding box center [38, 62] width 70 height 10
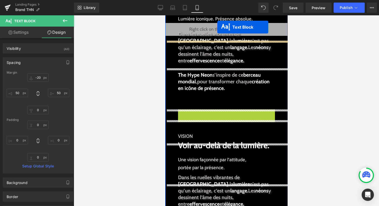
scroll to position [0, 0]
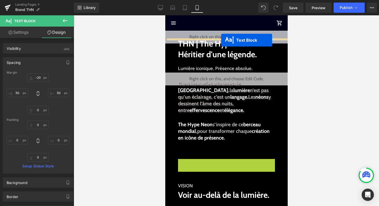
drag, startPoint x: 217, startPoint y: 61, endPoint x: 221, endPoint y: 40, distance: 21.0
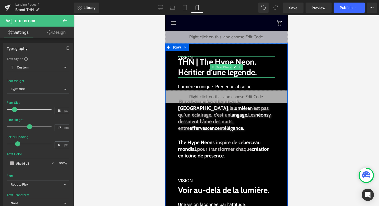
click at [221, 65] on span "Text Block" at bounding box center [223, 67] width 17 height 6
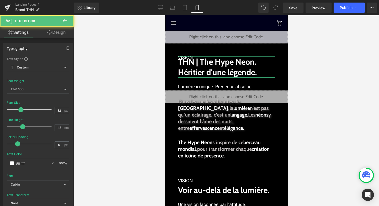
drag, startPoint x: 64, startPoint y: 36, endPoint x: 39, endPoint y: 65, distance: 38.0
click at [64, 36] on link "Design" at bounding box center [56, 32] width 37 height 11
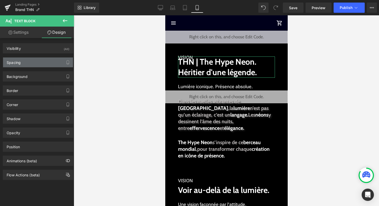
click at [38, 65] on div "Spacing" at bounding box center [38, 62] width 70 height 10
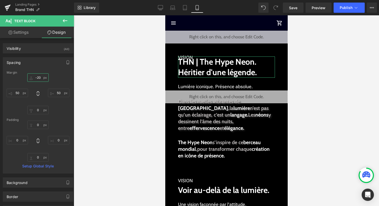
click at [39, 78] on input "-20" at bounding box center [37, 77] width 21 height 8
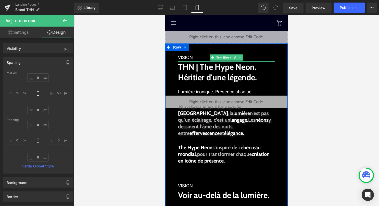
click at [190, 56] on span "VISION" at bounding box center [185, 57] width 15 height 5
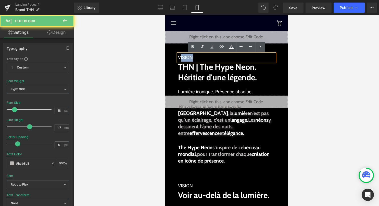
drag, startPoint x: 198, startPoint y: 58, endPoint x: 180, endPoint y: 58, distance: 17.9
click at [180, 58] on p "VISION" at bounding box center [226, 58] width 97 height 8
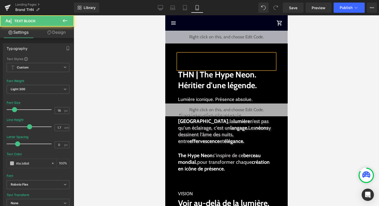
click at [197, 65] on div at bounding box center [226, 62] width 97 height 16
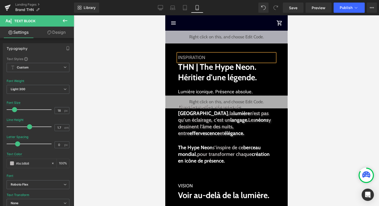
click at [59, 31] on link "Design" at bounding box center [56, 32] width 37 height 11
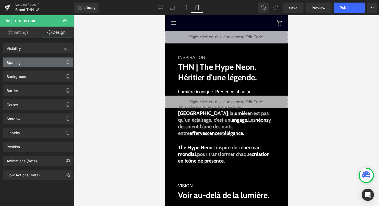
click at [31, 61] on div "Spacing" at bounding box center [38, 62] width 70 height 10
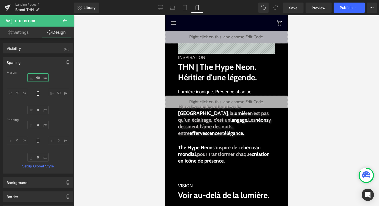
click at [40, 79] on input "40" at bounding box center [37, 77] width 21 height 8
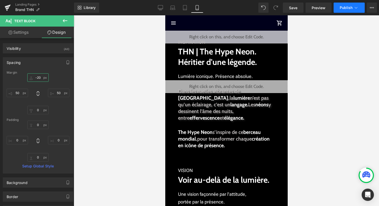
type input "-20"
click at [350, 9] on span "Publish" at bounding box center [346, 8] width 13 height 4
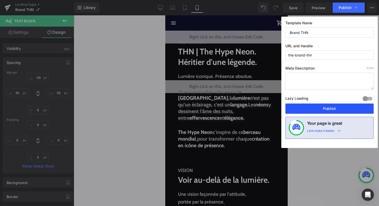
click at [343, 107] on button "Publish" at bounding box center [330, 108] width 88 height 10
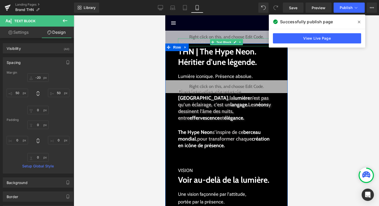
click at [198, 43] on div "INSPIRATION" at bounding box center [226, 42] width 97 height 8
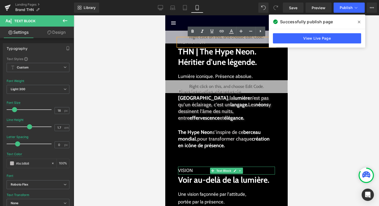
click at [191, 172] on span "VISION" at bounding box center [185, 170] width 15 height 5
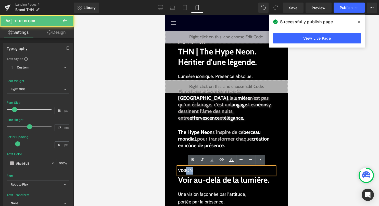
drag, startPoint x: 193, startPoint y: 171, endPoint x: 186, endPoint y: 171, distance: 6.9
click at [186, 171] on p "VISION" at bounding box center [226, 170] width 97 height 8
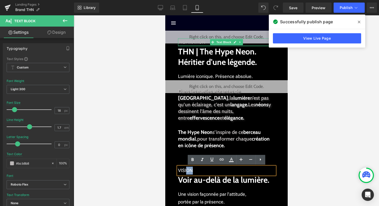
click at [185, 45] on div "INSPIRATION Text Block" at bounding box center [226, 42] width 97 height 8
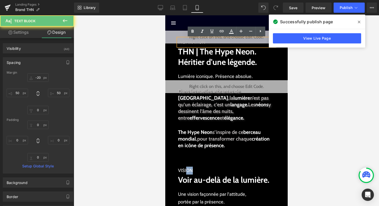
click at [200, 44] on div "INSPIRATION" at bounding box center [226, 42] width 97 height 8
click at [205, 45] on div "INSPIRATION" at bounding box center [226, 42] width 97 height 8
drag, startPoint x: 205, startPoint y: 45, endPoint x: 185, endPoint y: 43, distance: 20.0
click at [185, 43] on div "INSPIRATION" at bounding box center [226, 42] width 97 height 8
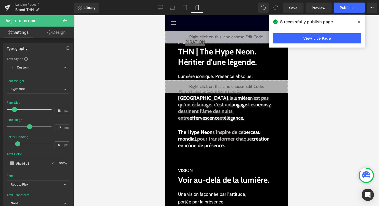
click at [108, 112] on div at bounding box center [227, 110] width 306 height 190
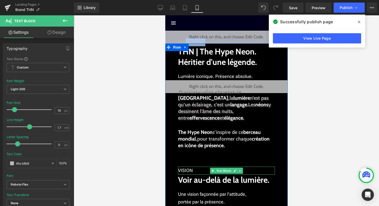
click at [189, 171] on span "VISION" at bounding box center [185, 170] width 15 height 5
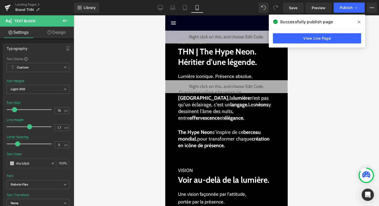
click at [56, 33] on link "Design" at bounding box center [56, 32] width 37 height 11
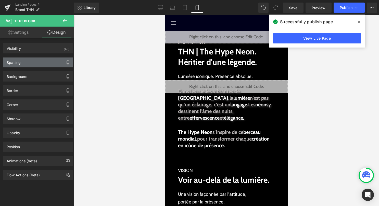
type input "40"
type input "50"
type input "0"
type input "50"
type input "0"
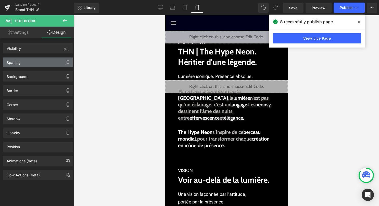
type input "0"
click at [38, 65] on div "Spacing" at bounding box center [38, 62] width 70 height 10
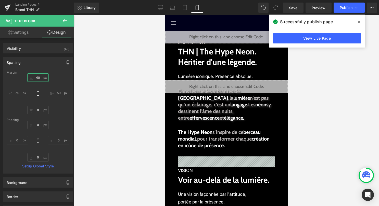
click at [37, 79] on input "40" at bounding box center [37, 77] width 21 height 8
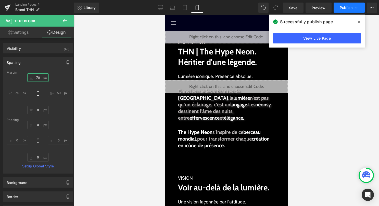
type input "70"
click at [344, 5] on button "Publish" at bounding box center [349, 8] width 31 height 10
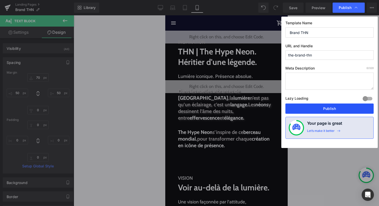
click at [317, 110] on button "Publish" at bounding box center [330, 108] width 88 height 10
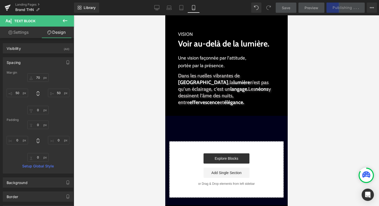
scroll to position [144, 0]
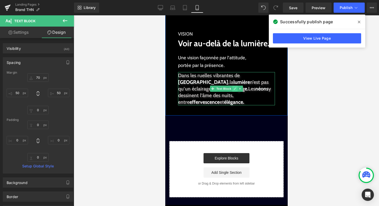
click at [233, 88] on link at bounding box center [234, 89] width 5 height 6
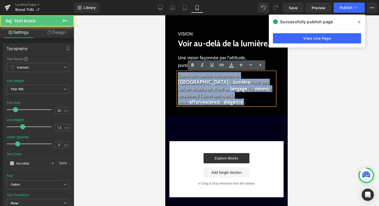
drag, startPoint x: 241, startPoint y: 103, endPoint x: 174, endPoint y: 71, distance: 74.0
click at [174, 71] on div "INSPIRATION Text Block THN | The Hype Neon. Héritier d'une légende. Text Block …" at bounding box center [226, 5] width 123 height 213
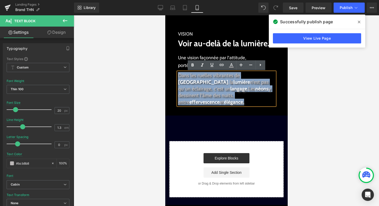
paste div
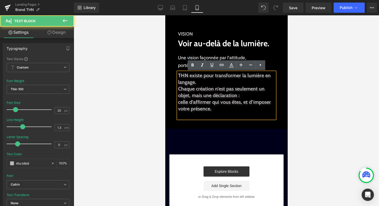
click at [178, 89] on span "Chaque création n’est pas seulement un objet, mais une déclaration :" at bounding box center [221, 92] width 87 height 13
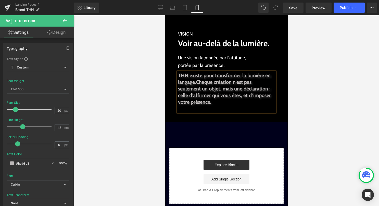
click at [224, 107] on p at bounding box center [226, 108] width 97 height 7
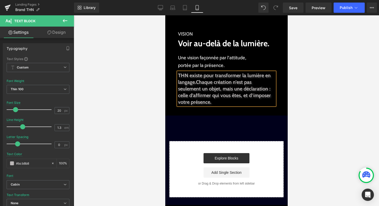
click at [317, 99] on div at bounding box center [227, 110] width 306 height 190
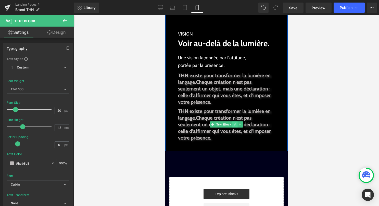
click at [236, 126] on link at bounding box center [234, 124] width 5 height 6
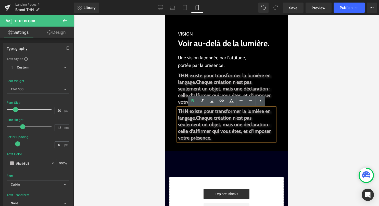
click at [229, 132] on span "celle d’affirmer qui vous êtes, et d’imposer votre présence." at bounding box center [224, 134] width 93 height 13
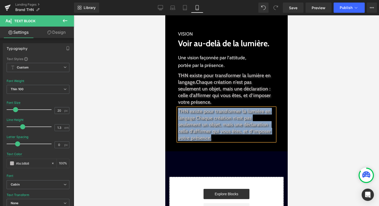
paste div
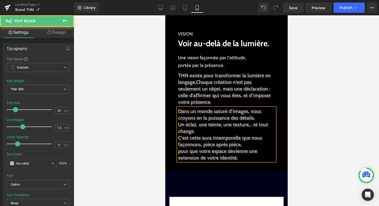
click at [179, 139] on span "C’est cette aura intemporelle que nous façonnons, pièce après pièce," at bounding box center [220, 141] width 84 height 13
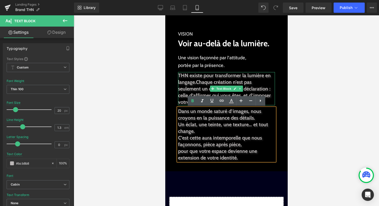
click at [249, 78] on p "THN existe pour transformer la lumière en langage. Chaque création n’est pas se…" at bounding box center [226, 82] width 97 height 20
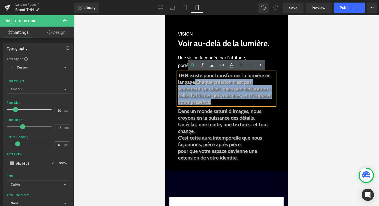
drag, startPoint x: 195, startPoint y: 82, endPoint x: 177, endPoint y: 82, distance: 17.6
click at [178, 82] on div "THN existe pour transformer la lumière en langage. Chaque création n’est pas se…" at bounding box center [226, 88] width 97 height 33
click at [195, 84] on span "THN existe pour transformer la lumière en langage." at bounding box center [224, 78] width 93 height 13
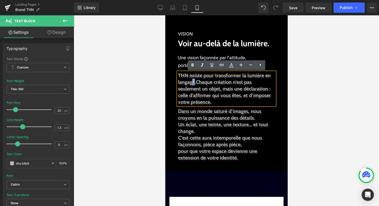
click at [193, 82] on span "THN existe pour transformer la lumière en langage." at bounding box center [224, 78] width 93 height 13
drag, startPoint x: 196, startPoint y: 82, endPoint x: 178, endPoint y: 81, distance: 17.9
click at [178, 81] on span "THN existe pour transformer la lumière en langage." at bounding box center [224, 78] width 93 height 13
click at [231, 66] on icon at bounding box center [232, 65] width 6 height 6
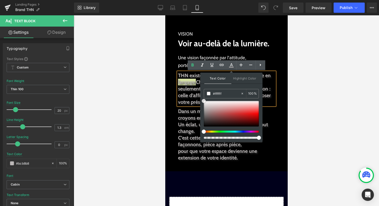
click at [204, 100] on span at bounding box center [204, 101] width 4 height 4
drag, startPoint x: 369, startPoint y: 115, endPoint x: 199, endPoint y: 98, distance: 170.5
click at [184, 89] on span "Chaque création n’est pas seulement un objet, mais une déclaration :" at bounding box center [224, 85] width 92 height 13
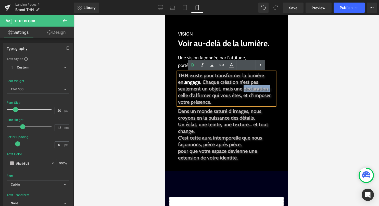
drag, startPoint x: 244, startPoint y: 89, endPoint x: 270, endPoint y: 89, distance: 26.6
click at [270, 89] on span "Chaque création n’est pas seulement un objet, mais une déclaration :" at bounding box center [224, 85] width 92 height 13
click at [232, 65] on icon at bounding box center [231, 64] width 3 height 3
type input "#000000"
type input "100"
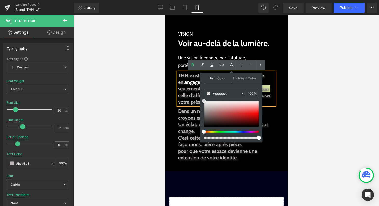
type input "#ffffff"
drag, startPoint x: 369, startPoint y: 116, endPoint x: 199, endPoint y: 97, distance: 170.9
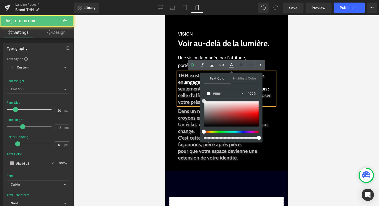
click at [187, 98] on span "celle d’affirmer qui vous êtes, et d’imposer votre présence." at bounding box center [224, 98] width 93 height 13
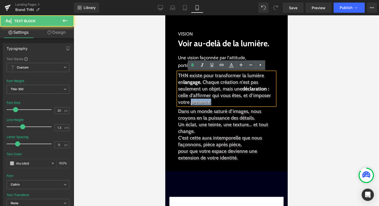
drag, startPoint x: 211, startPoint y: 102, endPoint x: 190, endPoint y: 102, distance: 20.9
click at [190, 102] on span "celle d’affirmer qui vous êtes, et d’imposer votre présence." at bounding box center [224, 98] width 93 height 13
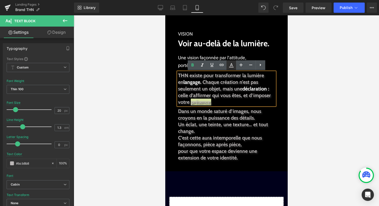
click at [230, 63] on icon at bounding box center [232, 65] width 6 height 6
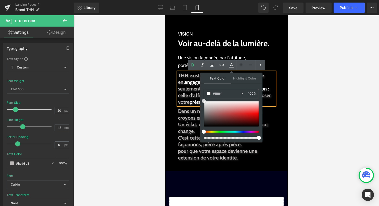
drag, startPoint x: 369, startPoint y: 115, endPoint x: 197, endPoint y: 96, distance: 173.4
click at [191, 101] on span "présence." at bounding box center [199, 102] width 20 height 6
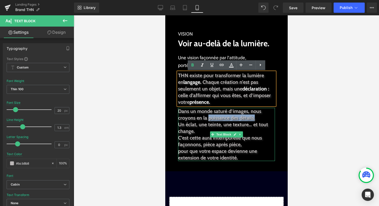
drag, startPoint x: 208, startPoint y: 118, endPoint x: 255, endPoint y: 119, distance: 47.0
click at [255, 119] on span "Dans un monde saturé d’images, nous croyons en la puissance des détails." at bounding box center [219, 114] width 83 height 13
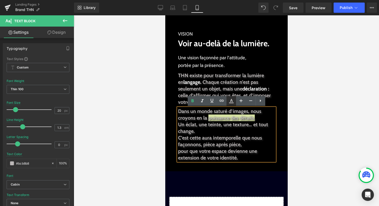
click at [230, 100] on icon at bounding box center [232, 101] width 6 height 6
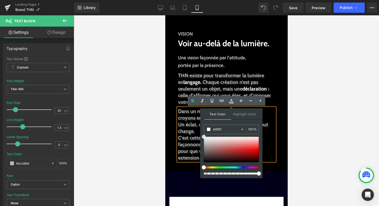
drag, startPoint x: 204, startPoint y: 136, endPoint x: 201, endPoint y: 132, distance: 5.1
click at [201, 132] on div "Text Color Highlight Color rgba(255, 255, 255, 1) #ffffff 100 % transparent tra…" at bounding box center [231, 142] width 62 height 69
click at [192, 124] on span "Un éclat, une teinte, une texture… et tout change." at bounding box center [223, 127] width 90 height 13
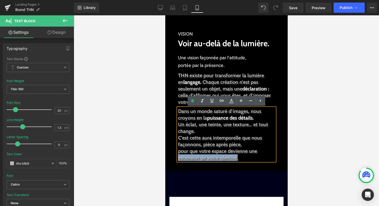
drag, startPoint x: 178, startPoint y: 158, endPoint x: 240, endPoint y: 159, distance: 62.1
click at [240, 159] on p "pour que votre espace devienne une extension de votre identité." at bounding box center [226, 154] width 97 height 13
click at [229, 100] on icon at bounding box center [232, 101] width 6 height 6
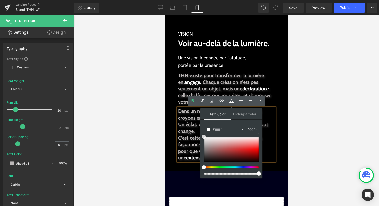
drag, startPoint x: 368, startPoint y: 152, endPoint x: 200, endPoint y: 133, distance: 169.6
click at [190, 143] on span "C’est cette aura intemporelle que nous façonnons, pièce après pièce," at bounding box center [220, 141] width 84 height 13
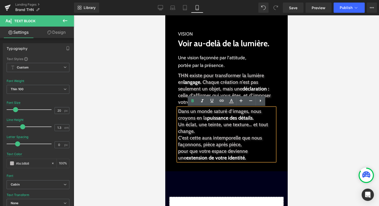
click at [300, 113] on div at bounding box center [227, 110] width 306 height 190
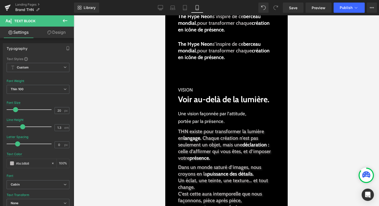
scroll to position [121, 0]
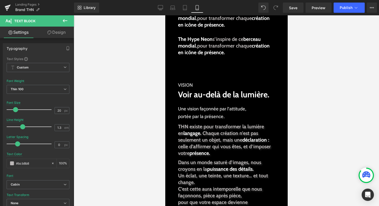
click at [228, 54] on p "The Hype Neon s’inspire de ce berceau mondial , pour transformer chaque créatio…" at bounding box center [226, 46] width 97 height 20
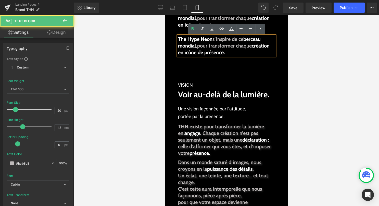
click at [228, 54] on p "The Hype Neon s’inspire de ce berceau mondial , pour transformer chaque créatio…" at bounding box center [226, 46] width 97 height 20
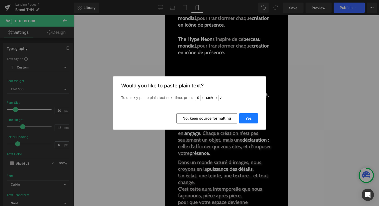
click at [252, 117] on button "Yes" at bounding box center [249, 118] width 19 height 10
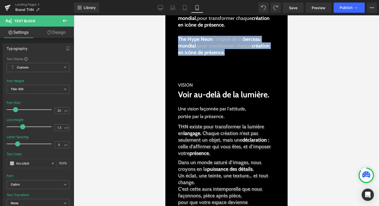
drag, startPoint x: 230, startPoint y: 53, endPoint x: 173, endPoint y: 33, distance: 60.5
click at [173, 33] on div "INSPIRATION Text Block THN | The Hype Neon. Héritier d'une légende. Text Block …" at bounding box center [226, 71] width 123 height 297
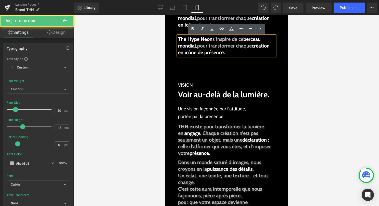
click at [210, 50] on span "création en icône de présence." at bounding box center [224, 49] width 92 height 13
click at [237, 46] on strong "pour transformer chaque création en icône de présence." at bounding box center [224, 49] width 92 height 13
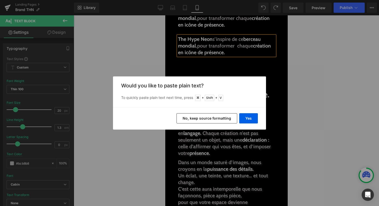
click at [258, 47] on div "Back to Library Insert Would you like to paste plain text? To quickly paste pla…" at bounding box center [189, 103] width 379 height 206
drag, startPoint x: 239, startPoint y: 45, endPoint x: 241, endPoint y: 48, distance: 3.3
click at [241, 49] on div "Back to Library Insert Would you like to paste plain text? To quickly paste pla…" at bounding box center [189, 103] width 379 height 206
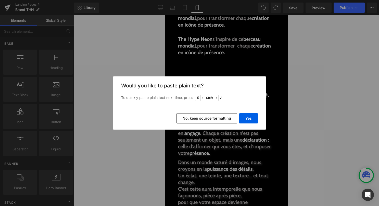
click at [220, 116] on button "No, keep source formatting" at bounding box center [207, 118] width 61 height 10
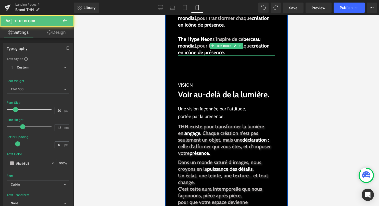
drag, startPoint x: 241, startPoint y: 51, endPoint x: 253, endPoint y: 49, distance: 11.7
click at [253, 49] on p "The Hype Neon s’inspire de ce berceau mondial , pour transformer chaque créatio…" at bounding box center [226, 46] width 97 height 20
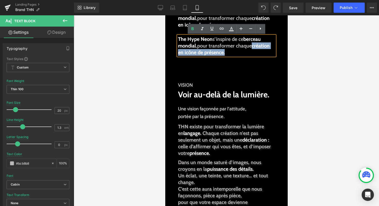
drag, startPoint x: 240, startPoint y: 52, endPoint x: 254, endPoint y: 47, distance: 15.1
click at [254, 47] on p "The Hype Neon s’inspire de ce berceau mondial , pour transformer chaque créatio…" at bounding box center [226, 46] width 97 height 20
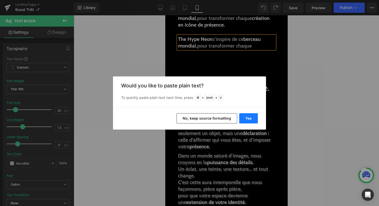
click at [244, 117] on button "Yes" at bounding box center [249, 118] width 19 height 10
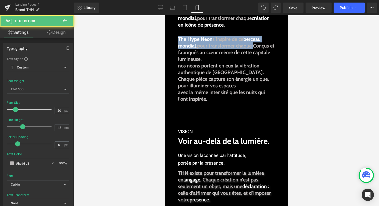
drag, startPoint x: 254, startPoint y: 48, endPoint x: 115, endPoint y: 30, distance: 140.1
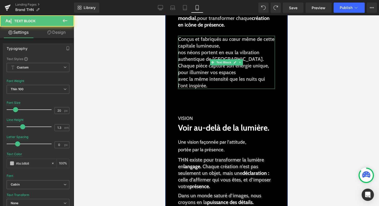
click at [180, 52] on strong "nos néons portent en eux la vibration authentique de Hong Kong." at bounding box center [221, 55] width 86 height 13
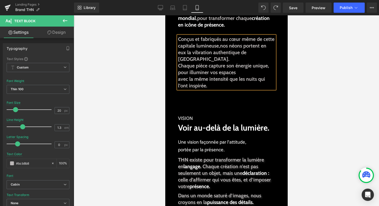
click at [295, 82] on div at bounding box center [227, 110] width 306 height 190
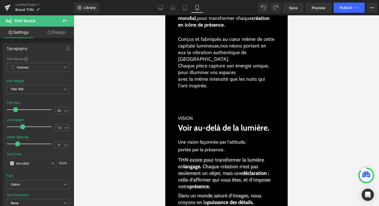
click at [67, 20] on icon at bounding box center [65, 21] width 6 height 6
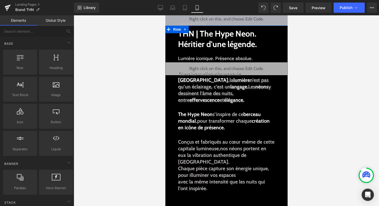
scroll to position [20, 0]
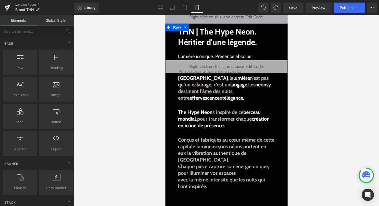
click at [195, 142] on strong "Conçus et fabriqués au cœur même de cette capitale lumineuse," at bounding box center [226, 143] width 97 height 13
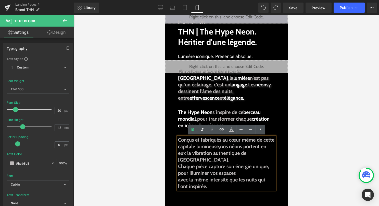
click at [202, 141] on strong "Conçus et fabriqués au cœur même de cette capitale lumineuse," at bounding box center [226, 143] width 97 height 13
drag, startPoint x: 200, startPoint y: 140, endPoint x: 255, endPoint y: 140, distance: 54.6
click at [255, 140] on strong "Conçus et fabriqués au cœur même de cette capitale lumineuse," at bounding box center [226, 143] width 97 height 13
click at [231, 130] on icon at bounding box center [231, 128] width 3 height 3
type input "#000000"
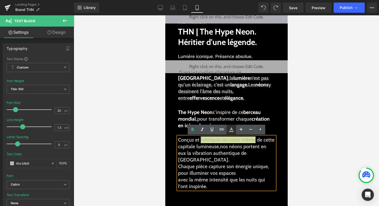
type input "100"
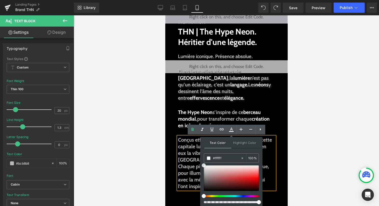
drag, startPoint x: 368, startPoint y: 180, endPoint x: 195, endPoint y: 159, distance: 173.6
click at [195, 163] on strong "Chaque pièce capture son énergie unique, pour illuminer vos espaces" at bounding box center [223, 169] width 91 height 13
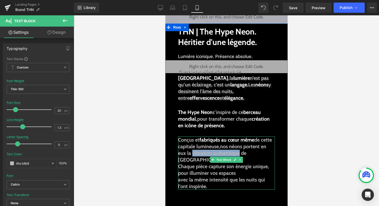
drag, startPoint x: 193, startPoint y: 153, endPoint x: 240, endPoint y: 152, distance: 47.0
click at [240, 152] on strong "nos néons portent en eux la vibration authentique de Hong Kong." at bounding box center [222, 152] width 88 height 19
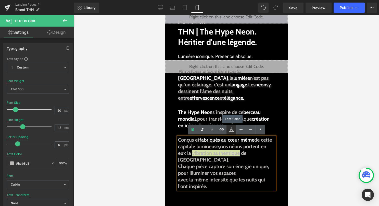
click at [233, 129] on icon at bounding box center [232, 129] width 6 height 6
type input "#000000"
type input "100"
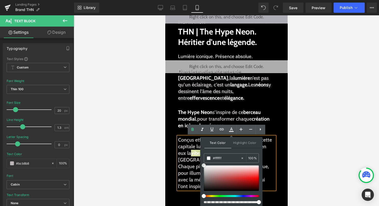
drag, startPoint x: 369, startPoint y: 180, endPoint x: 198, endPoint y: 159, distance: 172.5
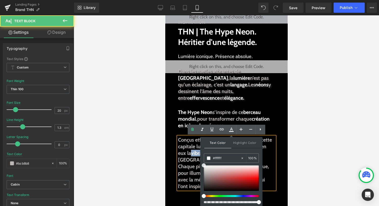
click at [195, 154] on strong "vibration authentique" at bounding box center [214, 153] width 47 height 6
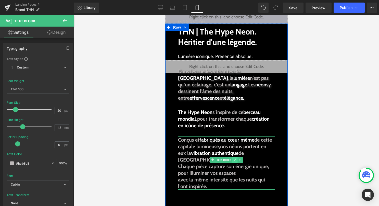
click at [234, 160] on icon at bounding box center [235, 160] width 3 height 3
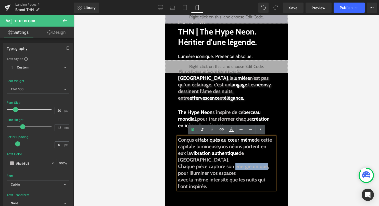
drag, startPoint x: 236, startPoint y: 160, endPoint x: 269, endPoint y: 160, distance: 32.2
click at [269, 163] on strong "Chaque pièce capture son énergie unique, pour illuminer vos espaces" at bounding box center [223, 169] width 91 height 13
click at [230, 130] on icon at bounding box center [231, 128] width 3 height 3
type input "#000000"
type input "100"
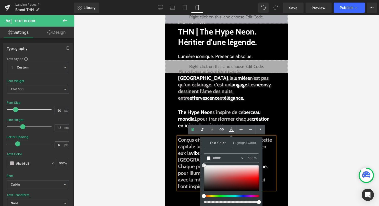
drag, startPoint x: 369, startPoint y: 180, endPoint x: 200, endPoint y: 162, distance: 170.7
click at [185, 168] on strong ", pour illuminer vos espaces" at bounding box center [223, 169] width 90 height 13
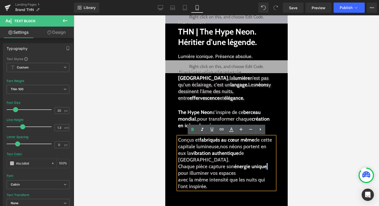
click at [268, 163] on p "Chaque pièce capture son énergie unique , pour illuminer vos espaces" at bounding box center [226, 169] width 97 height 13
click at [230, 130] on icon at bounding box center [232, 129] width 6 height 6
type input "#000000"
type input "100"
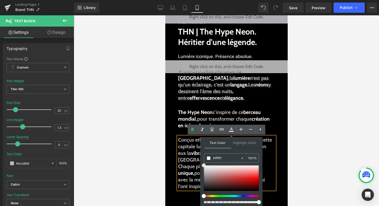
drag, startPoint x: 368, startPoint y: 179, endPoint x: 193, endPoint y: 161, distance: 176.1
click at [193, 163] on strong "Chaque pièce capture son" at bounding box center [206, 166] width 56 height 6
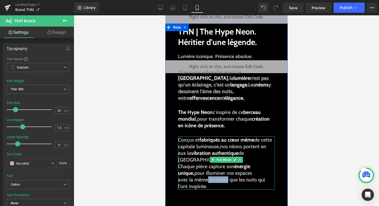
drag, startPoint x: 228, startPoint y: 173, endPoint x: 209, endPoint y: 175, distance: 19.0
click at [209, 176] on strong "avec la même intensité que les nuits qui l’ont inspirée." at bounding box center [221, 182] width 87 height 13
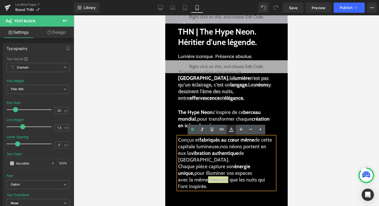
click at [232, 130] on icon at bounding box center [232, 129] width 6 height 6
type input "#000000"
type input "100"
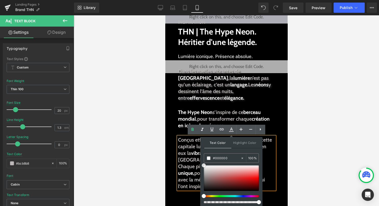
type input "#ffffff"
drag, startPoint x: 369, startPoint y: 179, endPoint x: 199, endPoint y: 163, distance: 170.8
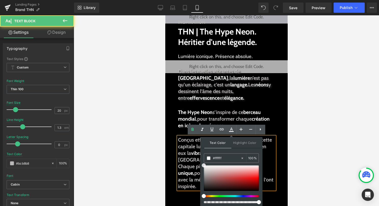
click at [195, 170] on strong "pour illuminer vos espaces" at bounding box center [223, 173] width 58 height 6
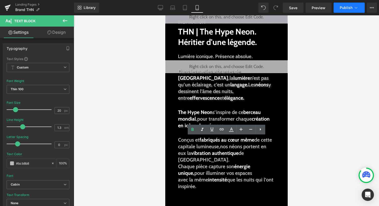
click at [355, 8] on icon at bounding box center [356, 7] width 5 height 5
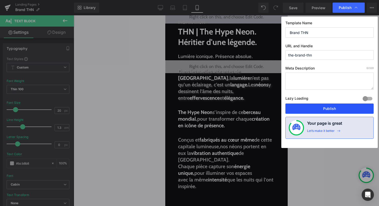
click at [331, 106] on button "Publish" at bounding box center [330, 108] width 88 height 10
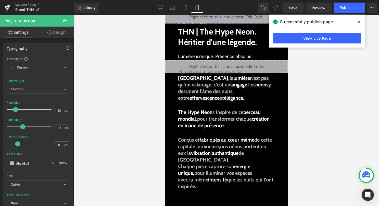
click at [65, 21] on icon at bounding box center [65, 20] width 5 height 3
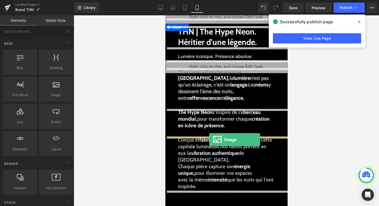
drag, startPoint x: 219, startPoint y: 106, endPoint x: 209, endPoint y: 139, distance: 34.5
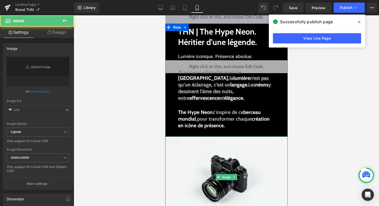
type input "//d1um8515vdn9kb.cloudfront.net/images/parallax.jpg"
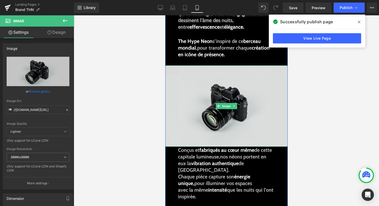
scroll to position [94, 0]
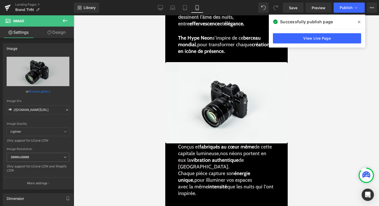
click at [359, 21] on icon at bounding box center [359, 22] width 3 height 3
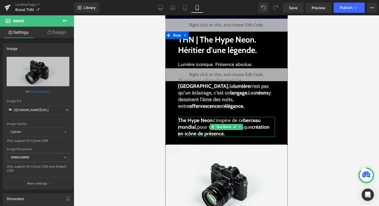
scroll to position [13, 0]
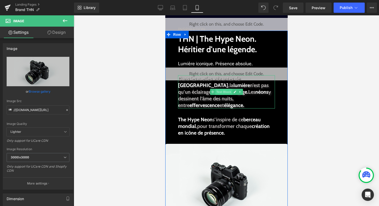
click at [219, 89] on span "Text Block" at bounding box center [223, 92] width 17 height 6
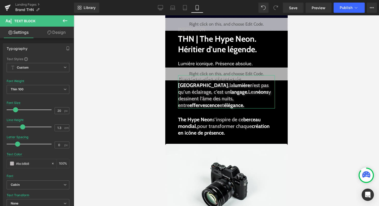
click at [53, 29] on link "Design" at bounding box center [56, 32] width 37 height 11
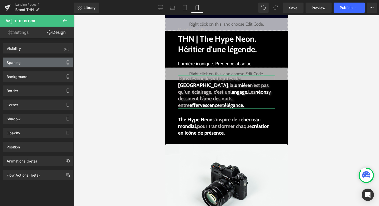
type input "-20"
type input "50"
type input "30"
type input "50"
type input "0"
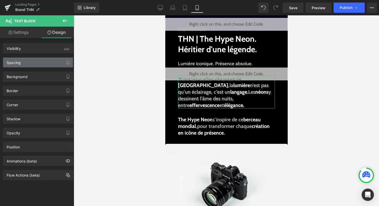
type input "0"
click at [36, 63] on div "Spacing" at bounding box center [38, 62] width 70 height 10
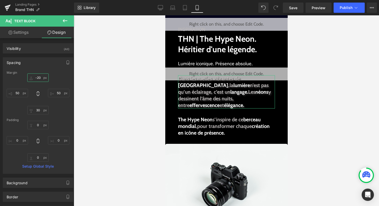
click at [39, 78] on input "-20" at bounding box center [37, 77] width 21 height 8
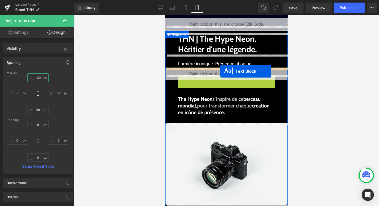
drag, startPoint x: 218, startPoint y: 93, endPoint x: 220, endPoint y: 71, distance: 22.1
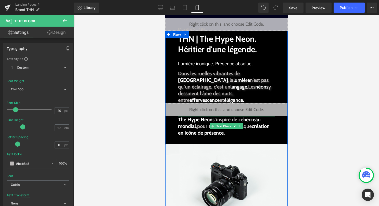
click at [222, 122] on strong "The Hype Neon s’inspire de ce berceau mondial ," at bounding box center [219, 122] width 83 height 13
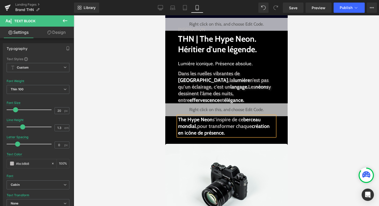
click at [128, 121] on div at bounding box center [227, 110] width 306 height 190
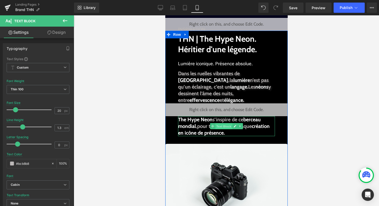
click at [225, 125] on span "Text Block" at bounding box center [223, 126] width 17 height 6
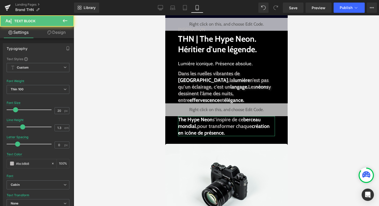
click at [57, 34] on link "Design" at bounding box center [56, 32] width 37 height 11
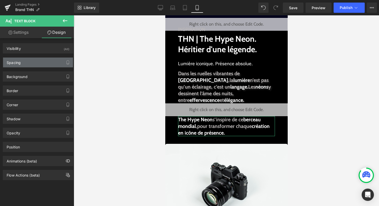
type input "0"
type input "50"
type input "30"
type input "50"
type input "0"
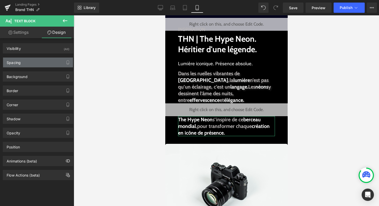
type input "0"
click at [44, 61] on div "Spacing" at bounding box center [38, 62] width 70 height 10
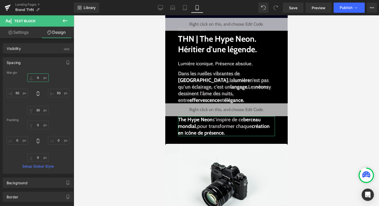
click at [34, 77] on input "0" at bounding box center [37, 77] width 21 height 8
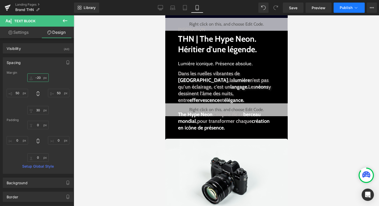
type input "-20"
click at [346, 9] on span "Publish" at bounding box center [346, 8] width 13 height 4
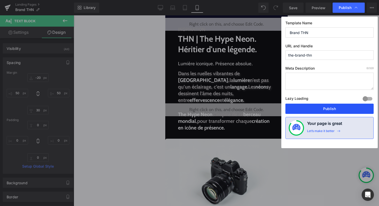
click at [344, 107] on button "Publish" at bounding box center [330, 108] width 88 height 10
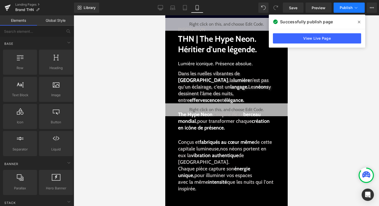
click at [355, 9] on icon at bounding box center [356, 7] width 5 height 5
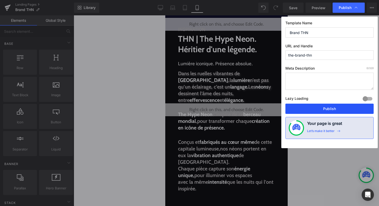
click at [335, 111] on button "Publish" at bounding box center [330, 108] width 88 height 10
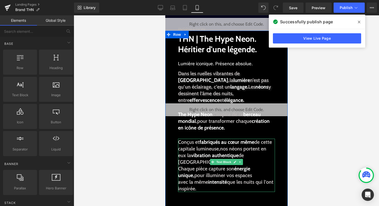
click at [179, 165] on strong "Chaque pièce capture son" at bounding box center [206, 168] width 56 height 6
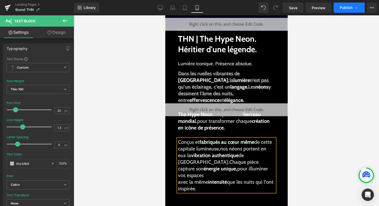
click at [349, 9] on span "Publish" at bounding box center [346, 8] width 13 height 4
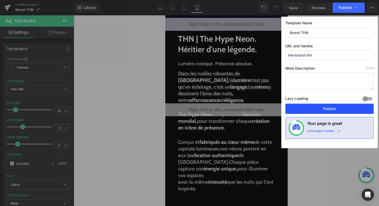
click at [331, 110] on button "Publish" at bounding box center [330, 108] width 88 height 10
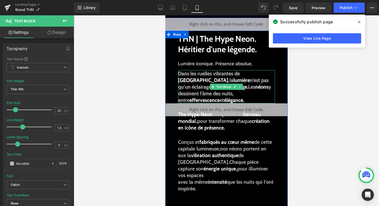
click at [233, 82] on span "lumière" at bounding box center [241, 80] width 17 height 6
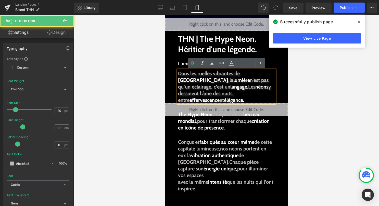
click at [108, 89] on div at bounding box center [227, 110] width 306 height 190
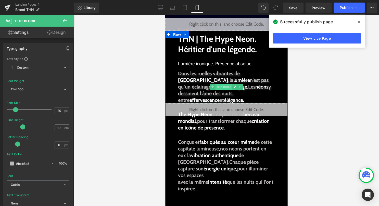
click at [222, 86] on span "Text Block" at bounding box center [223, 86] width 17 height 6
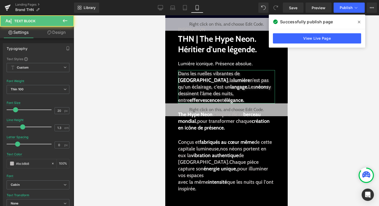
click at [59, 33] on link "Design" at bounding box center [56, 32] width 37 height 11
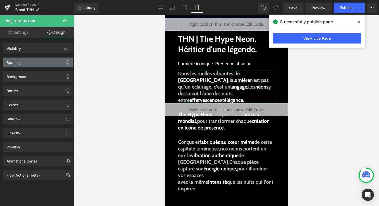
type input "-20"
type input "50"
type input "30"
type input "50"
type input "0"
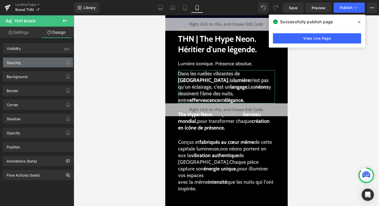
type input "0"
click at [40, 60] on div "Spacing" at bounding box center [38, 62] width 70 height 10
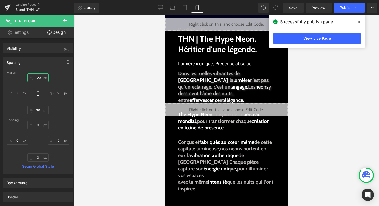
click at [39, 77] on input "-20" at bounding box center [37, 77] width 21 height 8
click at [38, 78] on input "-20" at bounding box center [37, 77] width 21 height 8
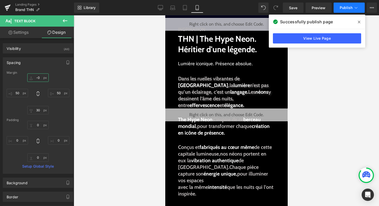
type input "-0"
click at [347, 4] on button "Publish" at bounding box center [349, 8] width 31 height 10
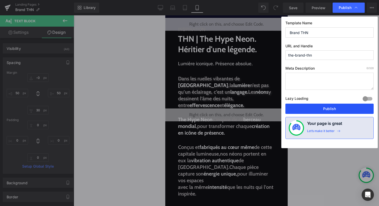
click at [318, 110] on button "Publish" at bounding box center [330, 108] width 88 height 10
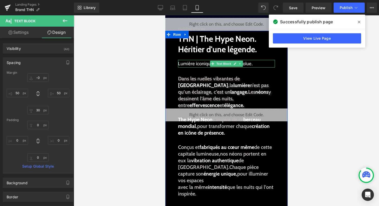
click at [220, 63] on span "Text Block" at bounding box center [223, 64] width 17 height 6
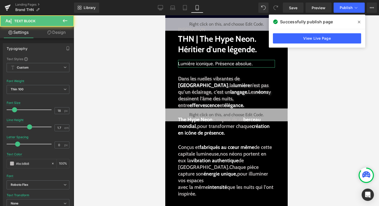
click at [61, 32] on link "Design" at bounding box center [56, 32] width 37 height 11
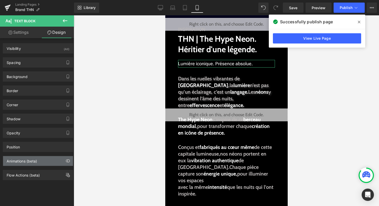
click at [22, 159] on div "Animations (beta)" at bounding box center [22, 159] width 30 height 7
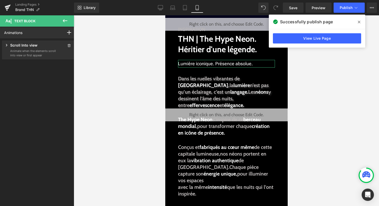
click at [48, 52] on p "Animate when the elements scroll into view or first appear" at bounding box center [33, 53] width 46 height 8
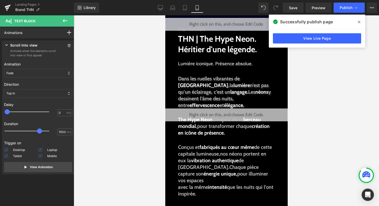
click at [139, 140] on div at bounding box center [227, 110] width 306 height 190
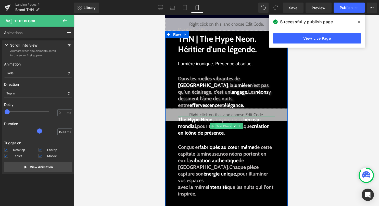
click at [219, 129] on span "Text Block" at bounding box center [223, 126] width 17 height 6
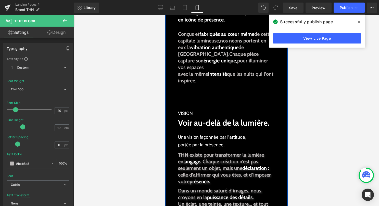
scroll to position [132, 0]
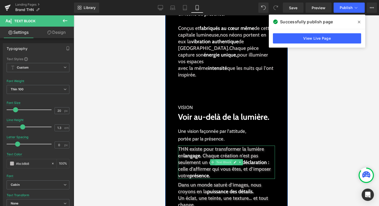
click at [218, 159] on span "Text Block" at bounding box center [223, 162] width 17 height 6
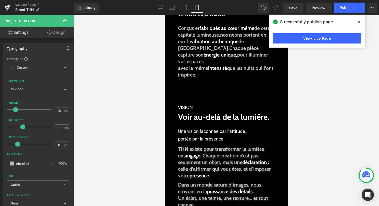
click at [61, 31] on link "Design" at bounding box center [56, 32] width 37 height 11
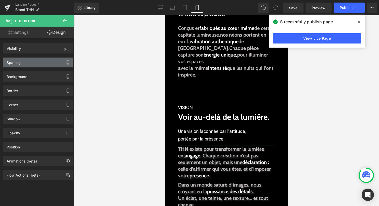
type input "-20"
type input "50"
type input "30"
type input "50"
type input "0"
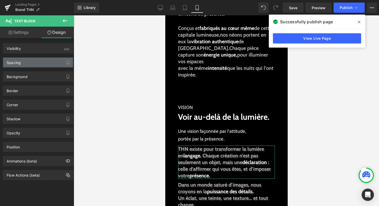
type input "0"
click at [34, 64] on div "Spacing" at bounding box center [38, 62] width 70 height 10
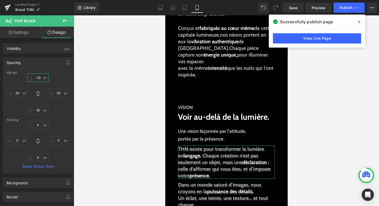
click at [40, 77] on input "-20" at bounding box center [37, 77] width 21 height 8
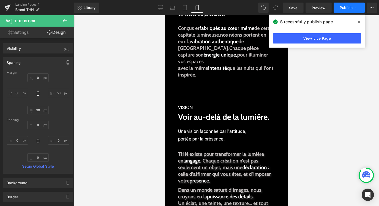
click at [350, 9] on span "Publish" at bounding box center [346, 8] width 13 height 4
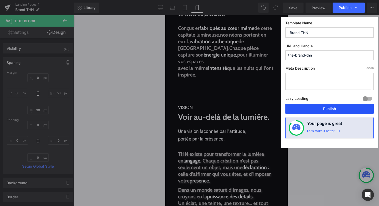
click at [324, 112] on button "Publish" at bounding box center [330, 108] width 88 height 10
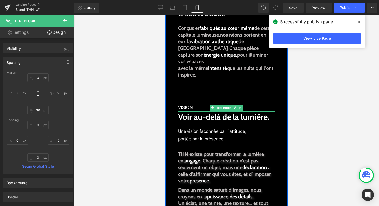
click at [185, 104] on span "VISION" at bounding box center [185, 106] width 15 height 5
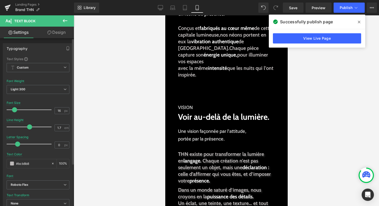
type input "14"
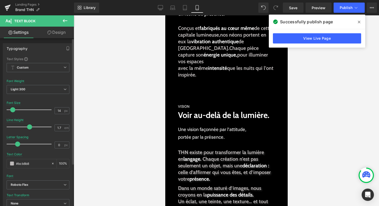
click at [11, 109] on span at bounding box center [12, 109] width 5 height 5
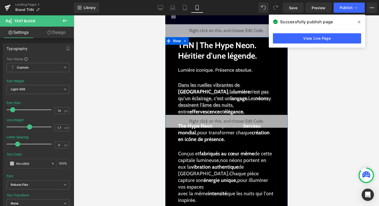
scroll to position [0, 0]
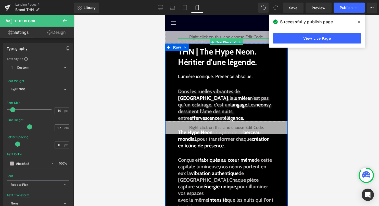
click at [204, 43] on div "INSPIRATION" at bounding box center [226, 42] width 97 height 8
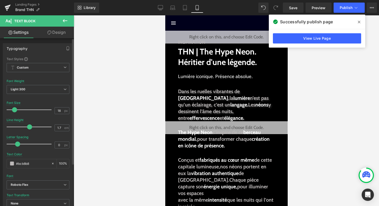
click at [13, 110] on span at bounding box center [14, 109] width 5 height 5
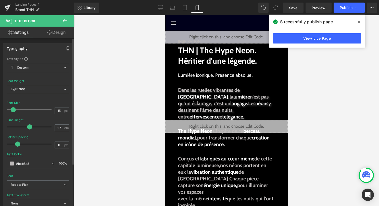
type input "14"
click at [14, 110] on span at bounding box center [12, 109] width 5 height 5
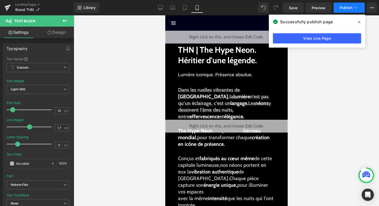
click at [347, 6] on span "Publish" at bounding box center [346, 8] width 13 height 4
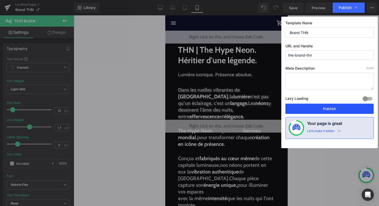
click at [309, 107] on button "Publish" at bounding box center [330, 108] width 88 height 10
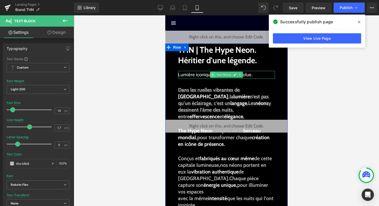
click at [215, 76] on span at bounding box center [212, 74] width 5 height 6
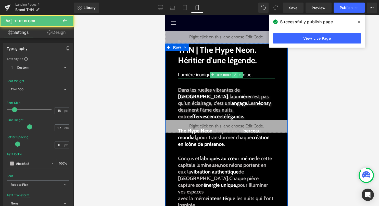
click at [237, 74] on link at bounding box center [234, 74] width 5 height 6
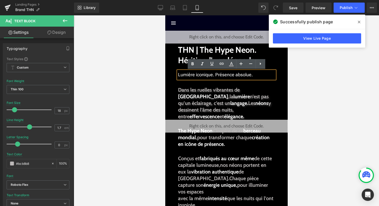
click at [214, 76] on span "Lumière iconique. Présence absolue." at bounding box center [215, 74] width 75 height 5
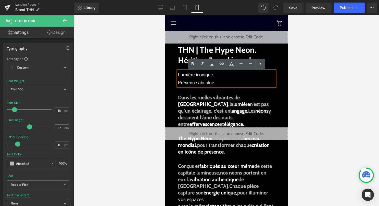
click at [340, 65] on div at bounding box center [227, 110] width 306 height 190
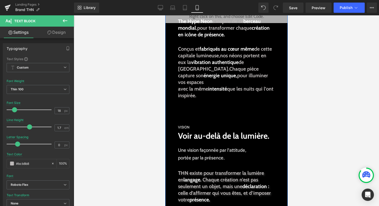
scroll to position [117, 0]
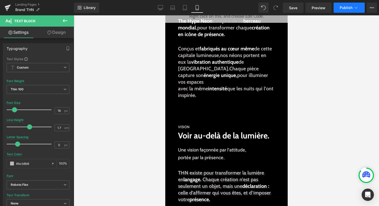
click at [350, 9] on span "Publish" at bounding box center [346, 8] width 13 height 4
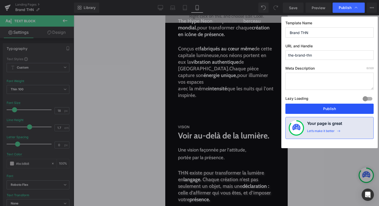
click at [322, 110] on button "Publish" at bounding box center [330, 108] width 88 height 10
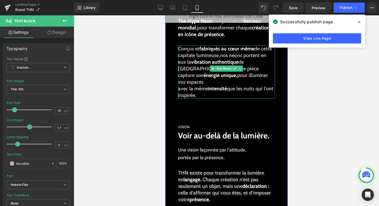
click at [179, 81] on div at bounding box center [178, 71] width 1 height 53
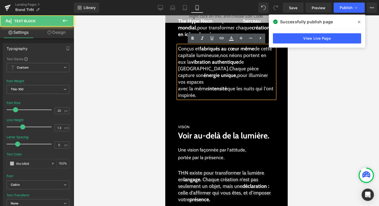
click at [180, 85] on strong "avec la même" at bounding box center [193, 88] width 30 height 6
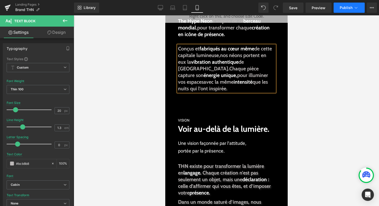
click at [349, 6] on span "Publish" at bounding box center [346, 8] width 13 height 4
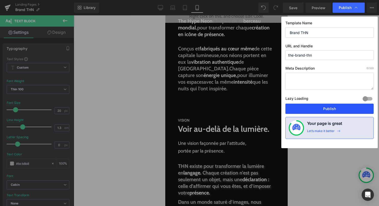
click at [320, 112] on button "Publish" at bounding box center [330, 108] width 88 height 10
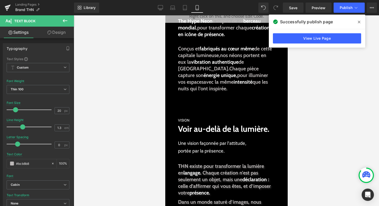
click at [179, 188] on div "Rendering Content" at bounding box center [189, 186] width 31 height 6
click at [181, 186] on div "Rendering Content" at bounding box center [189, 186] width 31 height 6
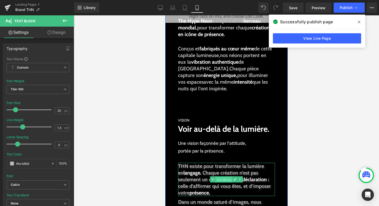
click at [226, 178] on span "Text Block" at bounding box center [223, 179] width 17 height 6
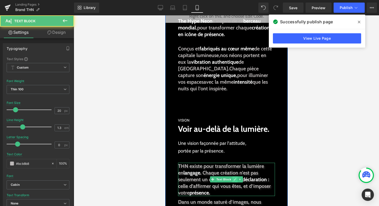
click at [236, 181] on link at bounding box center [234, 179] width 5 height 6
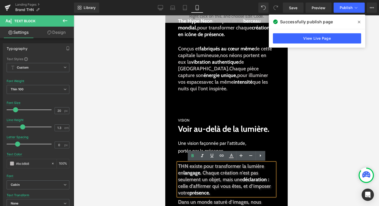
click at [179, 186] on div "Rendering Content" at bounding box center [189, 186] width 31 height 6
click at [181, 186] on div "Rendering Content" at bounding box center [189, 186] width 31 height 6
click at [179, 186] on div "Rendering Content" at bounding box center [189, 186] width 31 height 6
click at [185, 186] on div "Rendering Content" at bounding box center [189, 186] width 31 height 6
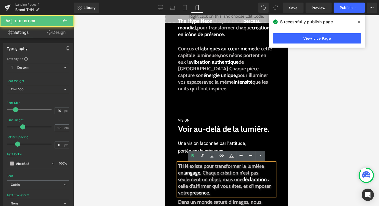
click at [210, 186] on span "celle d’affirmer qui vous êtes, et d’imposer votre présence." at bounding box center [224, 189] width 93 height 13
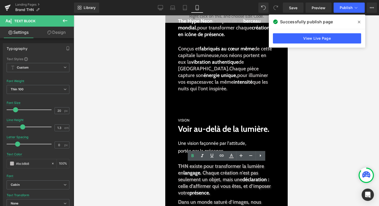
click at [178, 187] on div "Rendering Content" at bounding box center [189, 186] width 31 height 6
click at [179, 187] on div "Rendering Content" at bounding box center [189, 186] width 31 height 6
click at [187, 186] on div "Rendering Content" at bounding box center [189, 186] width 31 height 6
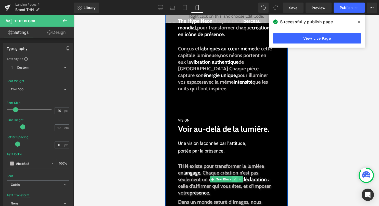
click at [232, 179] on link at bounding box center [234, 179] width 5 height 6
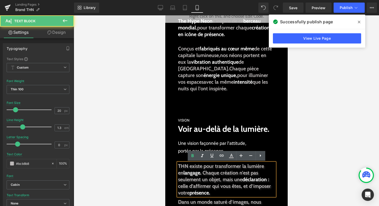
click at [195, 190] on span "présence." at bounding box center [199, 192] width 20 height 6
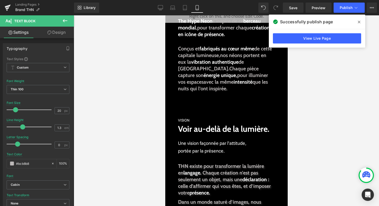
click at [180, 186] on div "Rendering Content" at bounding box center [189, 186] width 31 height 6
click at [185, 185] on div "Rendering Content" at bounding box center [189, 186] width 31 height 6
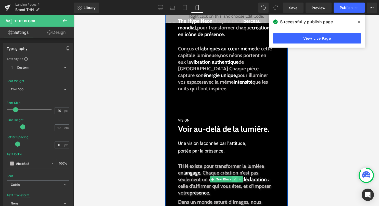
click at [232, 178] on link at bounding box center [234, 179] width 5 height 6
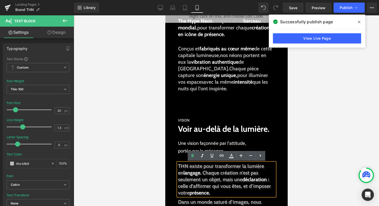
click at [200, 181] on span "Chaque création n’est pas seulement un objet, mais une" at bounding box center [218, 175] width 80 height 13
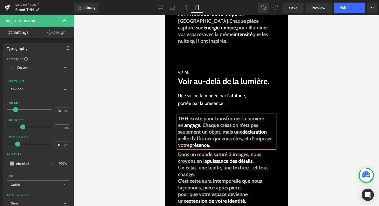
scroll to position [166, 0]
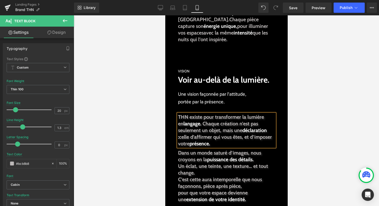
click at [198, 175] on p "Un éclat, une teinte, une texture… et tout change." at bounding box center [226, 168] width 97 height 13
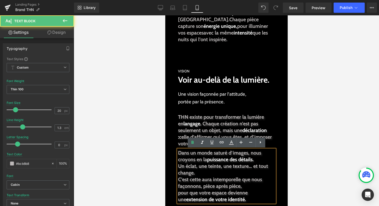
click at [179, 179] on span "C’est cette aura intemporelle que nous façonnons, pièce après pièce," at bounding box center [220, 182] width 84 height 13
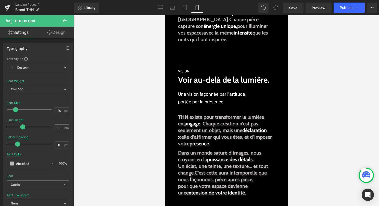
click at [178, 186] on div "Rendering Content" at bounding box center [189, 186] width 31 height 6
click at [201, 183] on div "Rendering Content" at bounding box center [189, 186] width 31 height 6
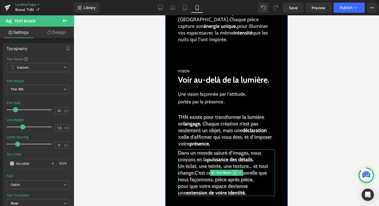
click at [233, 173] on link at bounding box center [234, 172] width 5 height 6
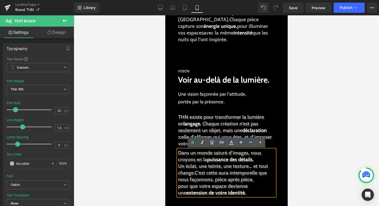
click at [185, 185] on div "Rendering Content" at bounding box center [189, 186] width 31 height 6
click at [196, 186] on div "Rendering Content" at bounding box center [189, 186] width 31 height 6
click at [210, 185] on span "pour que votre espace devienne une extension de votre identité." at bounding box center [213, 189] width 70 height 13
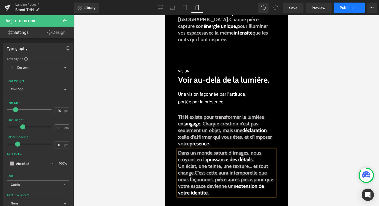
click at [339, 11] on button "Publish" at bounding box center [349, 8] width 31 height 10
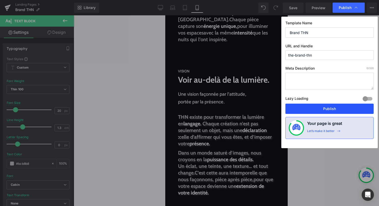
click at [325, 108] on button "Publish" at bounding box center [330, 108] width 88 height 10
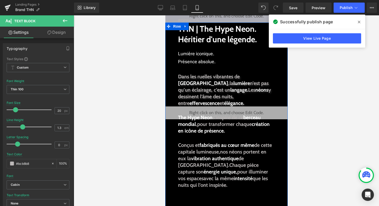
scroll to position [20, 0]
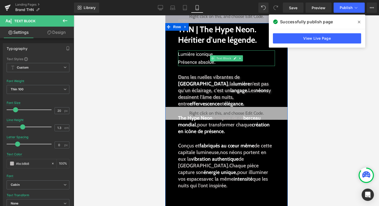
click at [212, 59] on icon at bounding box center [212, 58] width 3 height 3
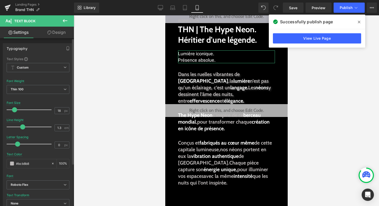
type input "1.2"
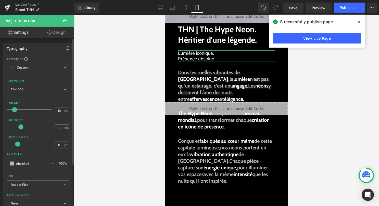
drag, startPoint x: 29, startPoint y: 125, endPoint x: 20, endPoint y: 124, distance: 8.5
click at [20, 124] on span at bounding box center [20, 126] width 5 height 5
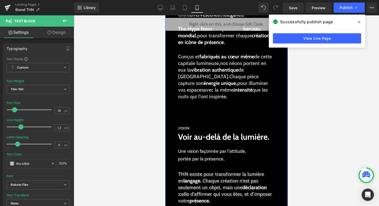
scroll to position [106, 0]
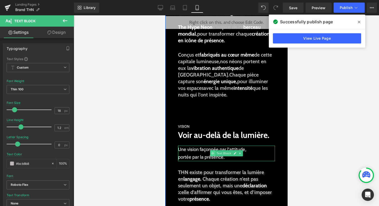
click at [210, 154] on span at bounding box center [212, 153] width 5 height 6
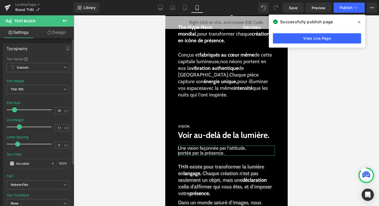
type input "1.2"
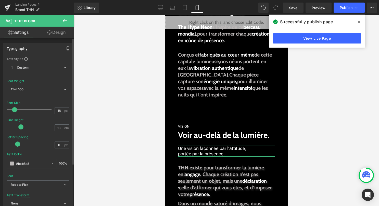
drag, startPoint x: 30, startPoint y: 125, endPoint x: 22, endPoint y: 125, distance: 8.2
click at [22, 125] on span at bounding box center [20, 126] width 5 height 5
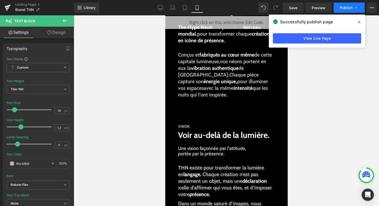
click at [350, 8] on span "Publish" at bounding box center [346, 8] width 13 height 4
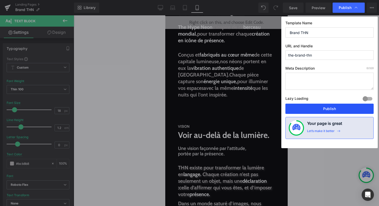
click at [330, 109] on button "Publish" at bounding box center [330, 108] width 88 height 10
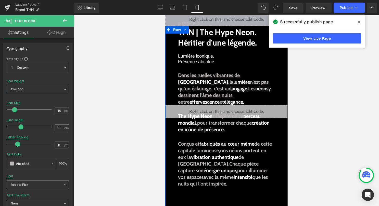
scroll to position [0, 0]
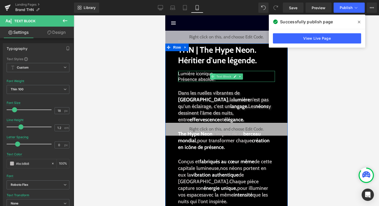
click at [211, 75] on icon at bounding box center [212, 76] width 3 height 3
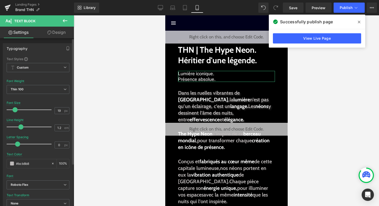
type input "20"
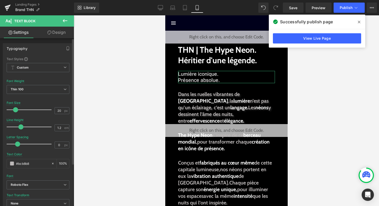
click at [16, 110] on span at bounding box center [15, 109] width 5 height 5
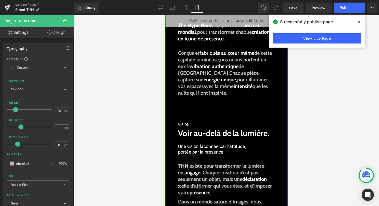
scroll to position [112, 0]
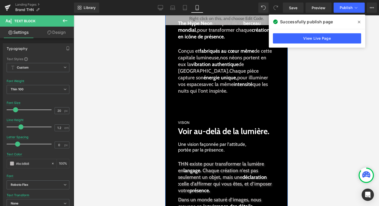
click at [199, 146] on span "Une vision façonnée par l'attitude, portée par la présence." at bounding box center [212, 146] width 68 height 11
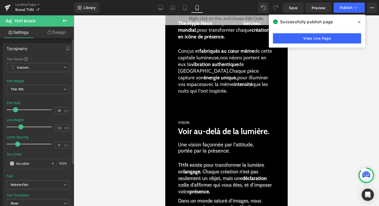
click at [16, 109] on span at bounding box center [15, 109] width 5 height 5
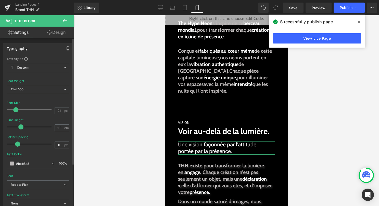
type input "20"
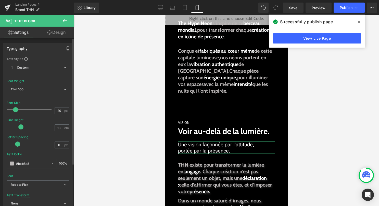
click at [17, 109] on span at bounding box center [15, 109] width 5 height 5
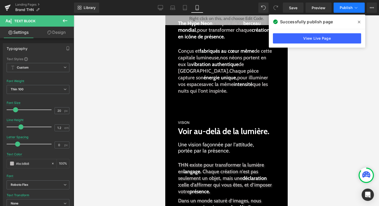
click at [348, 8] on span "Publish" at bounding box center [346, 8] width 13 height 4
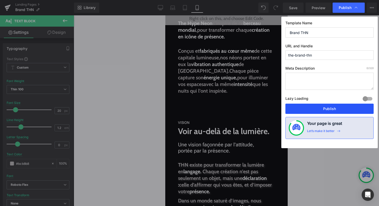
click at [324, 110] on button "Publish" at bounding box center [330, 108] width 88 height 10
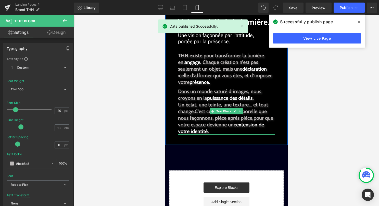
scroll to position [217, 0]
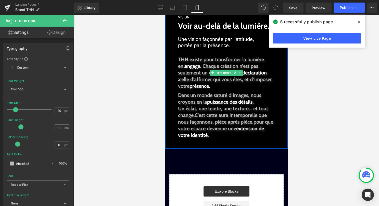
click at [239, 87] on p "THN existe pour transformer la lumière en langage. Chaque création n’est pas se…" at bounding box center [226, 72] width 97 height 33
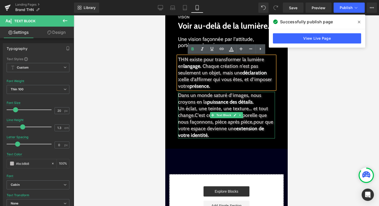
click at [262, 112] on span "C’est cette aura intemporelle que nous façonnons, pièce après pièce," at bounding box center [222, 118] width 89 height 13
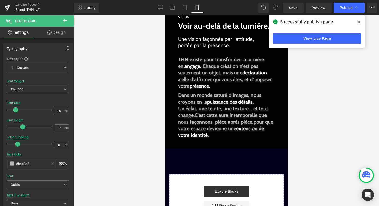
click at [361, 22] on span at bounding box center [359, 22] width 8 height 8
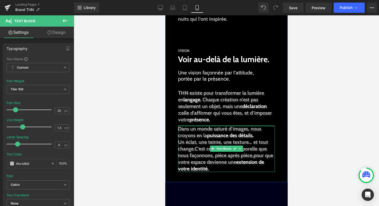
scroll to position [181, 0]
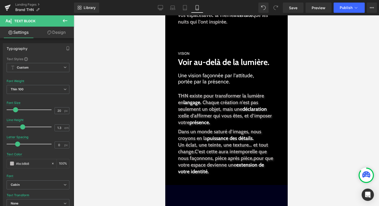
click at [68, 20] on button at bounding box center [65, 20] width 18 height 11
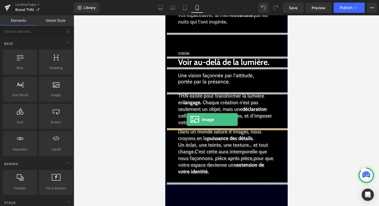
drag, startPoint x: 223, startPoint y: 107, endPoint x: 187, endPoint y: 119, distance: 38.3
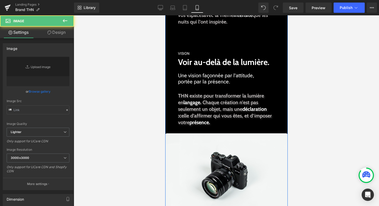
type input "//d1um8515vdn9kb.cloudfront.net/images/parallax.jpg"
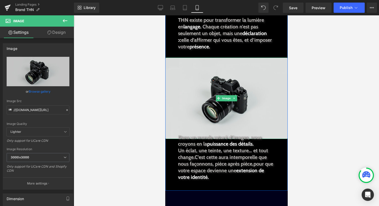
scroll to position [260, 0]
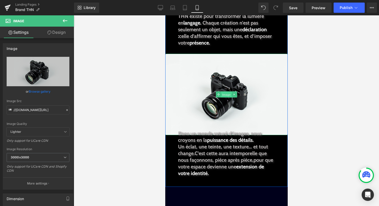
click at [230, 93] on span "Image" at bounding box center [226, 94] width 11 height 6
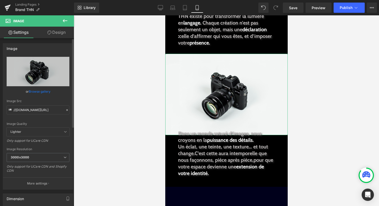
click at [45, 91] on link "Browse gallery" at bounding box center [40, 91] width 22 height 9
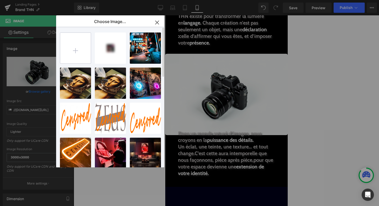
click at [75, 47] on input "file" at bounding box center [75, 48] width 31 height 31
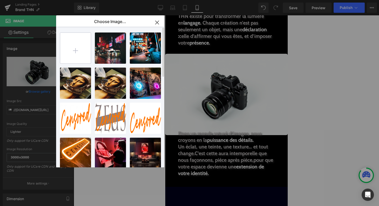
type input "C:\fakepath\bea1abc69cd872f1a7bc2c079d3baf36.jpg"
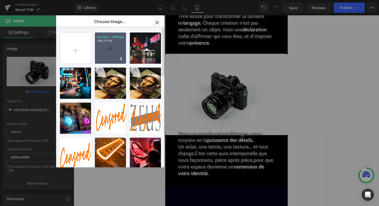
click at [115, 44] on div "bea1abc...af36.jpg 984.55 KB" at bounding box center [110, 47] width 31 height 31
type input "https://ucarecdn.com/06d43ab0-9f5d-4dd3-a561-ecff70175444/-/format/auto/-/previ…"
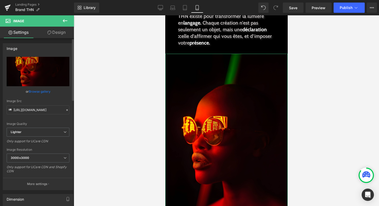
click at [46, 91] on link "Browse gallery" at bounding box center [40, 91] width 22 height 9
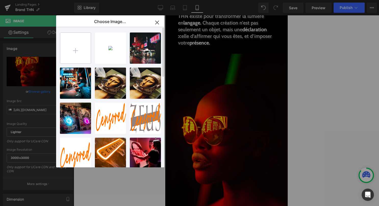
click at [71, 51] on input "file" at bounding box center [75, 48] width 31 height 31
type input "C:\fakepath\vision.png"
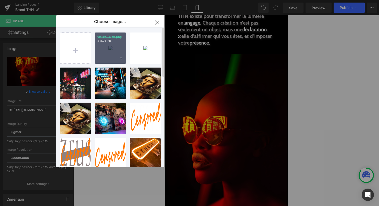
click at [111, 53] on div "vision...sion.png 418.96 KB" at bounding box center [110, 47] width 31 height 31
type input "https://ucarecdn.com/955bda99-3053-4825-820c-2774567a2f25/-/format/auto/-/previ…"
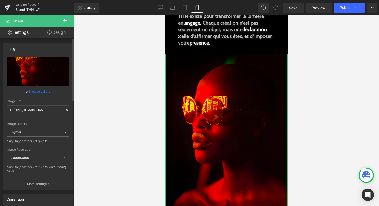
click at [45, 93] on link "Browse gallery" at bounding box center [40, 91] width 22 height 9
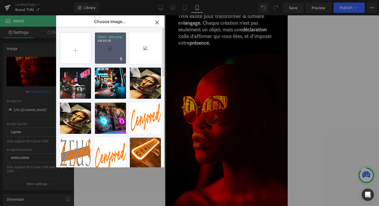
click at [113, 48] on div "vision...sion.png 418.96 KB" at bounding box center [110, 47] width 31 height 31
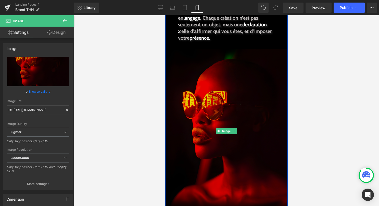
scroll to position [259, 0]
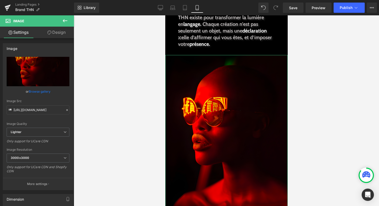
click at [59, 34] on link "Design" at bounding box center [56, 32] width 37 height 11
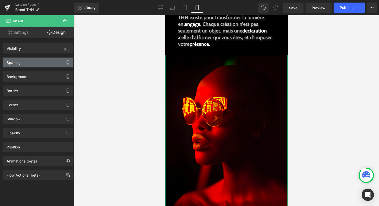
click at [54, 61] on div "Spacing" at bounding box center [38, 62] width 70 height 10
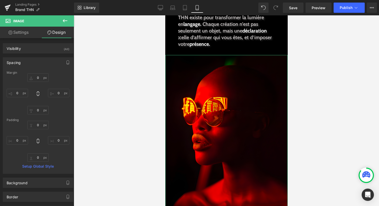
type input "0"
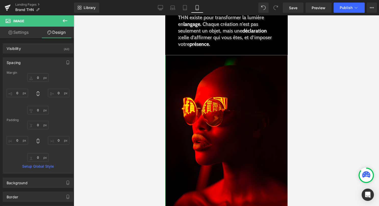
type input "0"
click at [41, 77] on input "0" at bounding box center [37, 77] width 21 height 8
type input "-30"
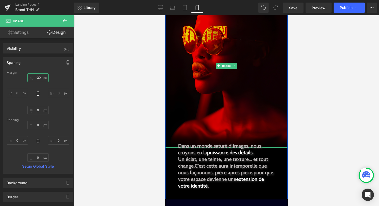
scroll to position [326, 0]
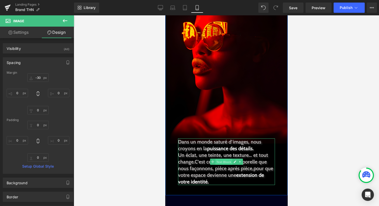
click at [220, 162] on span "Text Block" at bounding box center [223, 162] width 17 height 6
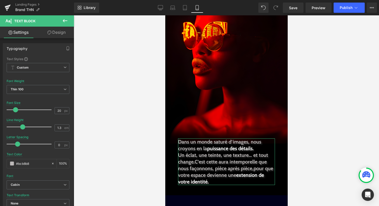
click at [57, 29] on link "Design" at bounding box center [56, 32] width 37 height 11
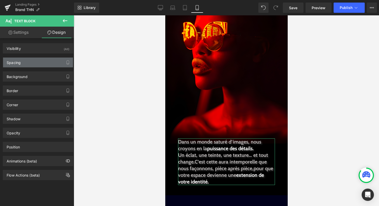
type input "-20"
type input "50"
type input "30"
click at [50, 64] on div "Spacing" at bounding box center [38, 62] width 70 height 10
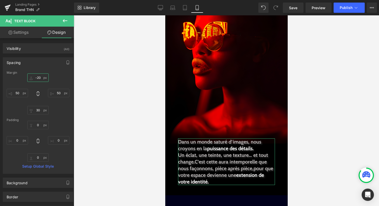
click at [40, 78] on input "-20" at bounding box center [37, 77] width 21 height 8
click at [38, 78] on input "-20" at bounding box center [37, 77] width 21 height 8
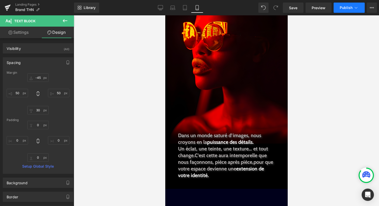
click at [359, 11] on button "Publish" at bounding box center [349, 8] width 31 height 10
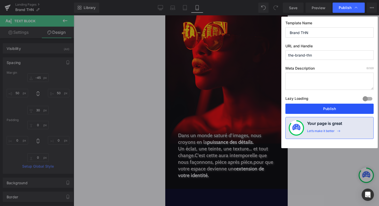
click at [348, 110] on button "Publish" at bounding box center [330, 108] width 88 height 10
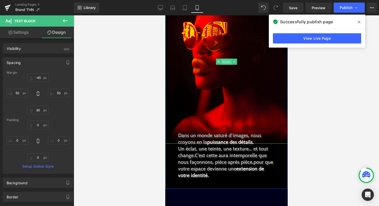
click at [227, 63] on span "Image" at bounding box center [226, 61] width 11 height 6
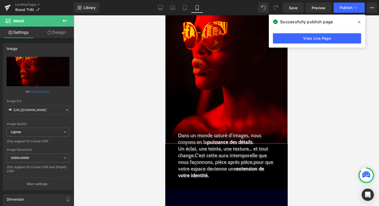
click at [59, 37] on link "Design" at bounding box center [56, 32] width 37 height 11
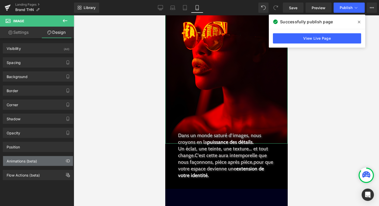
click at [42, 163] on div "Animations (beta)" at bounding box center [38, 161] width 70 height 10
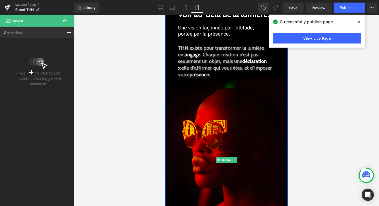
scroll to position [225, 0]
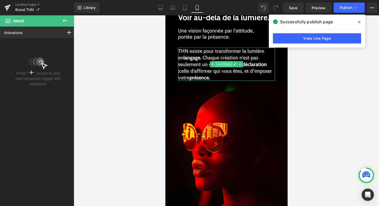
click at [230, 63] on span "Text Block" at bounding box center [223, 64] width 17 height 6
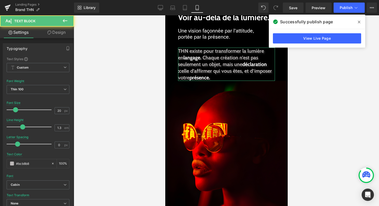
click at [60, 33] on link "Design" at bounding box center [56, 32] width 37 height 11
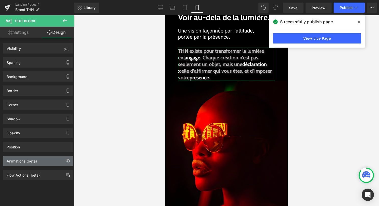
click at [55, 162] on div "Animations (beta)" at bounding box center [38, 161] width 70 height 10
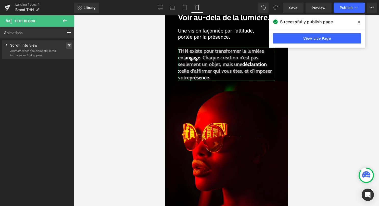
click at [67, 44] on span at bounding box center [69, 45] width 6 height 6
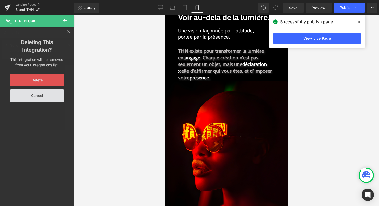
click at [49, 81] on button "Delete" at bounding box center [37, 80] width 54 height 13
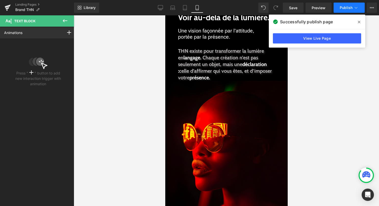
click at [350, 8] on span "Publish" at bounding box center [346, 8] width 13 height 4
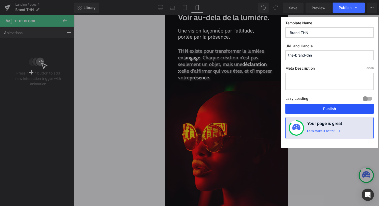
click at [331, 106] on button "Publish" at bounding box center [330, 108] width 88 height 10
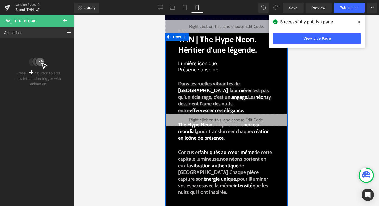
scroll to position [0, 0]
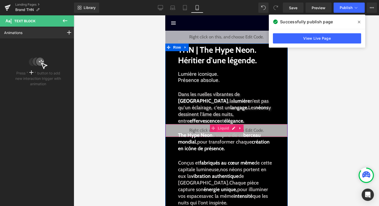
click at [224, 128] on span "Liquid" at bounding box center [224, 128] width 14 height 8
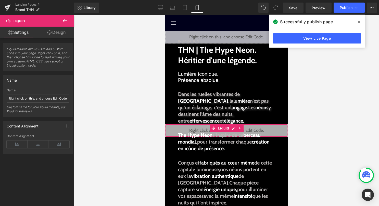
click at [60, 31] on link "Design" at bounding box center [56, 32] width 37 height 11
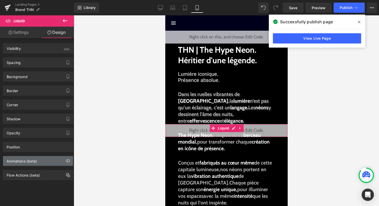
click at [38, 163] on div "Animations (beta)" at bounding box center [38, 161] width 70 height 10
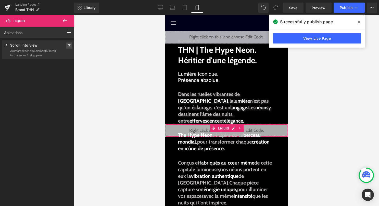
click at [68, 43] on span at bounding box center [69, 45] width 6 height 6
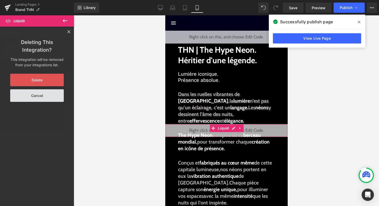
click at [53, 86] on button "Delete" at bounding box center [37, 80] width 54 height 13
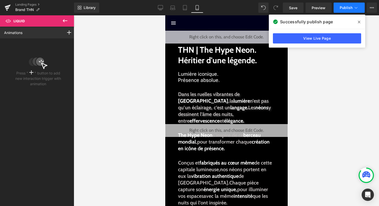
click at [351, 7] on span "Publish" at bounding box center [346, 8] width 13 height 4
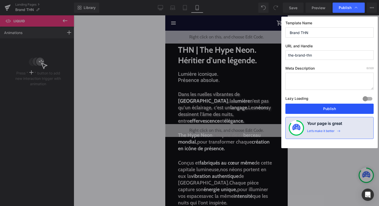
click at [330, 108] on button "Publish" at bounding box center [330, 108] width 88 height 10
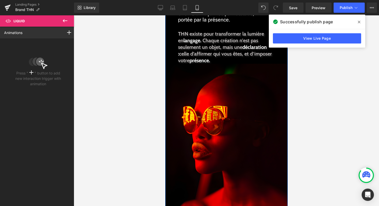
scroll to position [243, 0]
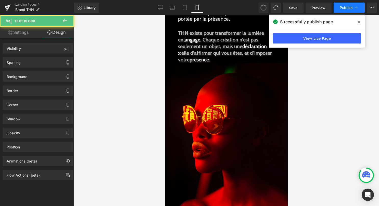
click at [347, 10] on span "Publish" at bounding box center [346, 8] width 13 height 4
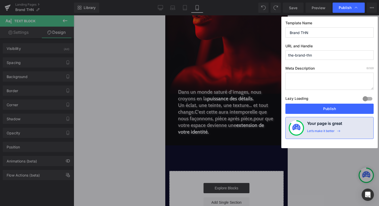
scroll to position [385, 0]
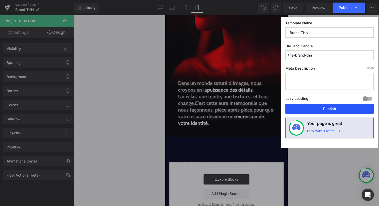
click at [311, 111] on button "Publish" at bounding box center [330, 108] width 88 height 10
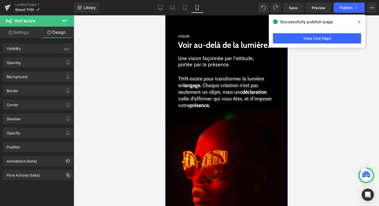
scroll to position [195, 0]
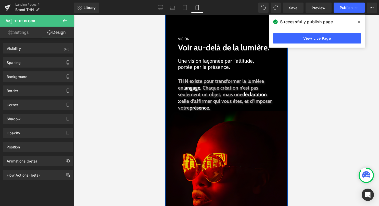
click at [238, 128] on img at bounding box center [226, 193] width 123 height 164
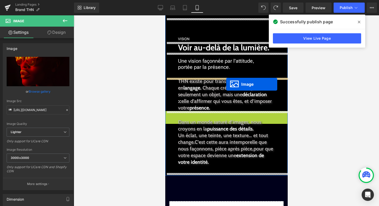
drag, startPoint x: 223, startPoint y: 192, endPoint x: 226, endPoint y: 84, distance: 107.8
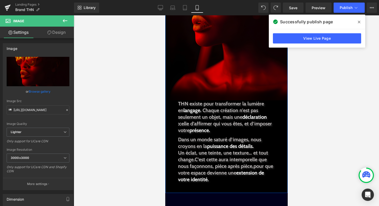
scroll to position [331, 0]
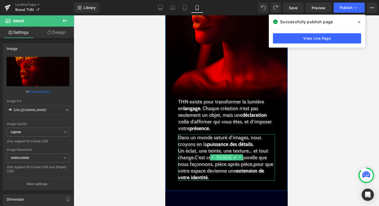
click at [221, 156] on span "Text Block" at bounding box center [223, 157] width 17 height 6
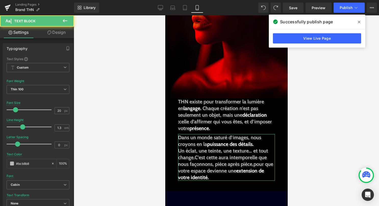
click at [58, 31] on link "Design" at bounding box center [56, 32] width 37 height 11
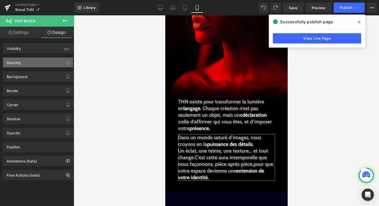
click at [44, 65] on div "Spacing" at bounding box center [38, 62] width 70 height 10
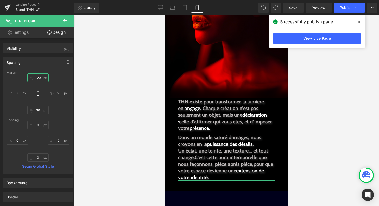
click at [38, 79] on input "-20" at bounding box center [37, 77] width 21 height 8
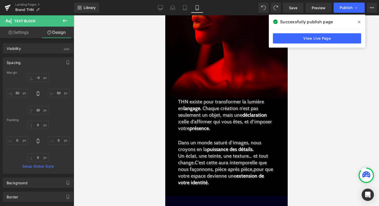
click at [330, 121] on div at bounding box center [227, 110] width 306 height 190
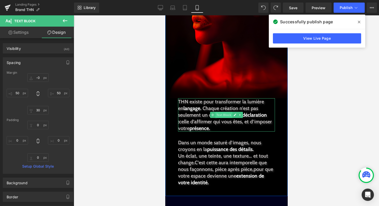
click at [222, 115] on span "Text Block" at bounding box center [223, 115] width 17 height 6
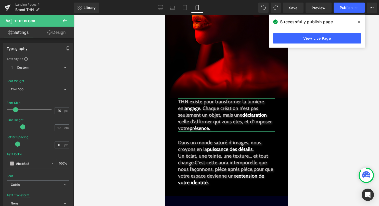
click at [59, 36] on link "Design" at bounding box center [56, 32] width 37 height 11
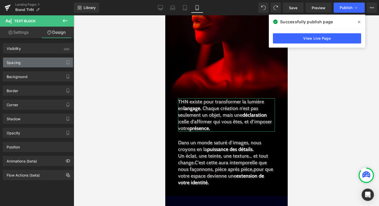
click at [44, 62] on div "Spacing" at bounding box center [38, 62] width 70 height 10
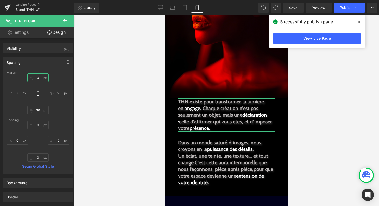
click at [38, 76] on input "0" at bounding box center [37, 77] width 21 height 8
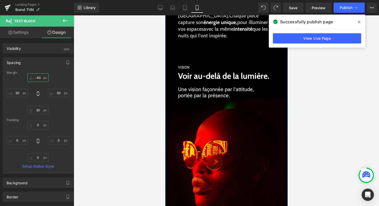
scroll to position [172, 0]
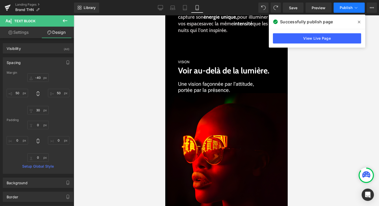
click at [344, 10] on button "Publish" at bounding box center [349, 8] width 31 height 10
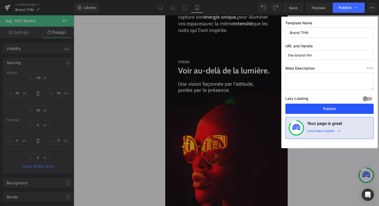
click at [320, 105] on button "Publish" at bounding box center [330, 108] width 88 height 10
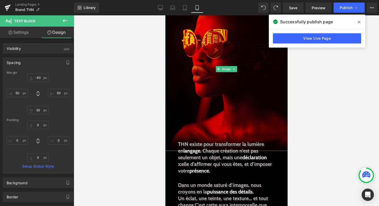
scroll to position [278, 0]
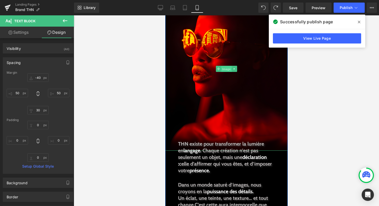
click at [224, 71] on span "Image" at bounding box center [226, 69] width 11 height 6
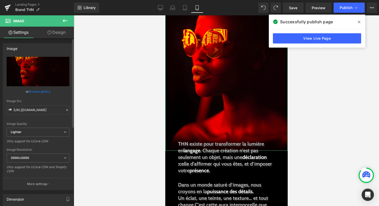
click at [42, 91] on link "Browse gallery" at bounding box center [40, 91] width 22 height 9
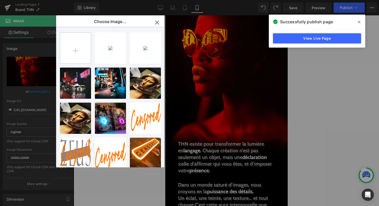
click at [81, 48] on input "file" at bounding box center [75, 48] width 31 height 31
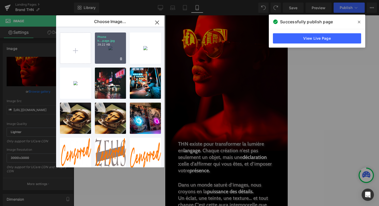
click at [112, 56] on div "Phone h...page.jpg 39.22 KB" at bounding box center [110, 47] width 31 height 31
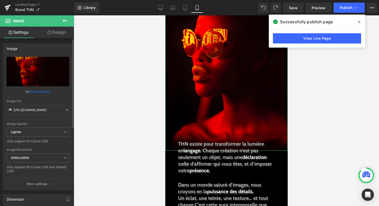
click at [42, 90] on link "Browse gallery" at bounding box center [40, 91] width 22 height 9
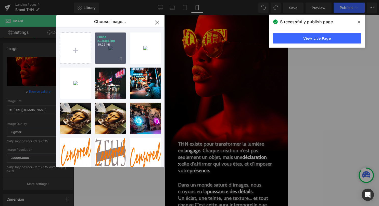
click at [112, 52] on div "Phone h...page.jpg 39.22 KB" at bounding box center [110, 47] width 31 height 31
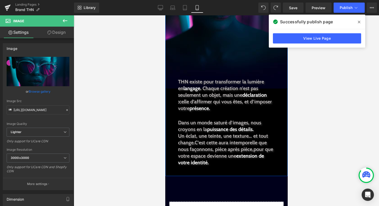
scroll to position [374, 0]
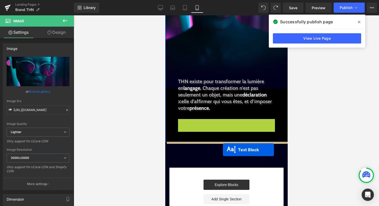
drag, startPoint x: 224, startPoint y: 139, endPoint x: 223, endPoint y: 149, distance: 10.5
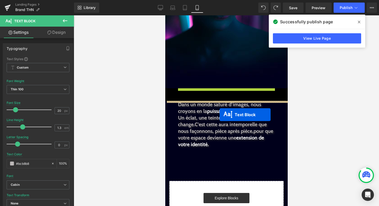
drag, startPoint x: 221, startPoint y: 95, endPoint x: 220, endPoint y: 112, distance: 16.9
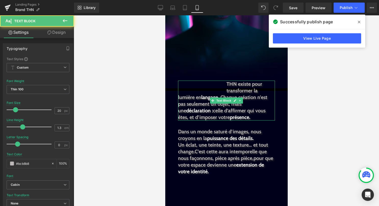
click at [215, 104] on span "Chaque création n’est pas seulement un objet, mais une" at bounding box center [222, 103] width 89 height 19
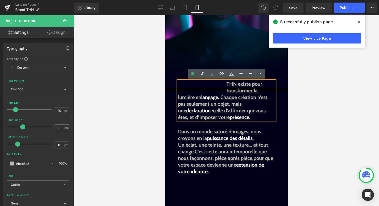
click at [319, 100] on div at bounding box center [227, 110] width 306 height 190
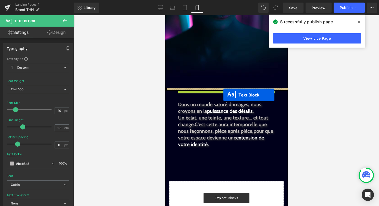
drag, startPoint x: 222, startPoint y: 99, endPoint x: 223, endPoint y: 95, distance: 4.2
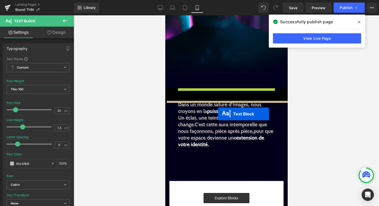
drag, startPoint x: 224, startPoint y: 92, endPoint x: 218, endPoint y: 114, distance: 22.6
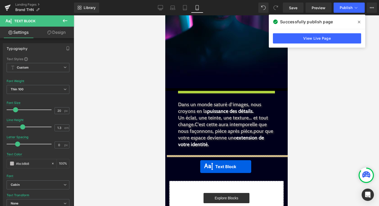
drag, startPoint x: 215, startPoint y: 101, endPoint x: 200, endPoint y: 166, distance: 66.7
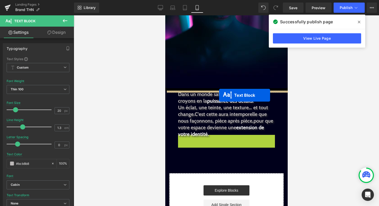
drag, startPoint x: 215, startPoint y: 151, endPoint x: 219, endPoint y: 95, distance: 56.6
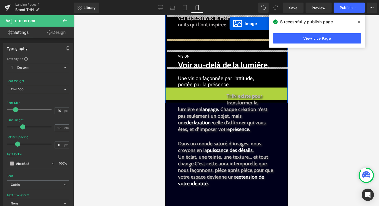
scroll to position [173, 0]
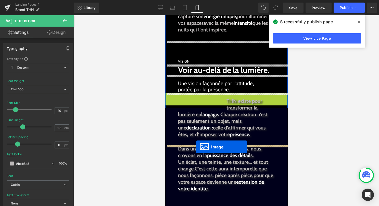
drag, startPoint x: 224, startPoint y: 65, endPoint x: 196, endPoint y: 147, distance: 85.8
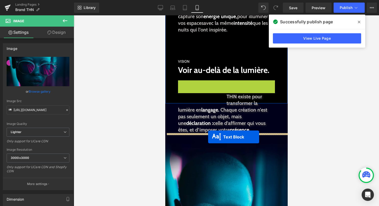
drag, startPoint x: 219, startPoint y: 87, endPoint x: 206, endPoint y: 144, distance: 58.5
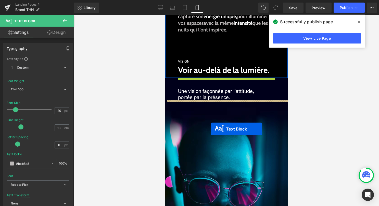
drag, startPoint x: 220, startPoint y: 97, endPoint x: 211, endPoint y: 128, distance: 32.9
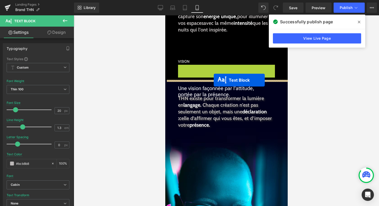
drag, startPoint x: 214, startPoint y: 69, endPoint x: 213, endPoint y: 81, distance: 12.5
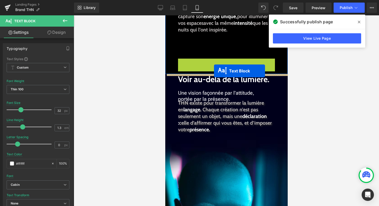
drag, startPoint x: 215, startPoint y: 61, endPoint x: 214, endPoint y: 70, distance: 9.2
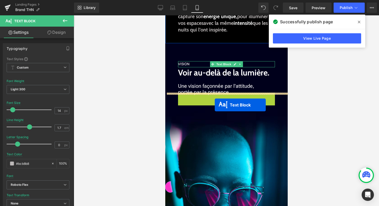
drag, startPoint x: 218, startPoint y: 109, endPoint x: 215, endPoint y: 105, distance: 5.0
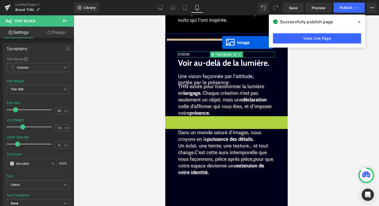
scroll to position [177, 0]
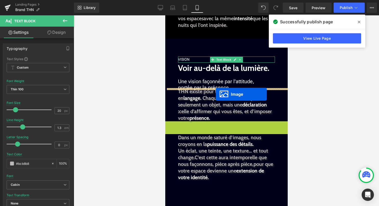
drag, startPoint x: 224, startPoint y: 154, endPoint x: 216, endPoint y: 94, distance: 60.9
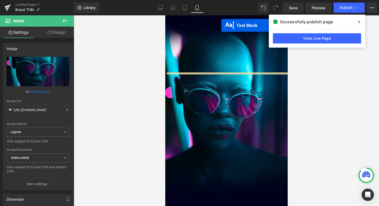
scroll to position [160, 0]
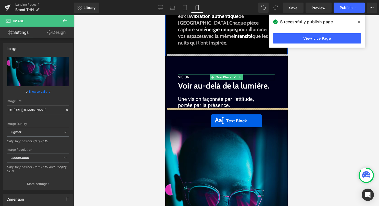
drag, startPoint x: 216, startPoint y: 118, endPoint x: 211, endPoint y: 120, distance: 5.1
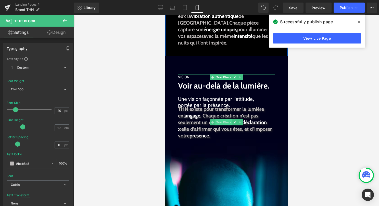
click at [220, 119] on span "Text Block" at bounding box center [223, 122] width 17 height 6
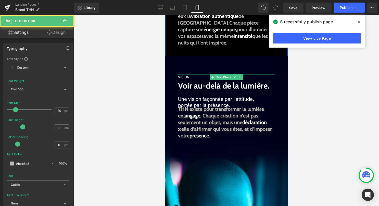
click at [56, 33] on link "Design" at bounding box center [56, 32] width 37 height 11
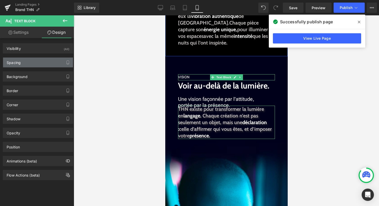
click at [51, 63] on div "Spacing" at bounding box center [38, 62] width 70 height 10
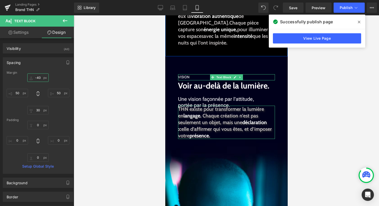
click at [38, 78] on input "-40" at bounding box center [37, 77] width 21 height 8
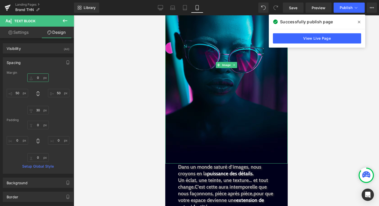
scroll to position [343, 0]
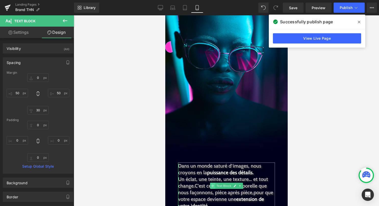
click at [214, 185] on span at bounding box center [212, 185] width 5 height 6
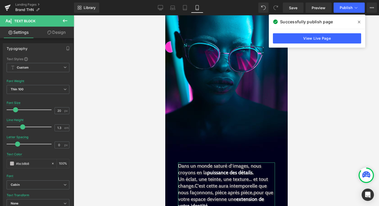
click at [58, 34] on link "Design" at bounding box center [56, 32] width 37 height 11
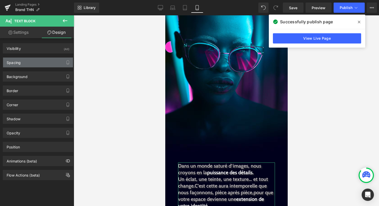
click at [42, 64] on div "Spacing" at bounding box center [38, 62] width 70 height 10
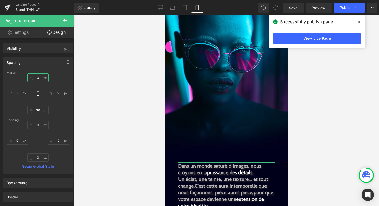
click at [37, 79] on input "0" at bounding box center [37, 77] width 21 height 8
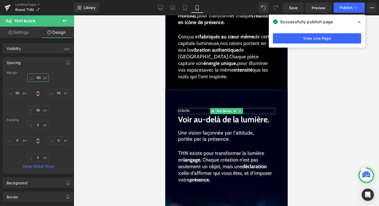
scroll to position [117, 0]
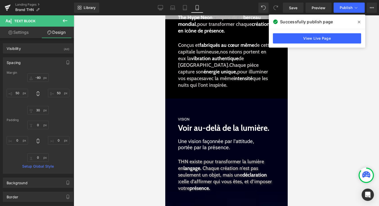
click at [224, 106] on div "Liquid Image INSPIRATION Text Block THN | The Hype Neon. Héritier d'une légende…" at bounding box center [226, 208] width 123 height 590
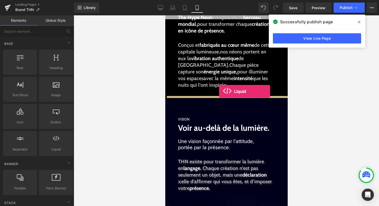
drag, startPoint x: 222, startPoint y: 152, endPoint x: 219, endPoint y: 91, distance: 61.1
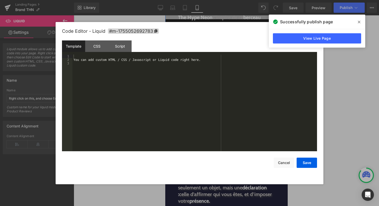
click at [233, 101] on div "Liquid" at bounding box center [226, 102] width 123 height 13
click at [153, 101] on div "You can add custom HTML / CSS / Javascript or Liquid code right here." at bounding box center [195, 106] width 245 height 104
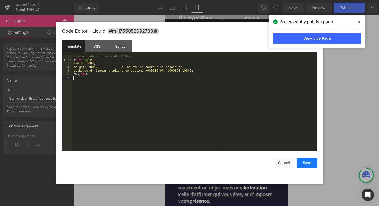
click at [304, 162] on button "Save" at bounding box center [307, 162] width 20 height 10
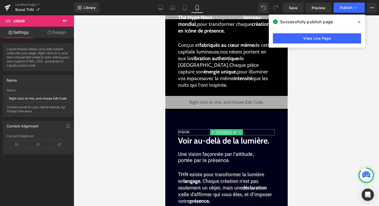
click at [218, 131] on span "Text Block" at bounding box center [223, 132] width 17 height 6
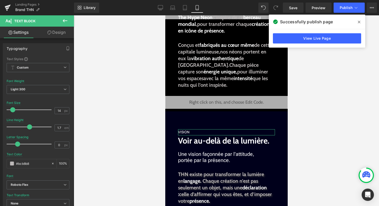
drag, startPoint x: 57, startPoint y: 32, endPoint x: 49, endPoint y: 60, distance: 29.6
click at [57, 32] on link "Design" at bounding box center [56, 32] width 37 height 11
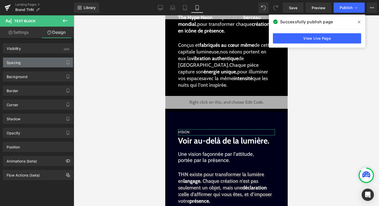
click at [49, 60] on div "Spacing" at bounding box center [38, 62] width 70 height 10
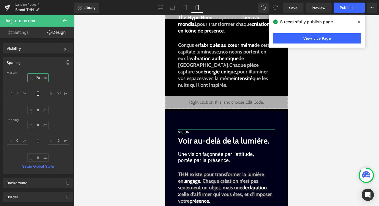
click at [39, 78] on input "70" at bounding box center [37, 77] width 21 height 8
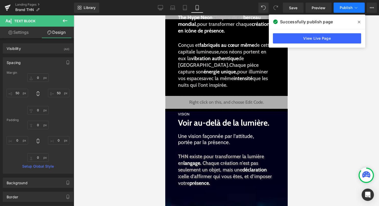
click at [346, 8] on span "Publish" at bounding box center [346, 8] width 13 height 4
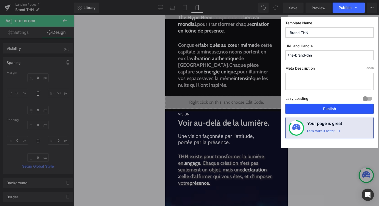
click at [301, 107] on button "Publish" at bounding box center [330, 108] width 88 height 10
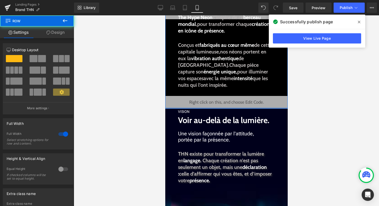
drag, startPoint x: 231, startPoint y: 110, endPoint x: 231, endPoint y: 101, distance: 8.9
click at [231, 101] on div "INSPIRATION Text Block THN | The Hype Neon. Héritier d'une légende. Text Block …" at bounding box center [226, 17] width 123 height 183
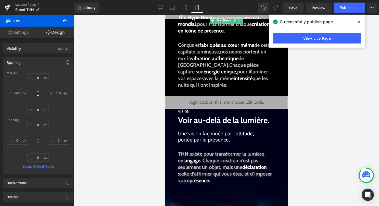
click at [224, 103] on div "Liquid" at bounding box center [226, 102] width 123 height 13
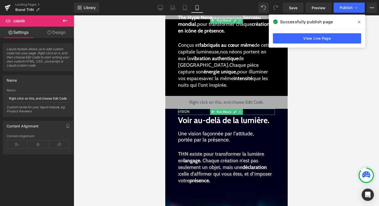
click at [184, 112] on span "VISION" at bounding box center [183, 111] width 11 height 4
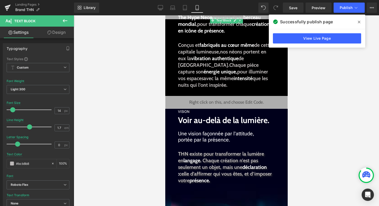
click at [55, 33] on link "Design" at bounding box center [56, 32] width 37 height 11
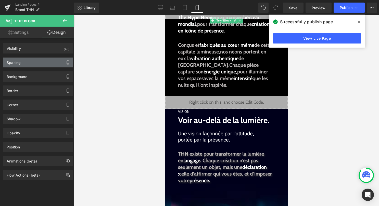
click at [48, 61] on div "Spacing" at bounding box center [38, 62] width 70 height 10
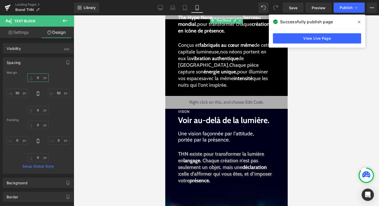
click at [38, 78] on input "0" at bounding box center [37, 77] width 21 height 8
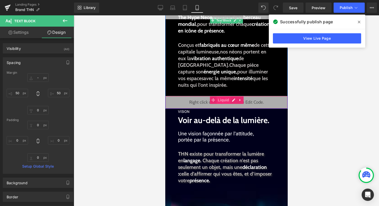
click at [217, 101] on span "Liquid" at bounding box center [224, 100] width 14 height 8
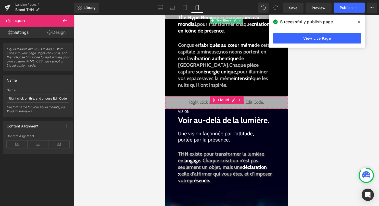
click at [55, 30] on link "Design" at bounding box center [56, 32] width 37 height 11
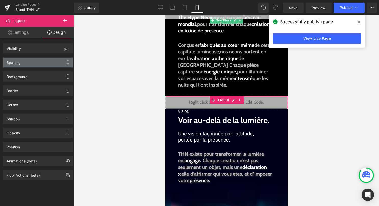
click at [29, 60] on div "Spacing" at bounding box center [38, 62] width 70 height 10
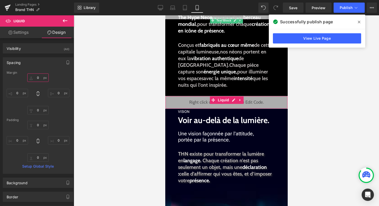
click at [38, 79] on input "0" at bounding box center [37, 77] width 21 height 8
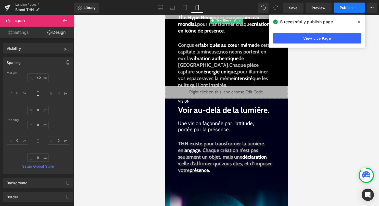
click at [348, 13] on button "Publish" at bounding box center [349, 8] width 31 height 10
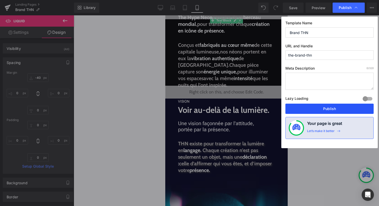
click at [318, 106] on button "Publish" at bounding box center [330, 108] width 88 height 10
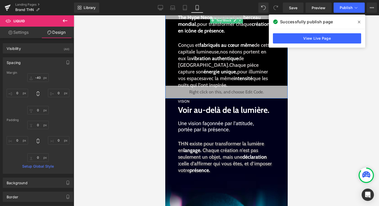
click at [234, 91] on div "Liquid" at bounding box center [226, 92] width 123 height 13
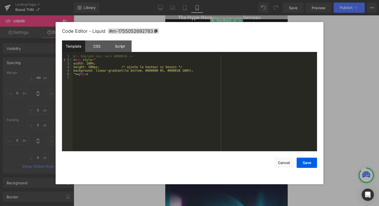
click at [129, 89] on div "<!-- Dégradé noir vers #00001B --> < div style = " width: 100%; height: 300px; …" at bounding box center [195, 106] width 245 height 104
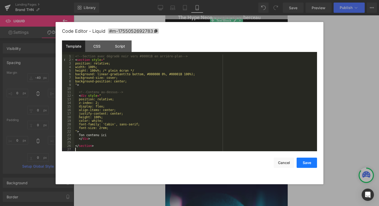
click at [305, 164] on button "Save" at bounding box center [307, 162] width 20 height 10
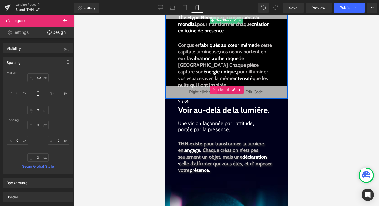
click at [215, 91] on icon at bounding box center [213, 90] width 4 height 4
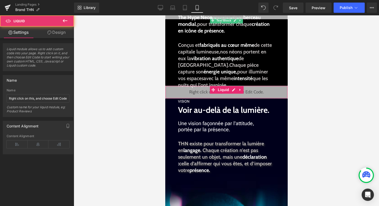
click at [55, 37] on link "Design" at bounding box center [56, 32] width 37 height 11
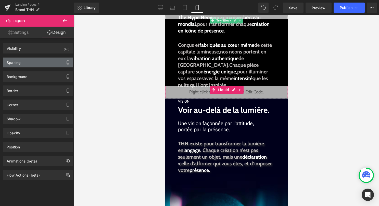
click at [47, 63] on div "Spacing" at bounding box center [38, 62] width 70 height 10
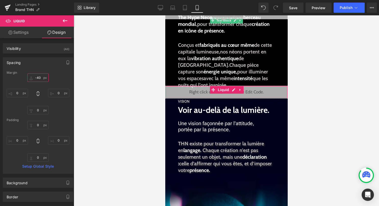
click at [39, 77] on input "-40" at bounding box center [37, 77] width 21 height 8
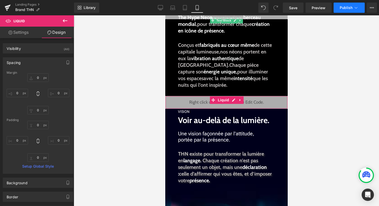
click at [350, 12] on button "Publish" at bounding box center [349, 8] width 31 height 10
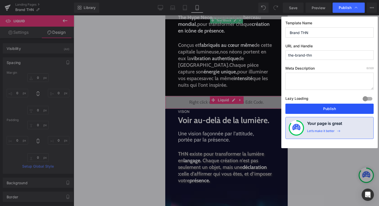
click at [318, 109] on button "Publish" at bounding box center [330, 108] width 88 height 10
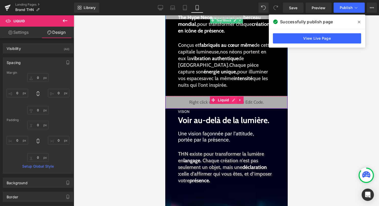
click at [233, 101] on div "Liquid" at bounding box center [226, 102] width 123 height 13
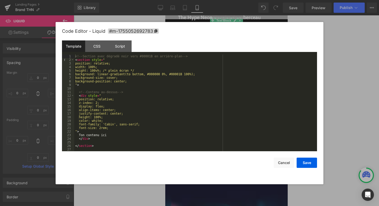
click at [190, 109] on div "<!-- Section avec dégradé noir vers #00001B en arrière-plan --> < section style…" at bounding box center [195, 106] width 243 height 104
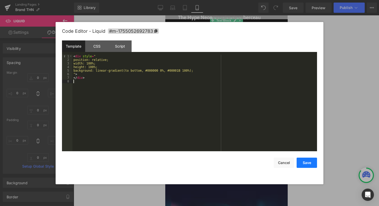
click at [313, 164] on button "Save" at bounding box center [307, 162] width 20 height 10
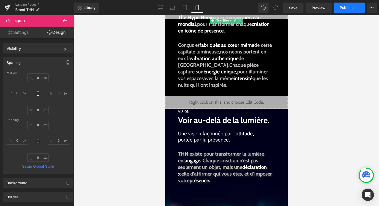
click at [349, 10] on button "Publish" at bounding box center [349, 8] width 31 height 10
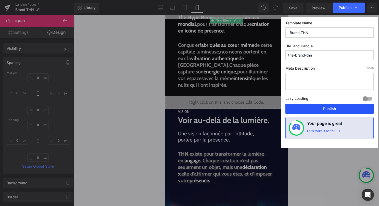
click at [317, 109] on button "Publish" at bounding box center [330, 108] width 88 height 10
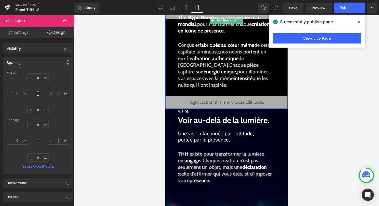
click at [234, 101] on div "Liquid" at bounding box center [226, 102] width 123 height 13
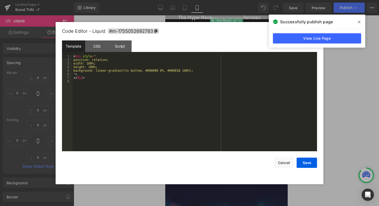
click at [216, 112] on div "< div style = " position: relative; width: 100%; height: 100%; background: line…" at bounding box center [195, 106] width 245 height 104
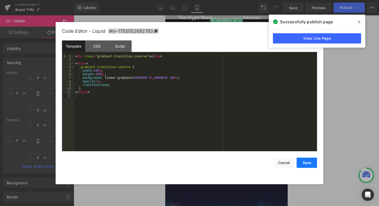
click at [307, 162] on button "Save" at bounding box center [307, 162] width 20 height 10
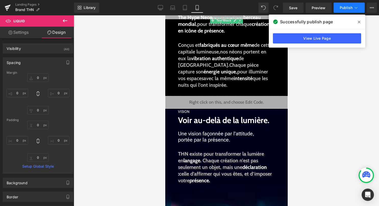
click at [347, 6] on span "Publish" at bounding box center [346, 8] width 13 height 4
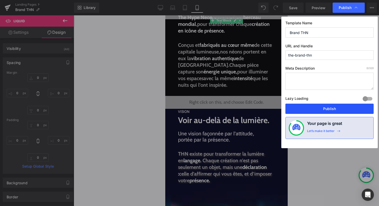
click at [326, 107] on button "Publish" at bounding box center [330, 108] width 88 height 10
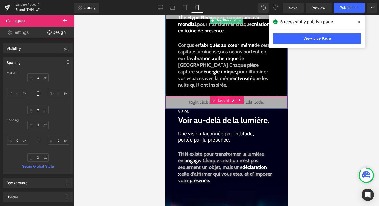
click at [225, 99] on span "Liquid" at bounding box center [224, 100] width 14 height 8
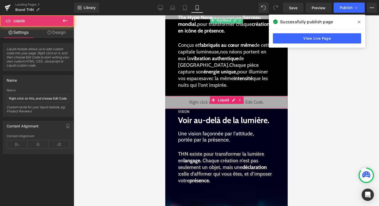
click at [55, 30] on link "Design" at bounding box center [56, 32] width 37 height 11
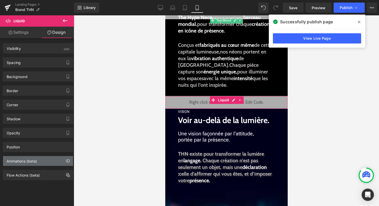
click at [40, 160] on div "Animations (beta)" at bounding box center [38, 161] width 70 height 10
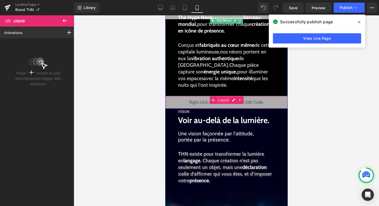
click at [226, 101] on span "Liquid" at bounding box center [224, 100] width 14 height 8
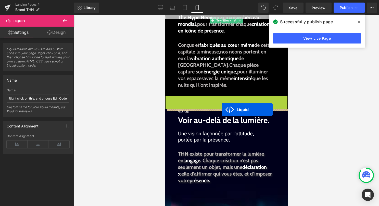
drag, startPoint x: 222, startPoint y: 99, endPoint x: 222, endPoint y: 109, distance: 10.2
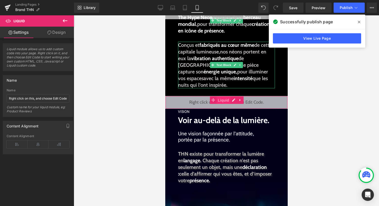
click at [220, 100] on span "Liquid" at bounding box center [224, 100] width 14 height 8
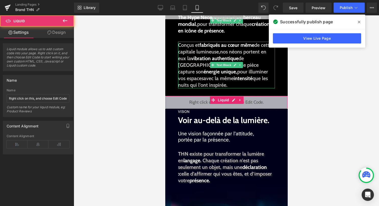
click at [62, 32] on link "Design" at bounding box center [56, 32] width 37 height 11
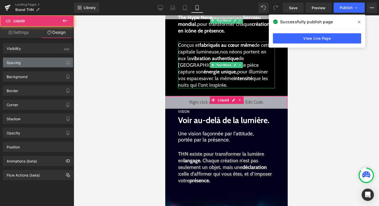
click at [52, 59] on div "Spacing" at bounding box center [38, 62] width 70 height 10
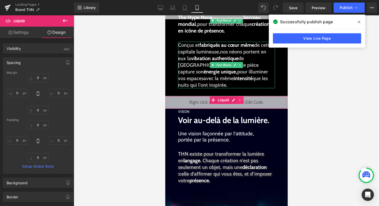
click at [237, 101] on link at bounding box center [240, 100] width 7 height 8
click at [217, 100] on span "Liquid" at bounding box center [214, 100] width 14 height 8
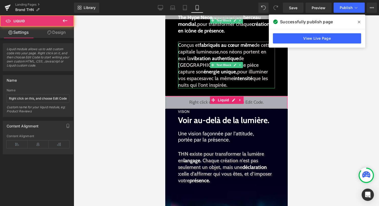
click at [208, 104] on div "Liquid" at bounding box center [226, 102] width 123 height 13
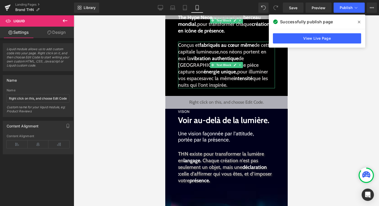
click at [234, 101] on div "Liquid" at bounding box center [226, 102] width 123 height 13
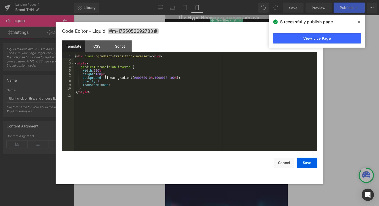
click at [223, 109] on div "< div class = "gradient-transition-inverse" > </ div > < style > .gradient-tran…" at bounding box center [195, 106] width 243 height 104
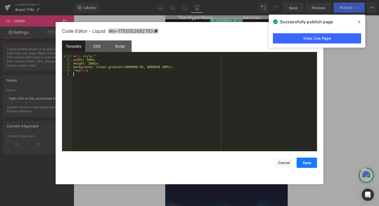
click at [310, 163] on button "Save" at bounding box center [307, 162] width 20 height 10
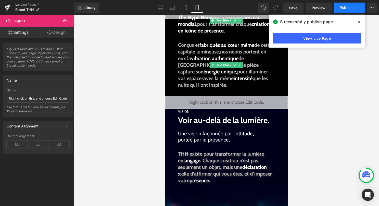
click at [339, 9] on button "Publish" at bounding box center [349, 8] width 31 height 10
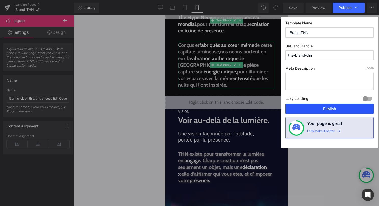
click at [318, 106] on button "Publish" at bounding box center [330, 108] width 88 height 10
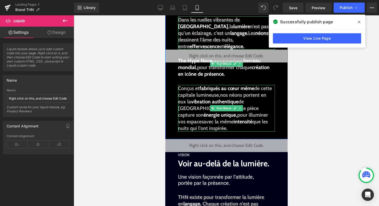
scroll to position [0, 0]
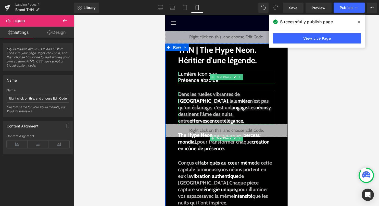
click at [214, 76] on icon at bounding box center [212, 76] width 3 height 3
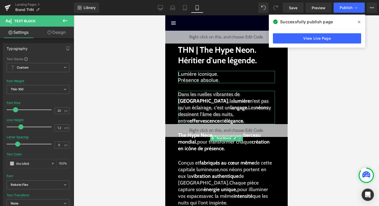
click at [62, 35] on link "Design" at bounding box center [56, 32] width 37 height 11
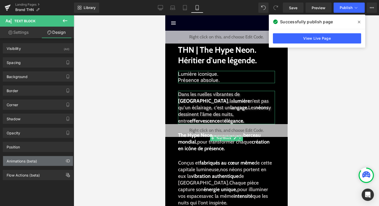
click at [42, 160] on div "Animations (beta)" at bounding box center [38, 161] width 70 height 10
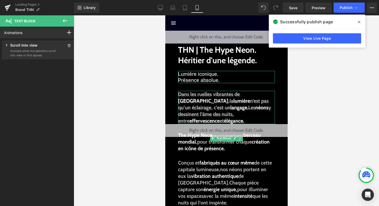
click at [42, 51] on p "Animate when the elements scroll into view or first appear" at bounding box center [33, 53] width 46 height 8
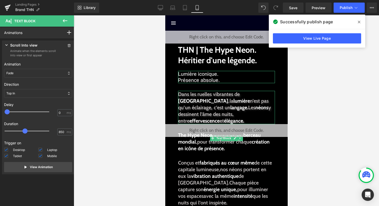
drag, startPoint x: 42, startPoint y: 132, endPoint x: 28, endPoint y: 131, distance: 13.8
click at [28, 131] on div at bounding box center [30, 131] width 45 height 10
click at [41, 166] on p "View Animation" at bounding box center [41, 166] width 23 height 5
click at [23, 132] on span at bounding box center [21, 130] width 5 height 5
click at [47, 167] on p "View Animation" at bounding box center [41, 166] width 23 height 5
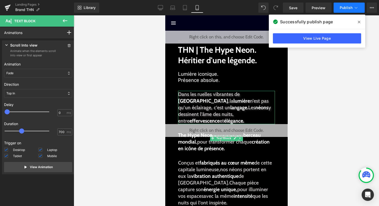
click at [351, 9] on span "Publish" at bounding box center [346, 8] width 13 height 4
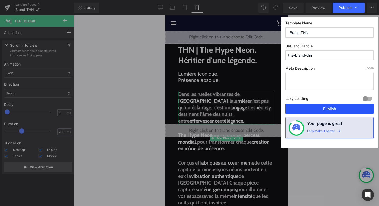
click at [316, 107] on button "Publish" at bounding box center [330, 108] width 88 height 10
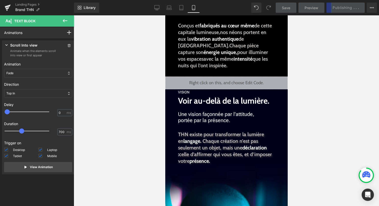
scroll to position [138, 0]
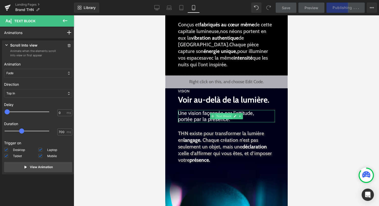
click at [217, 116] on span "Text Block" at bounding box center [223, 116] width 17 height 6
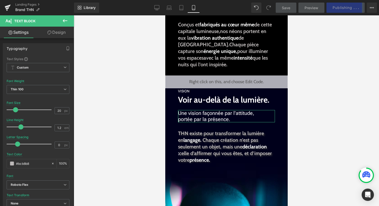
click at [60, 34] on link "Design" at bounding box center [56, 32] width 37 height 11
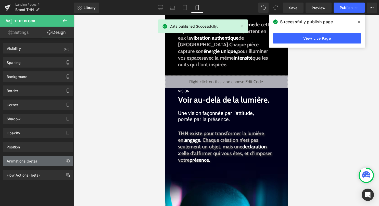
click at [41, 159] on div "Animations (beta)" at bounding box center [38, 161] width 70 height 10
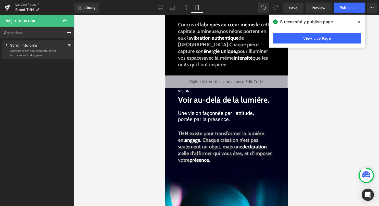
click at [49, 50] on p "Animate when the elements scroll into view or first appear" at bounding box center [33, 53] width 46 height 8
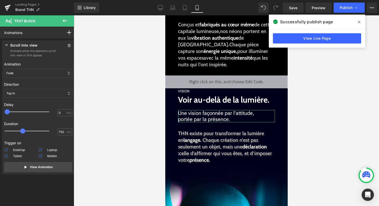
drag, startPoint x: 40, startPoint y: 132, endPoint x: 24, endPoint y: 132, distance: 15.8
click at [24, 132] on span at bounding box center [22, 130] width 5 height 5
click at [22, 131] on span at bounding box center [21, 130] width 5 height 5
click at [357, 9] on icon at bounding box center [356, 7] width 5 height 5
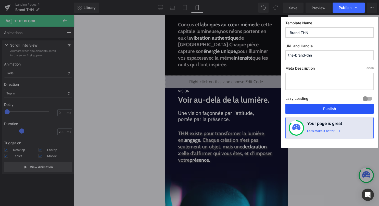
click at [324, 110] on button "Publish" at bounding box center [330, 108] width 88 height 10
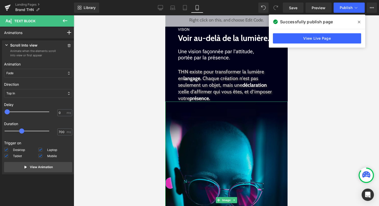
scroll to position [200, 0]
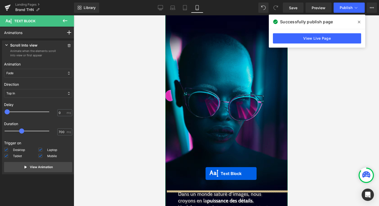
drag, startPoint x: 216, startPoint y: 86, endPoint x: 206, endPoint y: 174, distance: 88.7
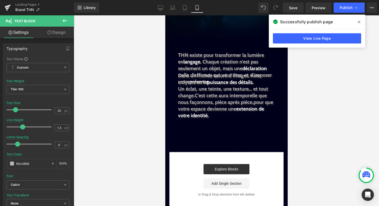
scroll to position [405, 0]
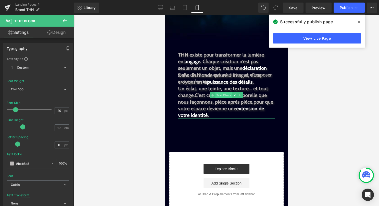
click at [220, 95] on span "Text Block" at bounding box center [223, 95] width 17 height 6
click at [62, 32] on link "Design" at bounding box center [56, 32] width 37 height 11
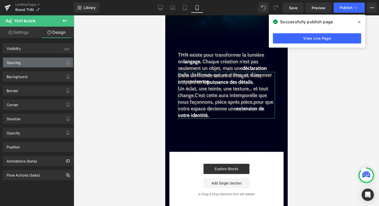
click at [53, 64] on div "Spacing" at bounding box center [38, 62] width 70 height 10
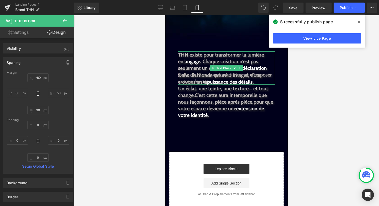
click at [221, 64] on p "THN existe pour transformer la lumière en langage. Chaque création n’est pas se…" at bounding box center [226, 67] width 97 height 33
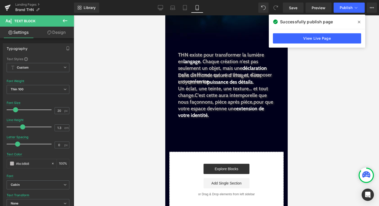
click at [61, 38] on link "Design" at bounding box center [56, 32] width 37 height 11
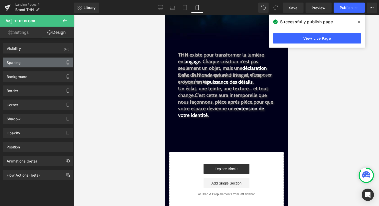
click at [52, 62] on div "Spacing" at bounding box center [38, 62] width 70 height 10
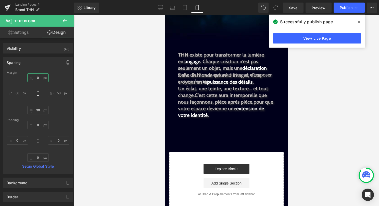
click at [38, 79] on input "0" at bounding box center [37, 77] width 21 height 8
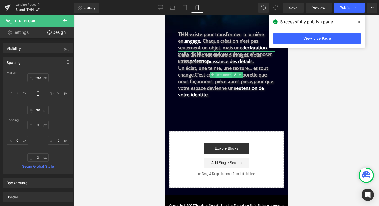
click at [220, 76] on span "Text Block" at bounding box center [223, 74] width 17 height 6
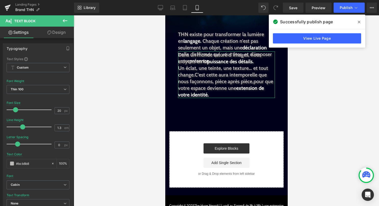
click at [60, 35] on link "Design" at bounding box center [56, 32] width 37 height 11
click at [0, 0] on div "Spacing" at bounding box center [0, 0] width 0 height 0
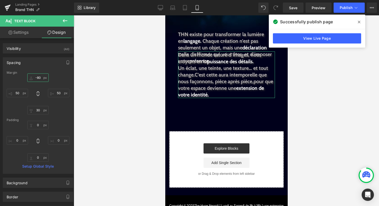
click at [39, 78] on input "-80" at bounding box center [37, 77] width 21 height 8
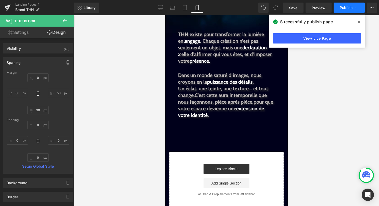
click at [351, 9] on span "Publish" at bounding box center [346, 8] width 13 height 4
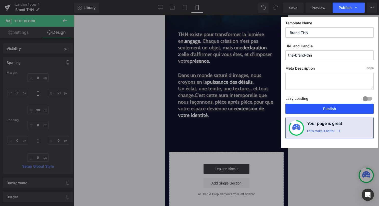
click at [339, 111] on button "Publish" at bounding box center [330, 108] width 88 height 10
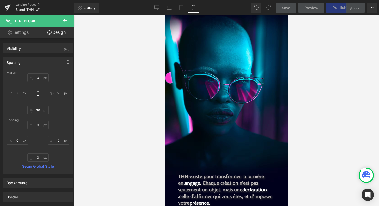
scroll to position [265, 0]
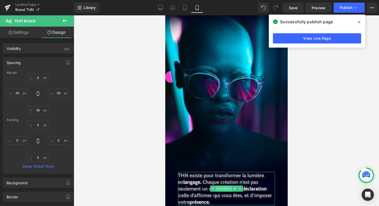
click at [216, 188] on span "Text Block" at bounding box center [223, 188] width 17 height 6
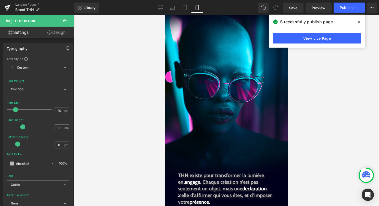
click at [58, 33] on link "Design" at bounding box center [56, 32] width 37 height 11
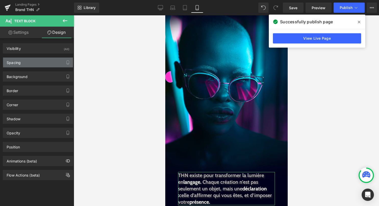
click at [52, 64] on div "Spacing" at bounding box center [38, 62] width 70 height 10
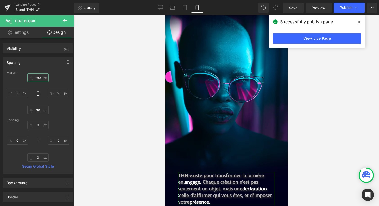
click at [39, 77] on input "-80" at bounding box center [37, 77] width 21 height 8
click at [39, 78] on input "-80" at bounding box center [37, 77] width 21 height 8
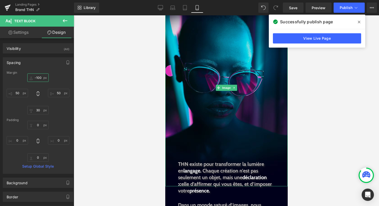
scroll to position [271, 0]
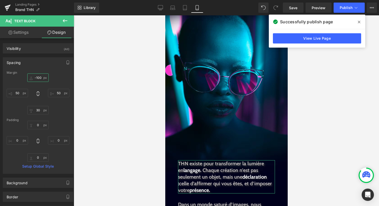
click at [38, 77] on input "-100" at bounding box center [37, 77] width 21 height 8
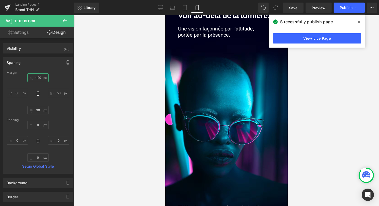
scroll to position [223, 0]
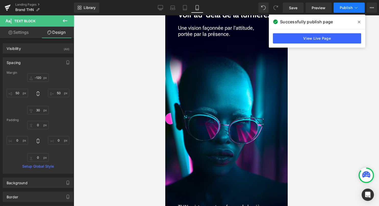
click at [350, 8] on span "Publish" at bounding box center [346, 8] width 13 height 4
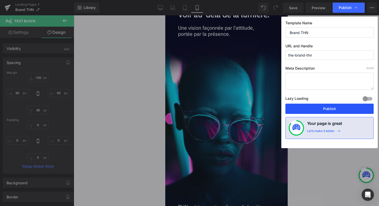
click at [325, 112] on button "Publish" at bounding box center [330, 108] width 88 height 10
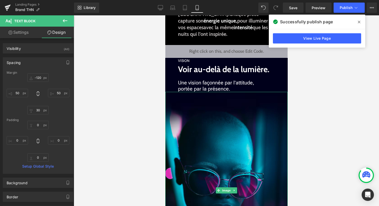
scroll to position [166, 0]
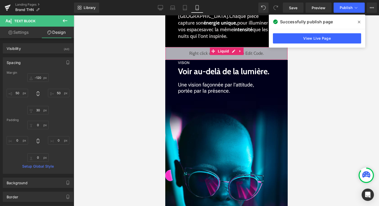
click at [232, 54] on div "Liquid" at bounding box center [226, 53] width 123 height 13
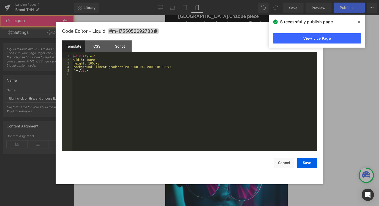
click at [233, 52] on div "Liquid" at bounding box center [226, 53] width 123 height 13
click at [189, 72] on div "< div style = " width: 100%; height: 100px; background: linear-gradient(#000000…" at bounding box center [195, 106] width 245 height 104
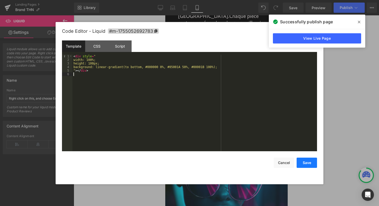
click at [310, 167] on button "Save" at bounding box center [307, 162] width 20 height 10
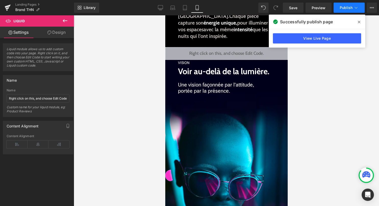
click at [344, 7] on span "Publish" at bounding box center [346, 8] width 13 height 4
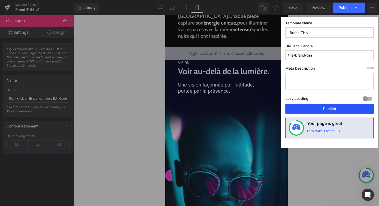
click at [336, 110] on button "Publish" at bounding box center [330, 108] width 88 height 10
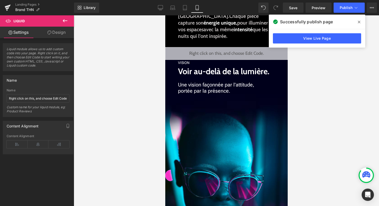
scroll to position [0, 0]
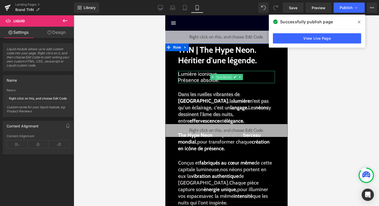
drag, startPoint x: 222, startPoint y: 77, endPoint x: 327, endPoint y: 80, distance: 105.0
click at [222, 77] on span "Text Block" at bounding box center [223, 77] width 17 height 6
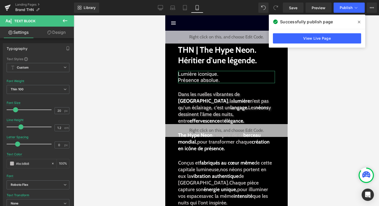
click at [60, 36] on link "Design" at bounding box center [56, 32] width 37 height 11
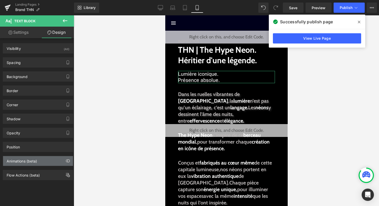
click at [42, 162] on div "Animations (beta)" at bounding box center [38, 161] width 70 height 10
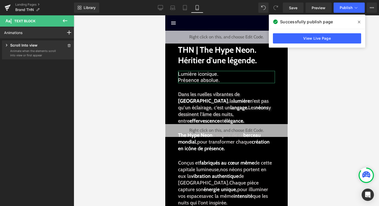
click at [41, 55] on p "Animate when the elements scroll into view or first appear" at bounding box center [33, 53] width 46 height 8
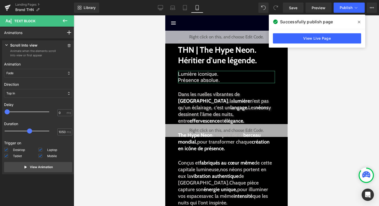
drag, startPoint x: 21, startPoint y: 130, endPoint x: 30, endPoint y: 130, distance: 8.9
click at [30, 130] on span at bounding box center [29, 130] width 5 height 5
click at [37, 167] on p "View Animation" at bounding box center [41, 166] width 23 height 5
drag, startPoint x: 31, startPoint y: 132, endPoint x: 35, endPoint y: 132, distance: 4.9
click at [35, 132] on div at bounding box center [30, 131] width 45 height 10
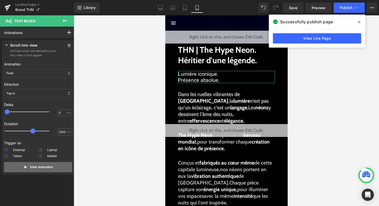
click at [55, 167] on button "View Animation" at bounding box center [38, 167] width 68 height 10
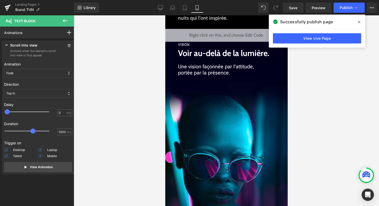
scroll to position [187, 0]
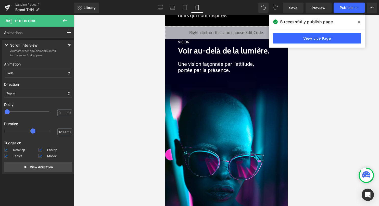
click at [211, 70] on span at bounding box center [212, 67] width 5 height 6
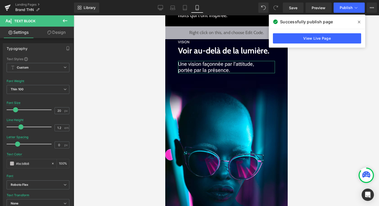
click at [62, 38] on link "Design" at bounding box center [56, 32] width 37 height 11
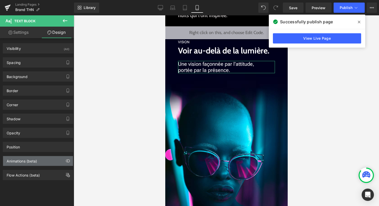
click at [34, 159] on div "Animations (beta)" at bounding box center [22, 159] width 30 height 7
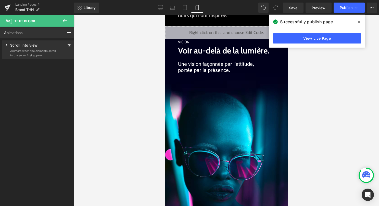
click at [54, 56] on p "Animate when the elements scroll into view or first appear" at bounding box center [33, 53] width 46 height 8
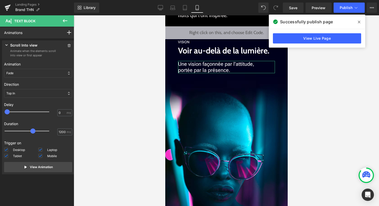
drag, startPoint x: 22, startPoint y: 129, endPoint x: 35, endPoint y: 130, distance: 12.6
click at [35, 130] on span at bounding box center [32, 130] width 5 height 5
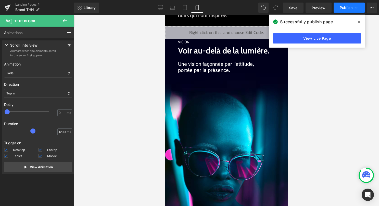
click at [342, 11] on button "Publish" at bounding box center [349, 8] width 31 height 10
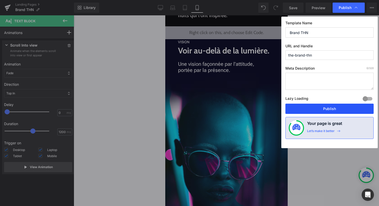
click at [309, 111] on button "Publish" at bounding box center [330, 108] width 88 height 10
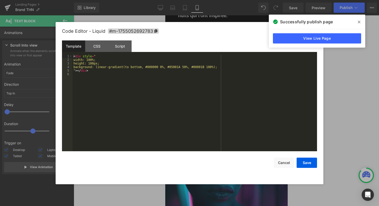
click at [232, 32] on div "Liquid" at bounding box center [226, 32] width 123 height 13
click at [196, 86] on div "< div style = " width: 100%; height: 100px; background: linear-gradient(to bott…" at bounding box center [195, 106] width 245 height 104
click at [304, 162] on button "Save" at bounding box center [307, 162] width 20 height 10
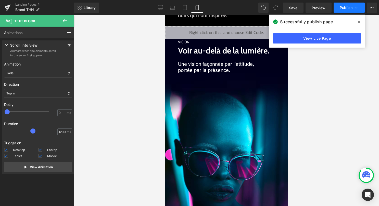
click at [350, 9] on span "Publish" at bounding box center [346, 8] width 13 height 4
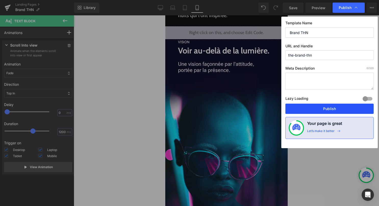
click at [319, 108] on button "Publish" at bounding box center [330, 108] width 88 height 10
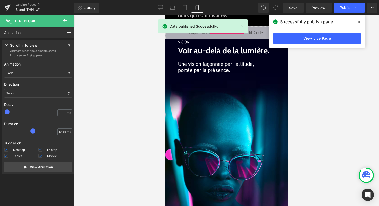
click at [239, 37] on div "Liquid" at bounding box center [226, 32] width 123 height 13
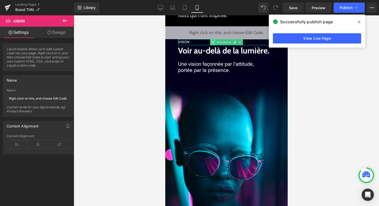
click at [213, 42] on icon at bounding box center [212, 42] width 3 height 3
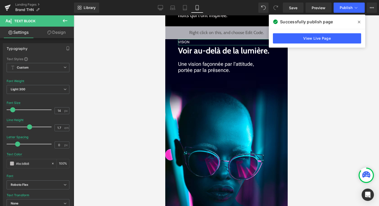
click at [64, 31] on link "Design" at bounding box center [56, 32] width 37 height 11
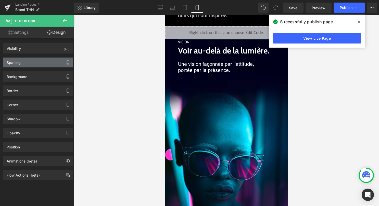
click at [34, 63] on div "Spacing" at bounding box center [38, 62] width 70 height 10
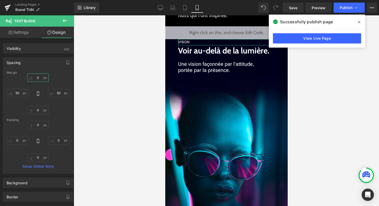
click at [35, 79] on input "0" at bounding box center [37, 77] width 21 height 8
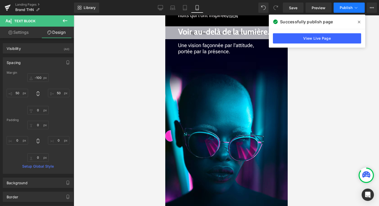
click at [341, 8] on span "Publish" at bounding box center [346, 8] width 13 height 4
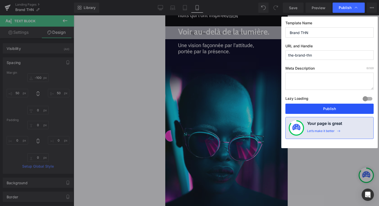
click at [302, 109] on button "Publish" at bounding box center [330, 108] width 88 height 10
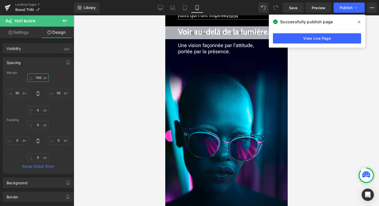
click at [39, 78] on input "-100" at bounding box center [37, 77] width 21 height 8
click at [39, 79] on input "-100" at bounding box center [37, 77] width 21 height 8
click at [349, 8] on span "Publish" at bounding box center [346, 8] width 13 height 4
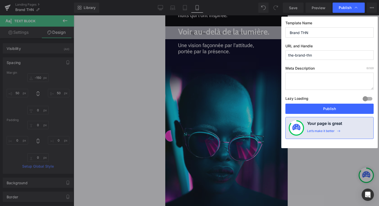
click at [324, 114] on div "Template Name Brand THN URL and Handle the-brand-thn Meta Description 0 /320 La…" at bounding box center [330, 82] width 97 height 131
click at [325, 112] on button "Publish" at bounding box center [330, 108] width 88 height 10
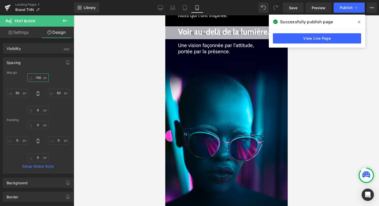
click at [40, 76] on input "-150" at bounding box center [37, 77] width 21 height 8
click at [40, 77] on input "-150" at bounding box center [37, 77] width 21 height 8
click at [340, 9] on button "Publish" at bounding box center [349, 8] width 31 height 10
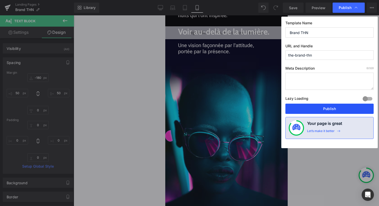
click at [307, 109] on button "Publish" at bounding box center [330, 108] width 88 height 10
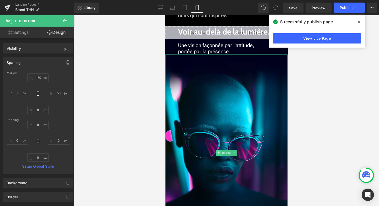
click at [221, 152] on span at bounding box center [218, 152] width 5 height 6
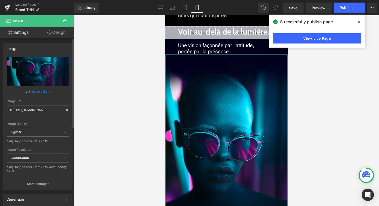
click at [39, 91] on link "Browse gallery" at bounding box center [40, 91] width 22 height 9
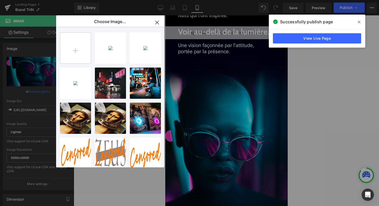
click at [78, 51] on input "file" at bounding box center [75, 48] width 31 height 31
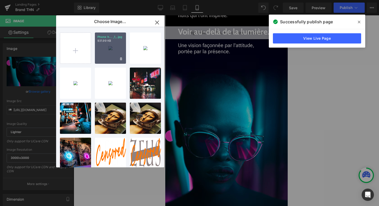
click at [112, 58] on div "Phone h... _1_.jpg 931.99 KB" at bounding box center [110, 47] width 31 height 31
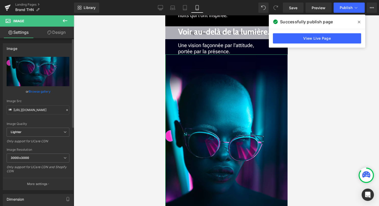
click at [44, 91] on link "Browse gallery" at bounding box center [40, 91] width 22 height 9
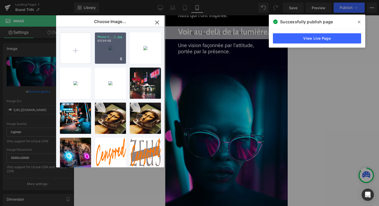
click at [105, 58] on div "Phone h... _1_.jpg 931.99 KB" at bounding box center [110, 47] width 31 height 31
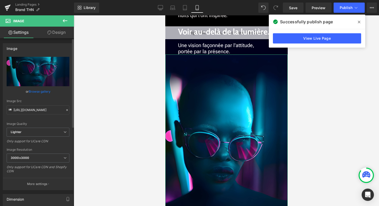
click at [43, 91] on link "Browse gallery" at bounding box center [40, 91] width 22 height 9
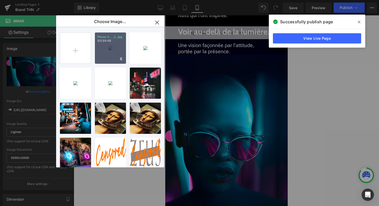
click at [107, 53] on div "Phone h... _1_.jpg 931.99 KB" at bounding box center [110, 47] width 31 height 31
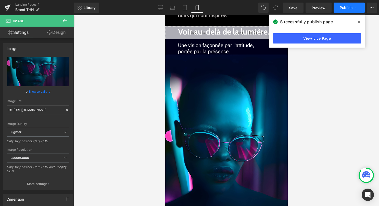
click at [339, 11] on button "Publish" at bounding box center [349, 8] width 31 height 10
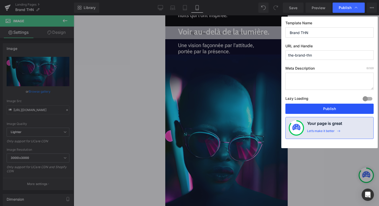
click at [331, 108] on button "Publish" at bounding box center [330, 108] width 88 height 10
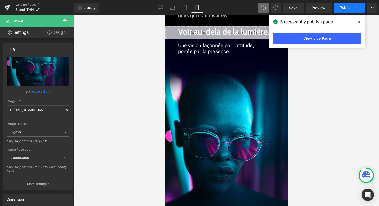
click at [350, 10] on button "Publish" at bounding box center [349, 8] width 31 height 10
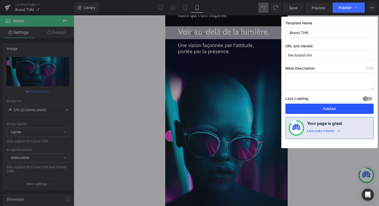
click at [327, 109] on button "Publish" at bounding box center [330, 108] width 88 height 10
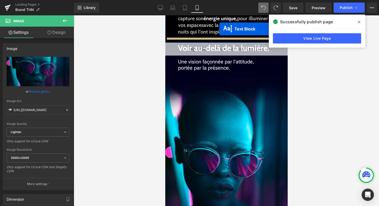
scroll to position [165, 0]
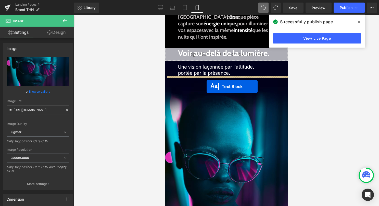
drag, startPoint x: 216, startPoint y: 196, endPoint x: 207, endPoint y: 86, distance: 110.4
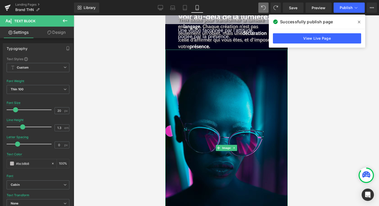
scroll to position [206, 0]
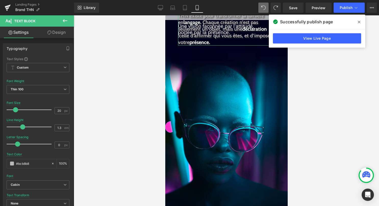
click at [60, 34] on link "Design" at bounding box center [56, 32] width 37 height 11
click at [0, 0] on div "Spacing" at bounding box center [0, 0] width 0 height 0
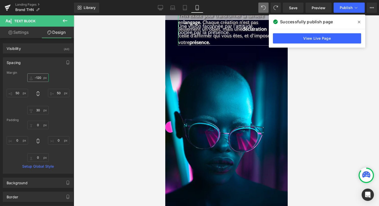
click at [40, 77] on input "-120" at bounding box center [37, 77] width 21 height 8
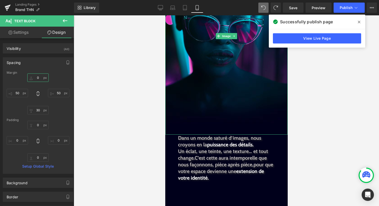
scroll to position [345, 0]
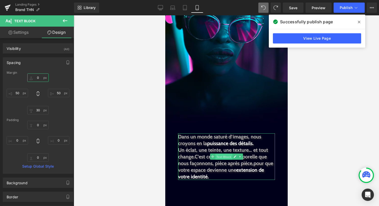
drag, startPoint x: 220, startPoint y: 156, endPoint x: 252, endPoint y: 110, distance: 56.6
click at [220, 156] on span "Text Block" at bounding box center [223, 156] width 17 height 6
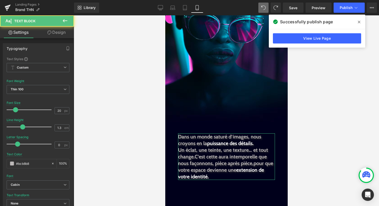
click at [56, 33] on link "Design" at bounding box center [56, 32] width 37 height 11
click at [0, 0] on div "Spacing" at bounding box center [0, 0] width 0 height 0
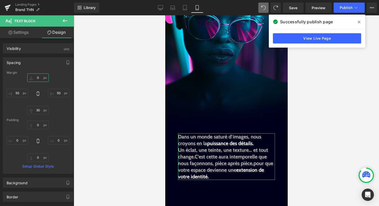
click at [38, 80] on input "0" at bounding box center [37, 77] width 21 height 8
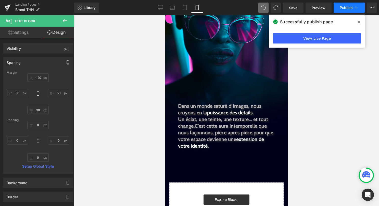
click at [348, 6] on span "Publish" at bounding box center [346, 8] width 13 height 4
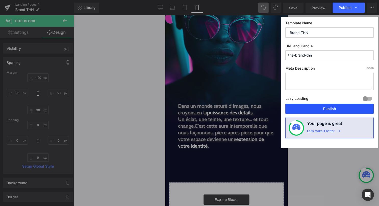
click at [332, 108] on button "Publish" at bounding box center [330, 108] width 88 height 10
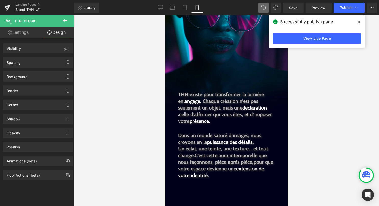
scroll to position [327, 0]
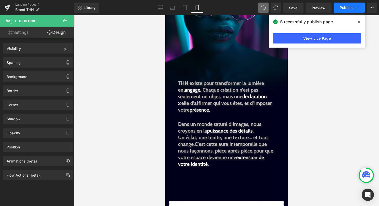
click at [349, 7] on span "Publish" at bounding box center [346, 8] width 13 height 4
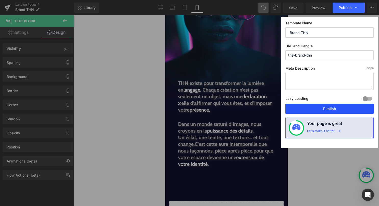
click at [342, 110] on button "Publish" at bounding box center [330, 108] width 88 height 10
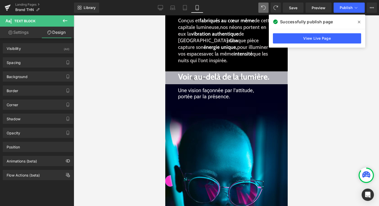
scroll to position [138, 0]
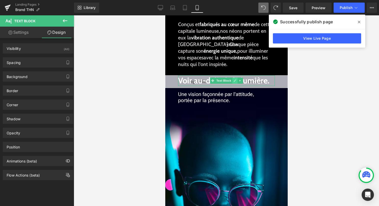
click at [233, 81] on link at bounding box center [234, 80] width 5 height 6
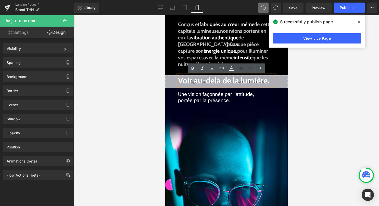
click at [305, 82] on div at bounding box center [227, 110] width 306 height 190
click at [138, 79] on div at bounding box center [227, 110] width 306 height 190
click at [304, 112] on div at bounding box center [227, 110] width 306 height 190
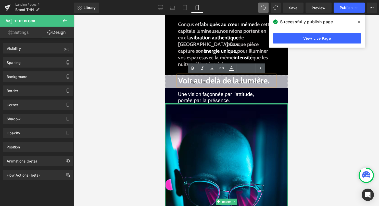
click at [252, 104] on div "Image" at bounding box center [226, 201] width 123 height 196
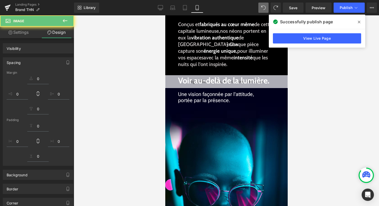
click at [243, 93] on span "Une vision façonnée par l'attitude, portée par la présence." at bounding box center [216, 97] width 76 height 12
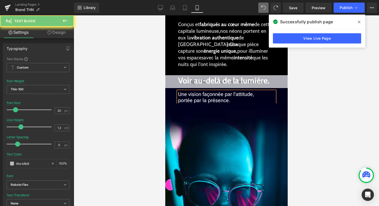
drag, startPoint x: 336, startPoint y: 92, endPoint x: 75, endPoint y: 64, distance: 262.6
click at [336, 92] on div at bounding box center [227, 110] width 306 height 190
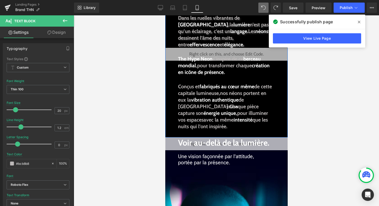
scroll to position [77, 0]
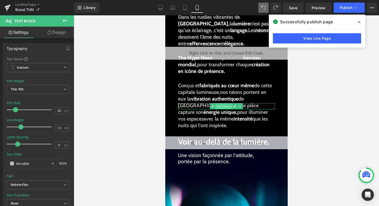
click at [221, 108] on span "Text Block" at bounding box center [223, 106] width 17 height 6
click at [55, 33] on link "Design" at bounding box center [56, 32] width 37 height 11
click at [0, 0] on div "Spacing" at bounding box center [0, 0] width 0 height 0
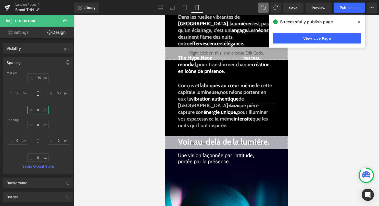
click at [37, 113] on input "0" at bounding box center [37, 110] width 21 height 8
click at [35, 112] on input "-" at bounding box center [37, 110] width 21 height 8
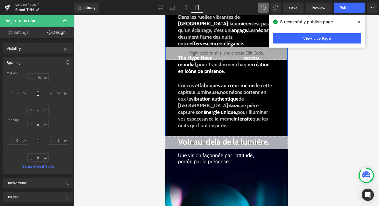
click at [205, 134] on div "INSPIRATION Text Block THN | The Hype Neon. Héritier d'une légende. Text Block …" at bounding box center [226, 51] width 123 height 170
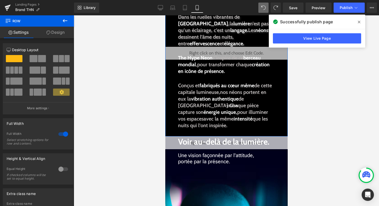
click at [59, 31] on link "Design" at bounding box center [55, 32] width 37 height 11
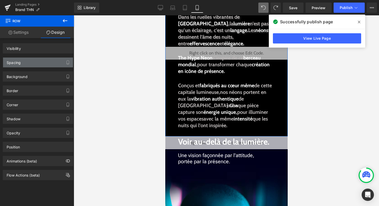
click at [38, 64] on div "Spacing" at bounding box center [38, 62] width 70 height 10
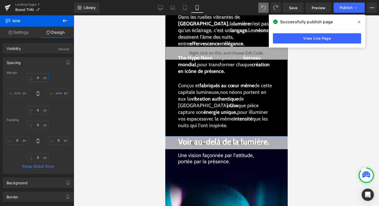
click at [37, 80] on input "0" at bounding box center [37, 77] width 21 height 8
click at [334, 93] on div at bounding box center [227, 110] width 306 height 190
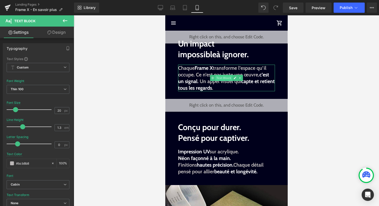
scroll to position [141, 0]
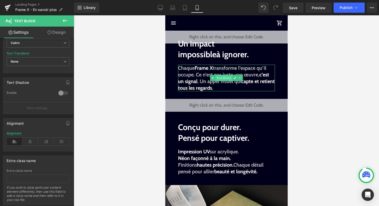
click at [220, 78] on span "Text Block" at bounding box center [223, 78] width 17 height 6
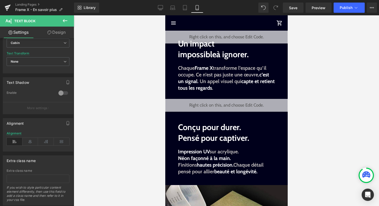
click at [195, 78] on span "Chaque Frame X transforme l’espace qu’il occupe. Ce n’est pas juste une œuvre, …" at bounding box center [226, 78] width 97 height 26
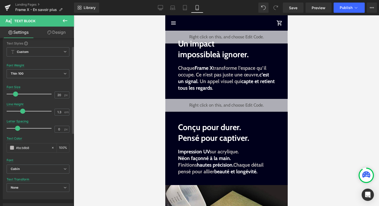
scroll to position [15, 0]
drag, startPoint x: 35, startPoint y: 147, endPoint x: 13, endPoint y: 147, distance: 21.7
click at [13, 147] on div "#bcb8b8" at bounding box center [29, 148] width 44 height 9
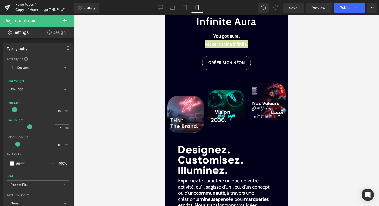
click at [28, 4] on link "Home Pages" at bounding box center [44, 5] width 59 height 4
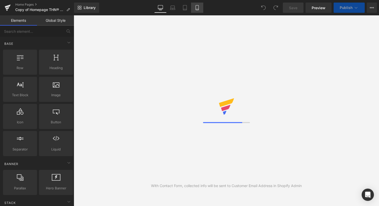
click at [197, 7] on icon at bounding box center [197, 7] width 5 height 5
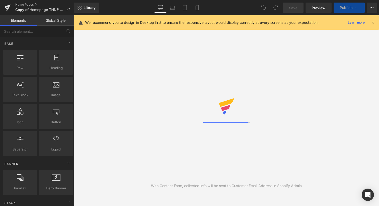
click at [373, 22] on icon at bounding box center [373, 22] width 5 height 5
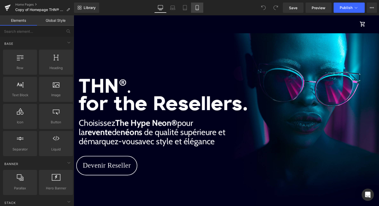
click at [196, 4] on link "Mobile" at bounding box center [197, 8] width 12 height 10
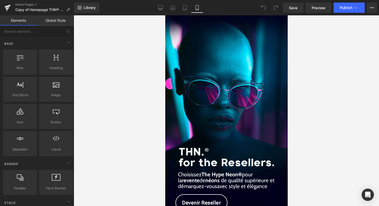
scroll to position [15, 0]
click at [225, 99] on span "Image" at bounding box center [226, 101] width 11 height 6
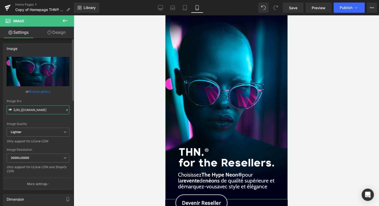
click at [45, 110] on input "https://ucarecdn.com/3bf983c4-d38b-4757-8a3c-ece67843e40f/-/format/auto/-/previ…" at bounding box center [38, 109] width 63 height 9
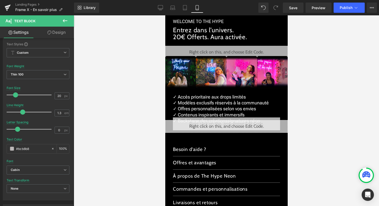
scroll to position [528, 0]
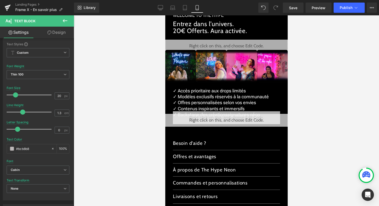
click at [29, 2] on div "Landing Pages Frame X - En savoir plus" at bounding box center [37, 7] width 74 height 15
click at [29, 5] on link "Landing Pages" at bounding box center [44, 5] width 59 height 4
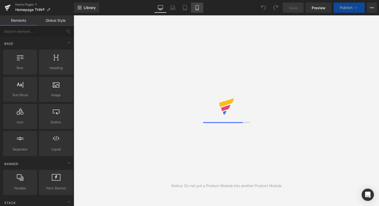
click at [198, 12] on link "Mobile" at bounding box center [197, 8] width 12 height 10
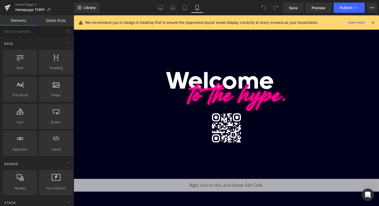
scroll to position [15, 0]
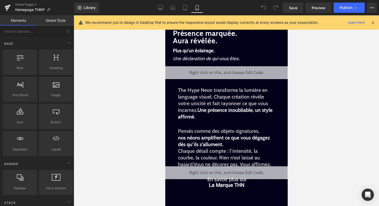
click at [198, 10] on link "Mobile" at bounding box center [197, 8] width 12 height 10
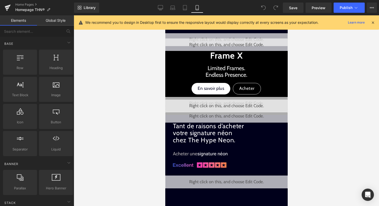
scroll to position [246, 0]
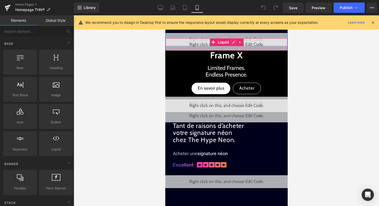
click at [232, 44] on link at bounding box center [233, 42] width 7 height 8
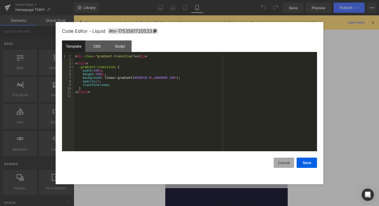
click at [283, 163] on button "Cancel" at bounding box center [284, 162] width 20 height 10
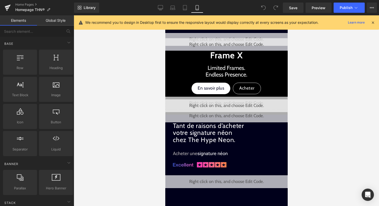
click at [231, 114] on link at bounding box center [232, 113] width 5 height 6
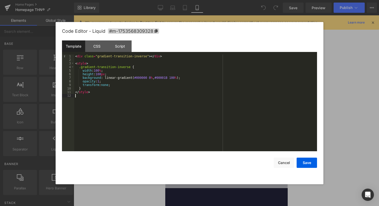
click at [200, 111] on div "< div class = "gradient-transition-inverse" > </ div > < style > .gradient-tran…" at bounding box center [195, 106] width 243 height 104
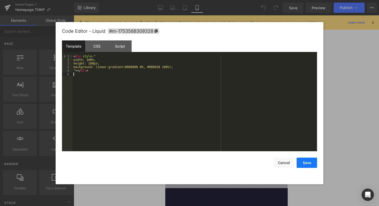
click at [302, 161] on button "Save" at bounding box center [307, 162] width 20 height 10
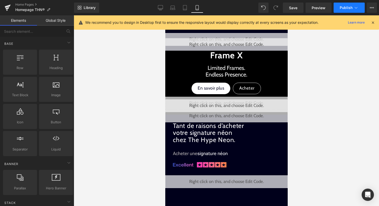
click at [354, 10] on icon at bounding box center [356, 7] width 5 height 5
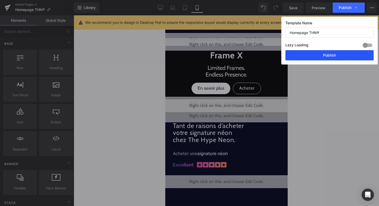
click at [341, 55] on button "Publish" at bounding box center [330, 55] width 88 height 10
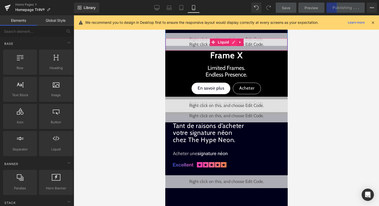
click at [233, 43] on div "Liquid" at bounding box center [226, 44] width 123 height 13
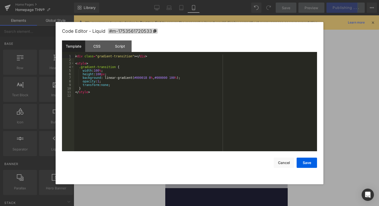
click at [167, 107] on div "< div class = "gradient-transition" > </ div > < style > .gradient-transition {…" at bounding box center [195, 106] width 243 height 104
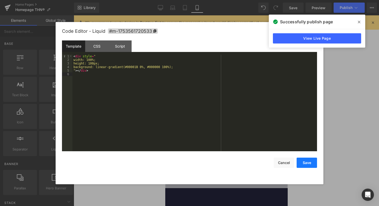
click at [309, 164] on button "Save" at bounding box center [307, 162] width 20 height 10
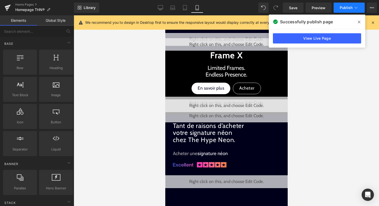
click at [340, 9] on button "Publish" at bounding box center [349, 8] width 31 height 10
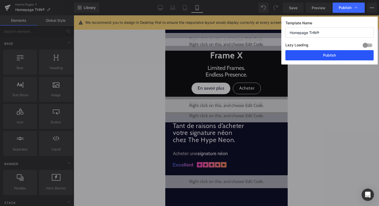
click at [337, 54] on button "Publish" at bounding box center [330, 55] width 88 height 10
